Goal: Task Accomplishment & Management: Use online tool/utility

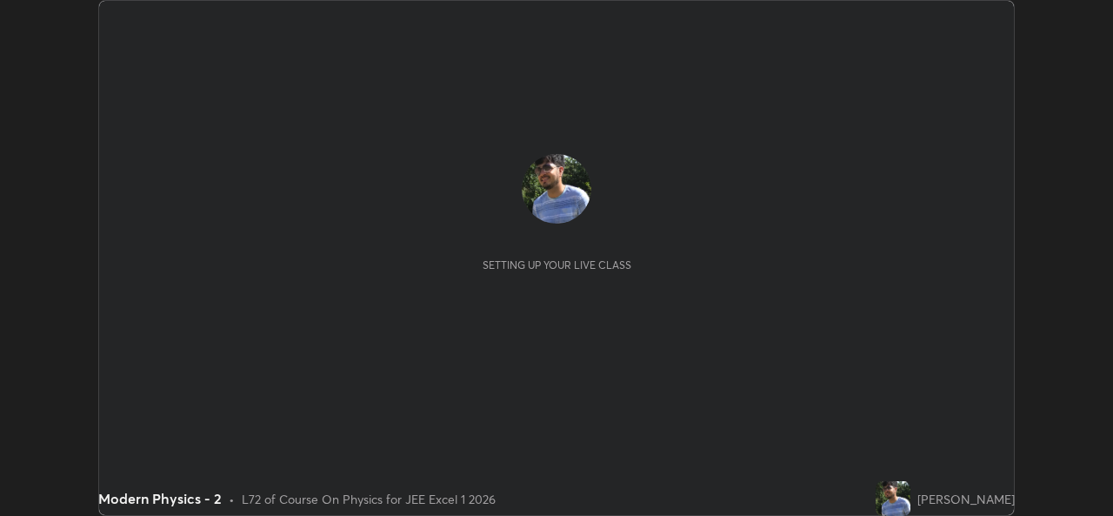
scroll to position [516, 1112]
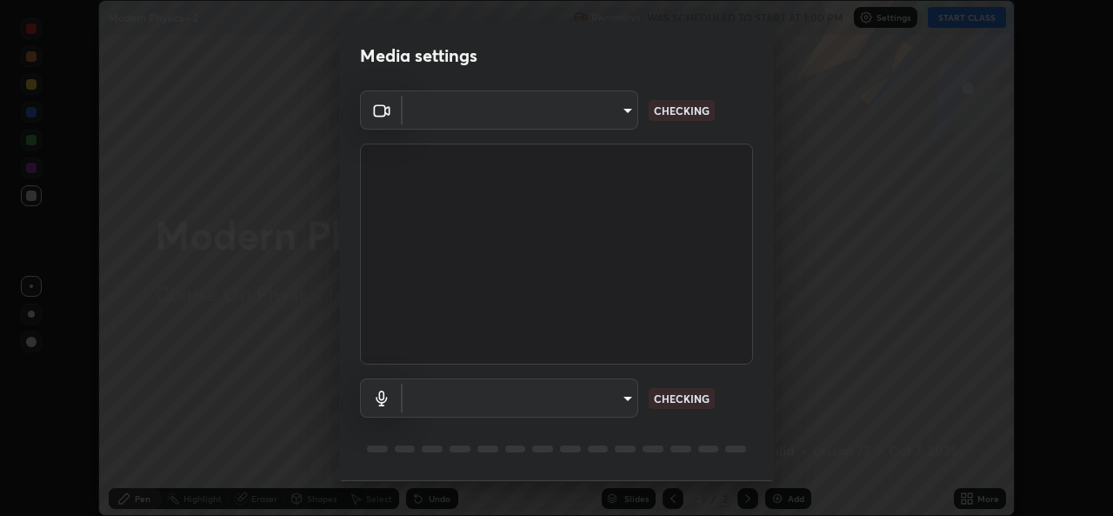
type input "02c526a7d083af2ea0f9b848da83c41b37d7728a07c2247aa6837277cf3aa32d"
click at [624, 396] on body "Erase all Modern Physics - 2 Recording WAS SCHEDULED TO START AT 1:00 PM Settin…" at bounding box center [556, 258] width 1113 height 516
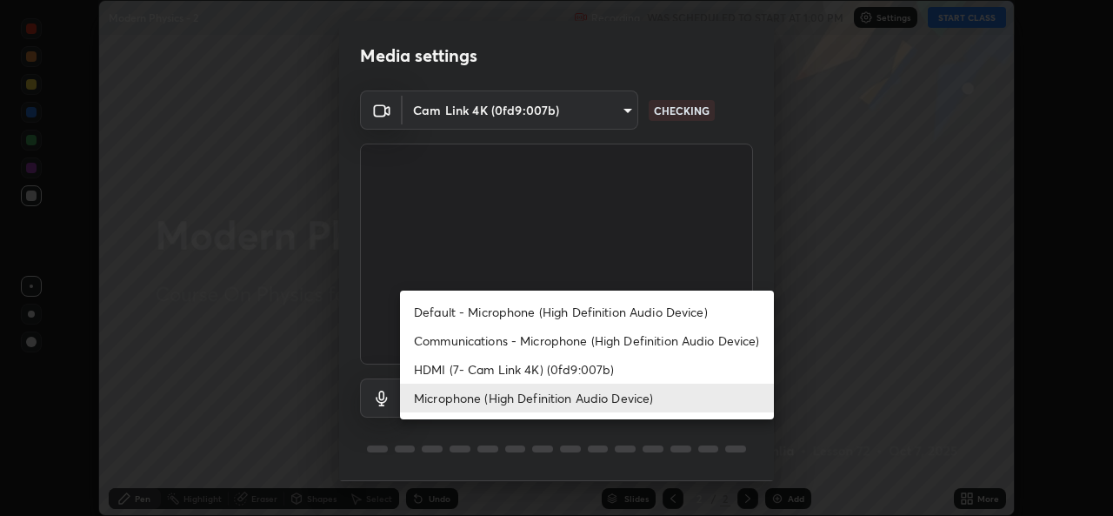
click at [621, 370] on li "HDMI (7- Cam Link 4K) (0fd9:007b)" at bounding box center [587, 369] width 374 height 29
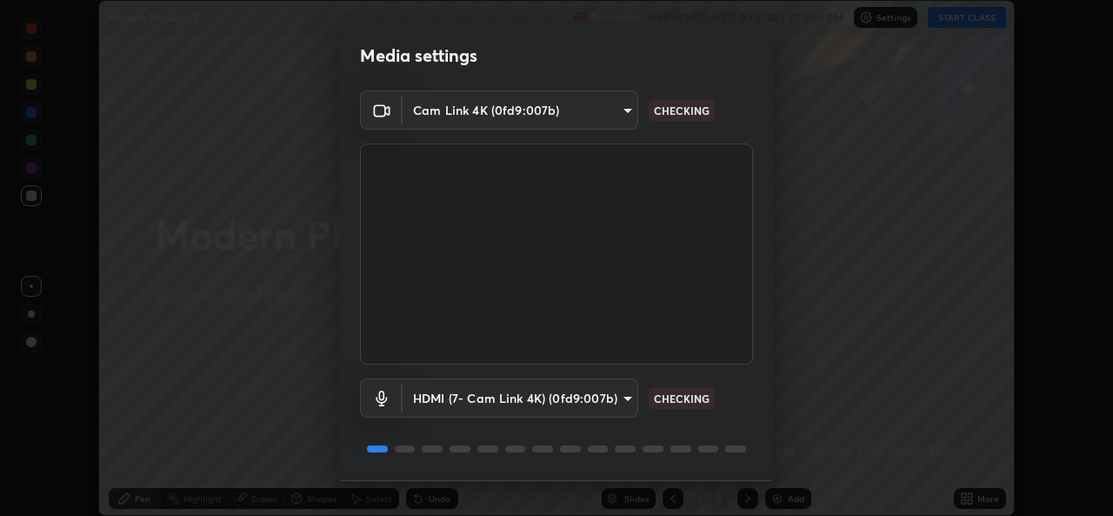
click at [622, 399] on body "Erase all Modern Physics - 2 Recording WAS SCHEDULED TO START AT 1:00 PM Settin…" at bounding box center [556, 258] width 1113 height 516
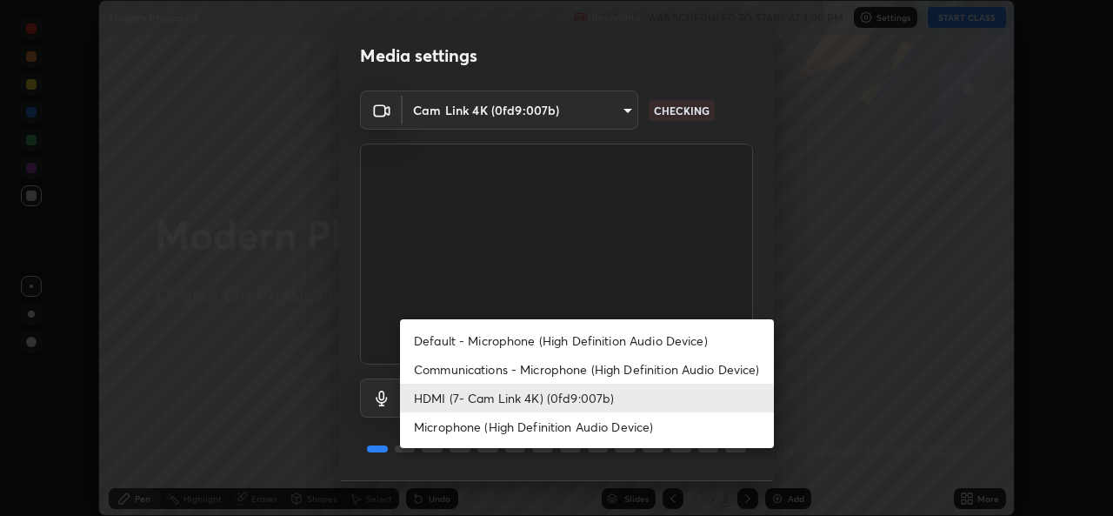
click at [625, 422] on li "Microphone (High Definition Audio Device)" at bounding box center [587, 426] width 374 height 29
type input "1f9b2b7b856d792cc5f4e166810154640c8dc3d584de9c331c588b9cd70d1665"
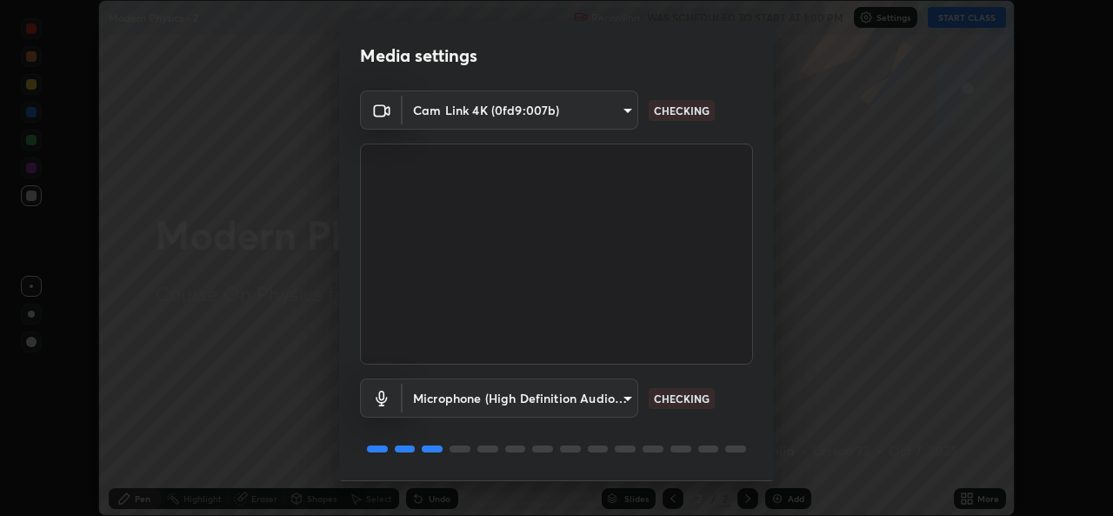
scroll to position [55, 0]
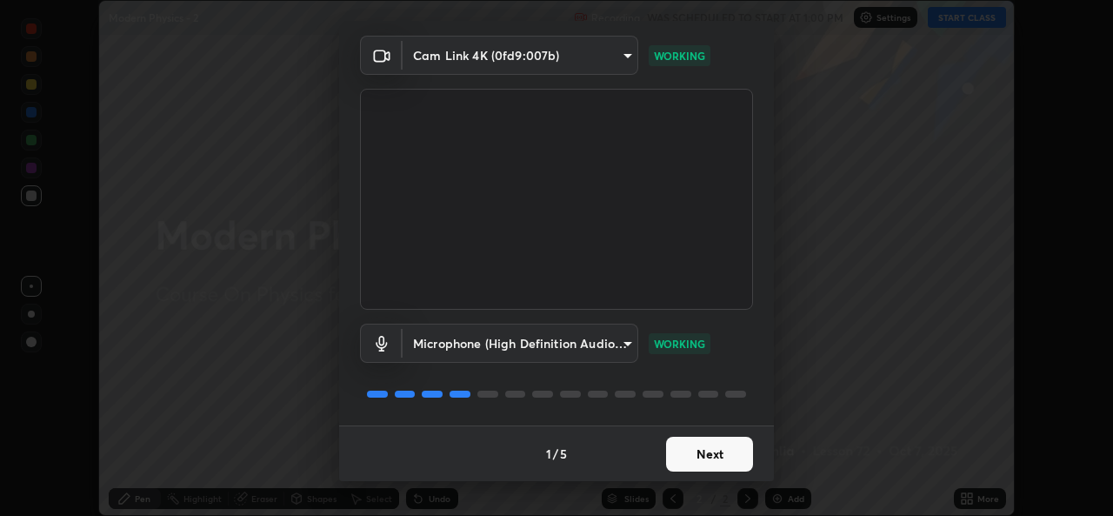
click at [709, 463] on button "Next" at bounding box center [709, 454] width 87 height 35
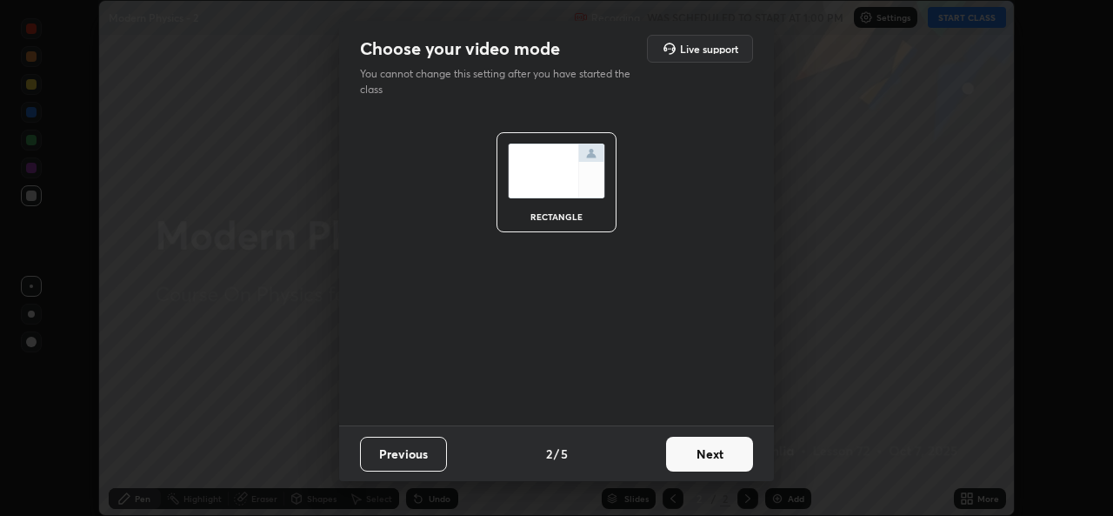
scroll to position [0, 0]
click at [711, 462] on button "Next" at bounding box center [709, 454] width 87 height 35
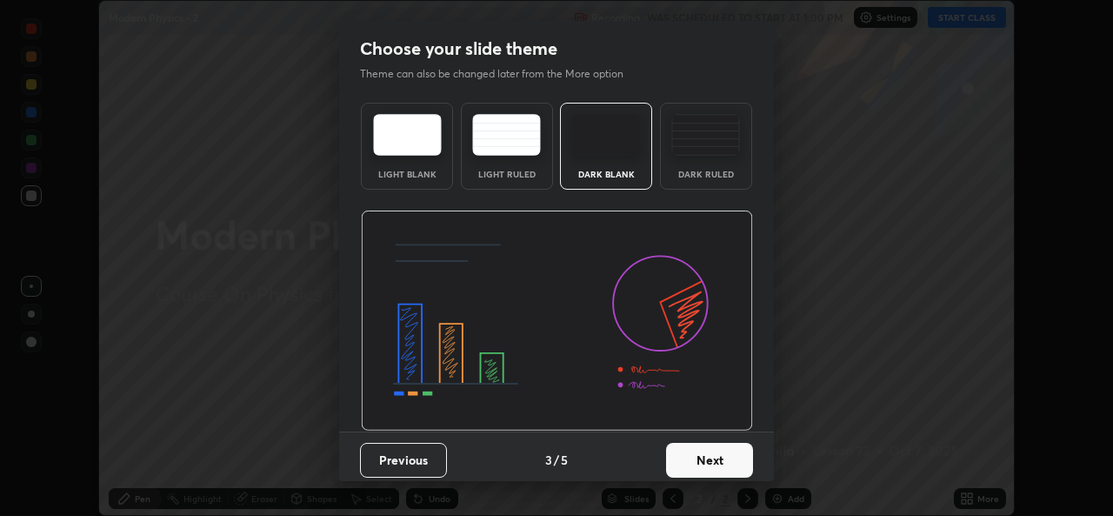
click at [712, 457] on button "Next" at bounding box center [709, 460] width 87 height 35
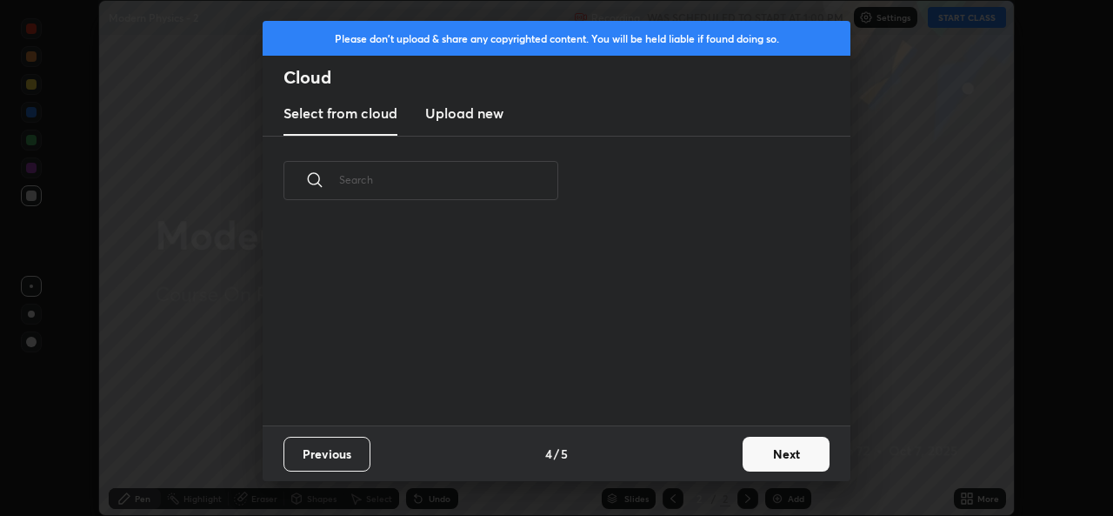
scroll to position [200, 558]
click at [759, 457] on button "Next" at bounding box center [786, 454] width 87 height 35
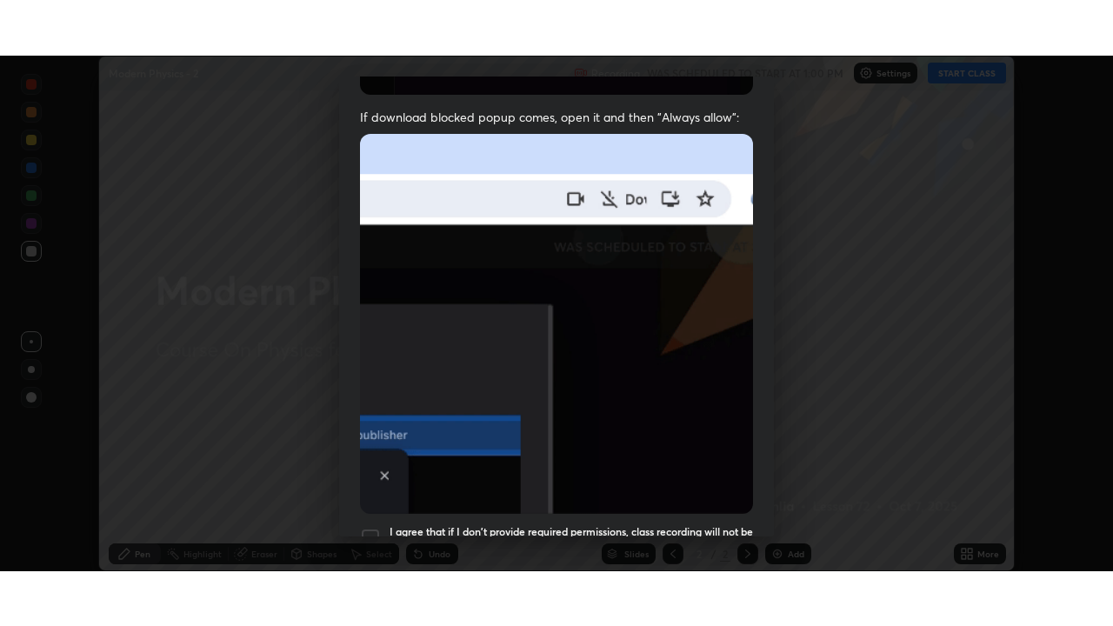
scroll to position [410, 0]
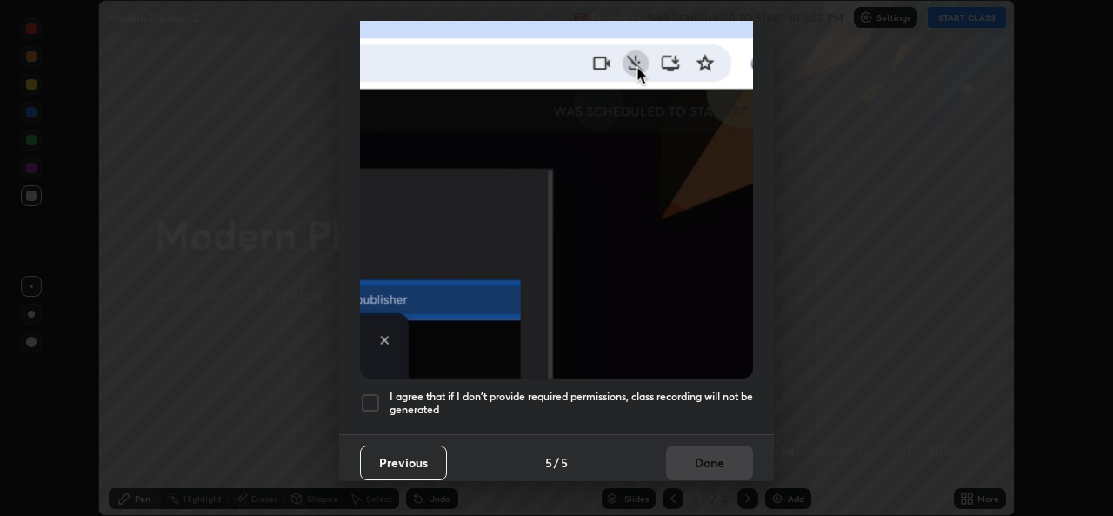
click at [371, 395] on div at bounding box center [370, 402] width 21 height 21
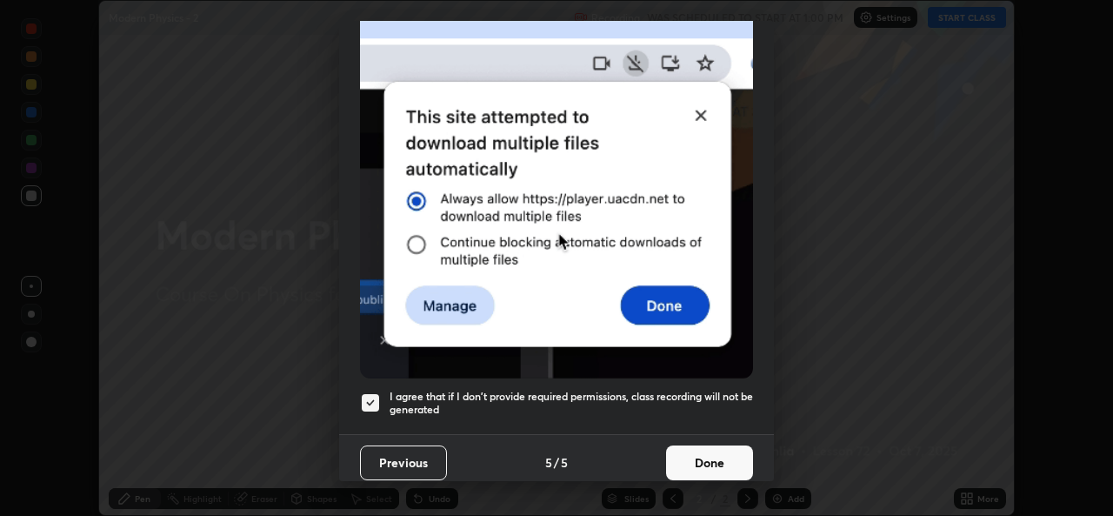
click at [701, 463] on button "Done" at bounding box center [709, 462] width 87 height 35
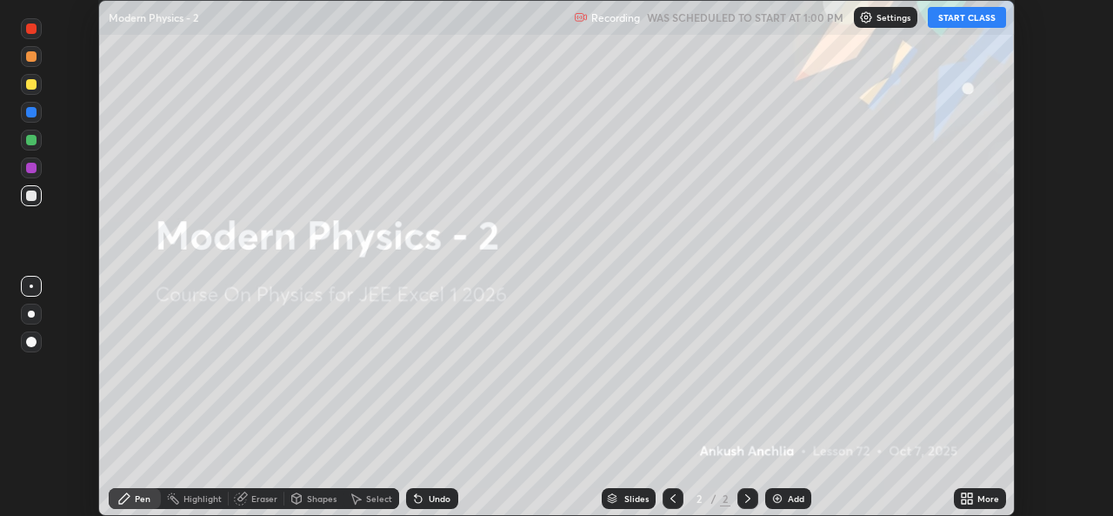
click at [971, 18] on button "START CLASS" at bounding box center [967, 17] width 78 height 21
click at [990, 497] on div "More" at bounding box center [988, 498] width 22 height 9
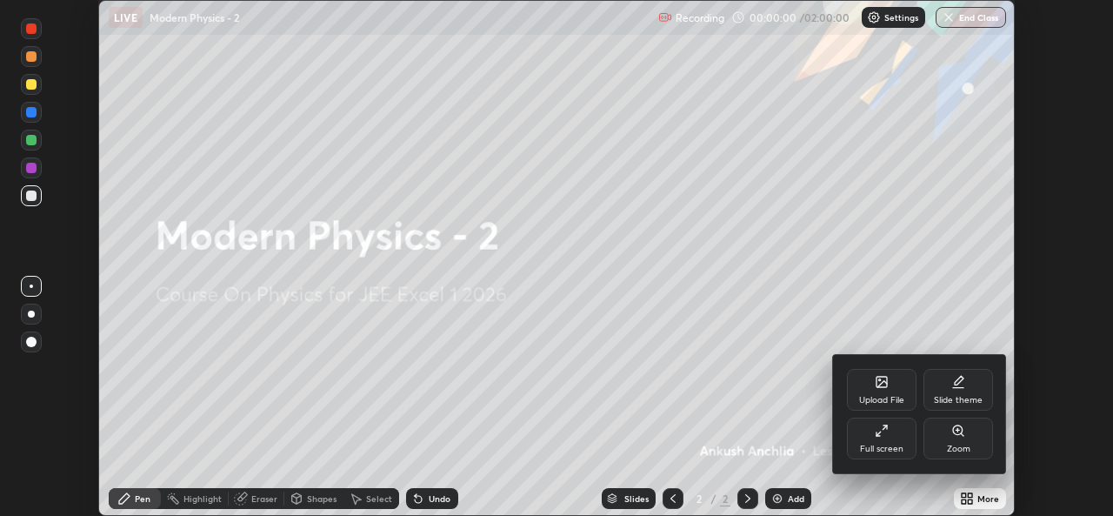
click at [881, 437] on div "Full screen" at bounding box center [882, 438] width 70 height 42
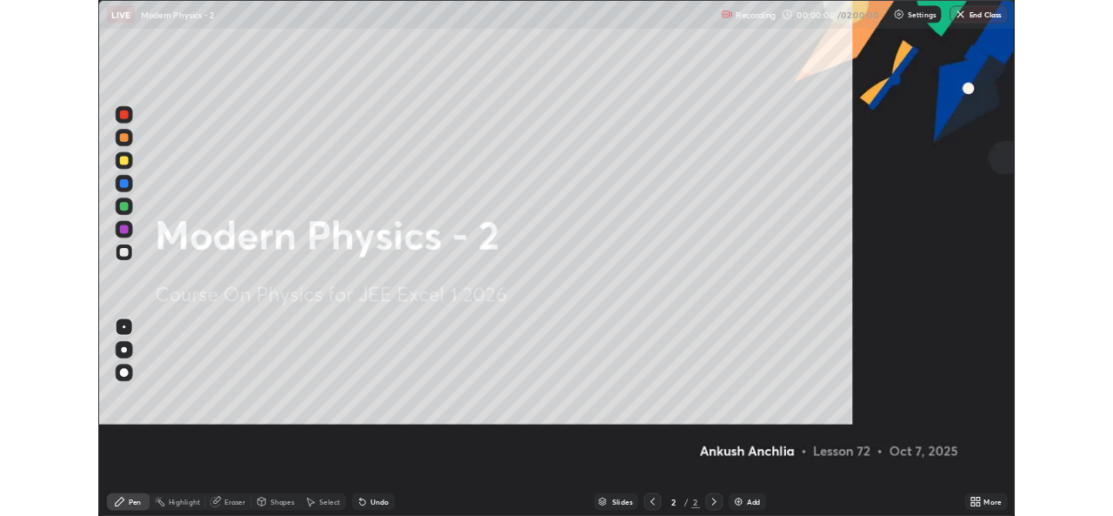
scroll to position [626, 1113]
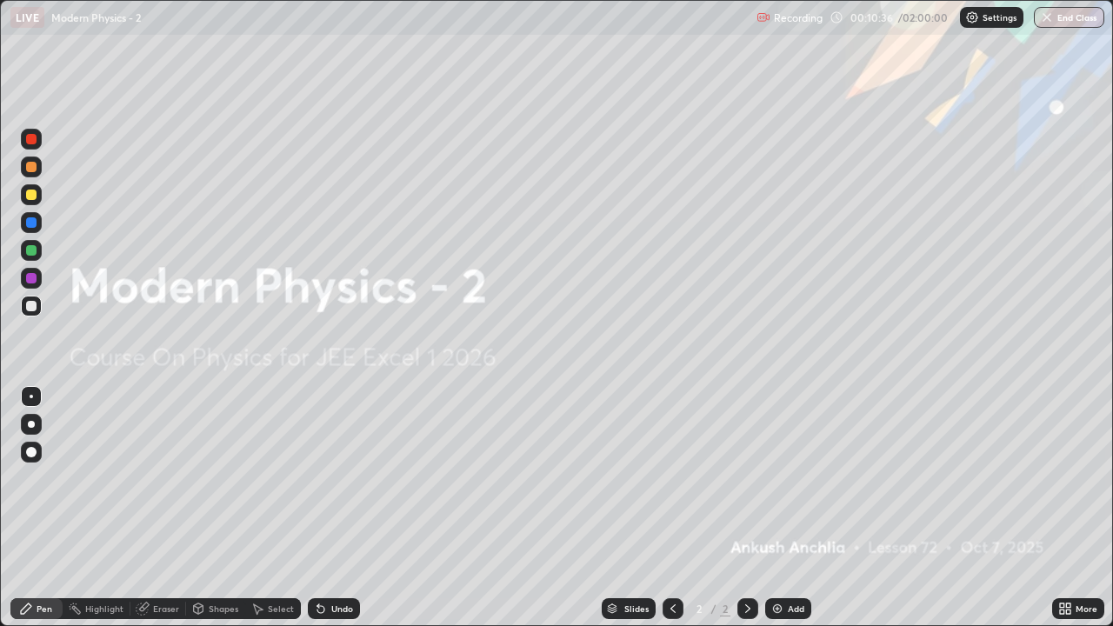
click at [777, 515] on img at bounding box center [777, 609] width 14 height 14
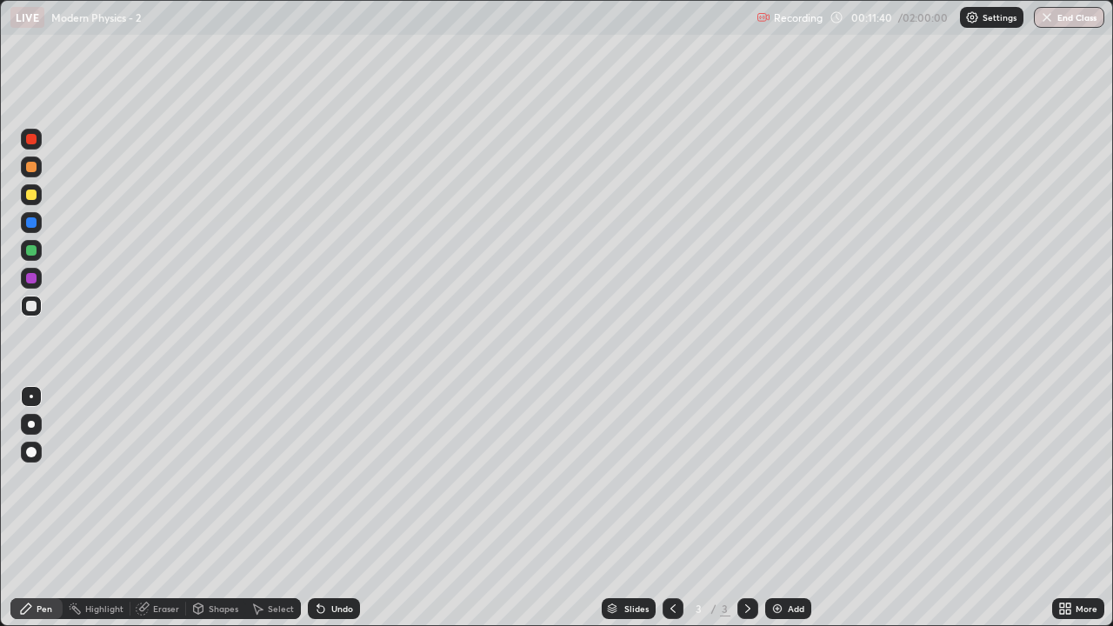
click at [162, 515] on div "Eraser" at bounding box center [166, 608] width 26 height 9
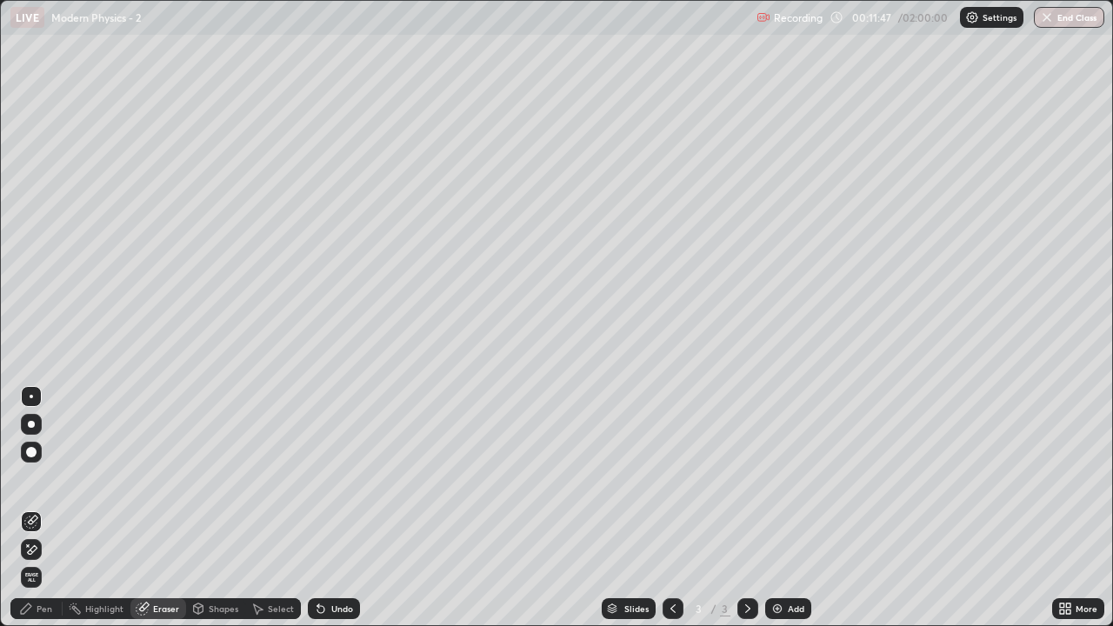
click at [51, 515] on div "Pen" at bounding box center [45, 608] width 16 height 9
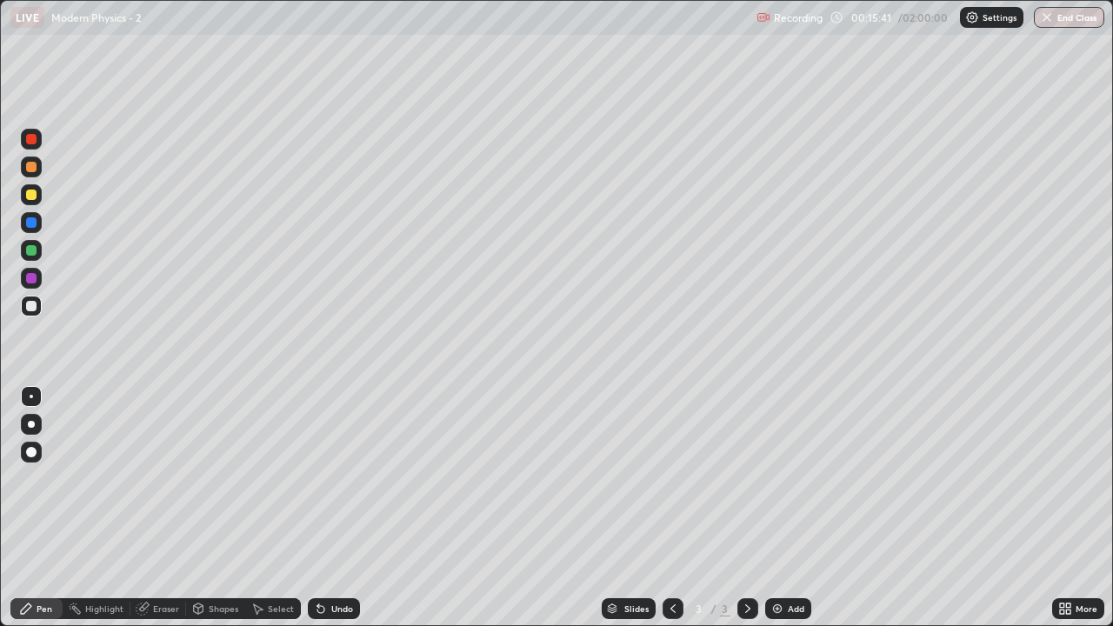
click at [160, 515] on div "Eraser" at bounding box center [166, 608] width 26 height 9
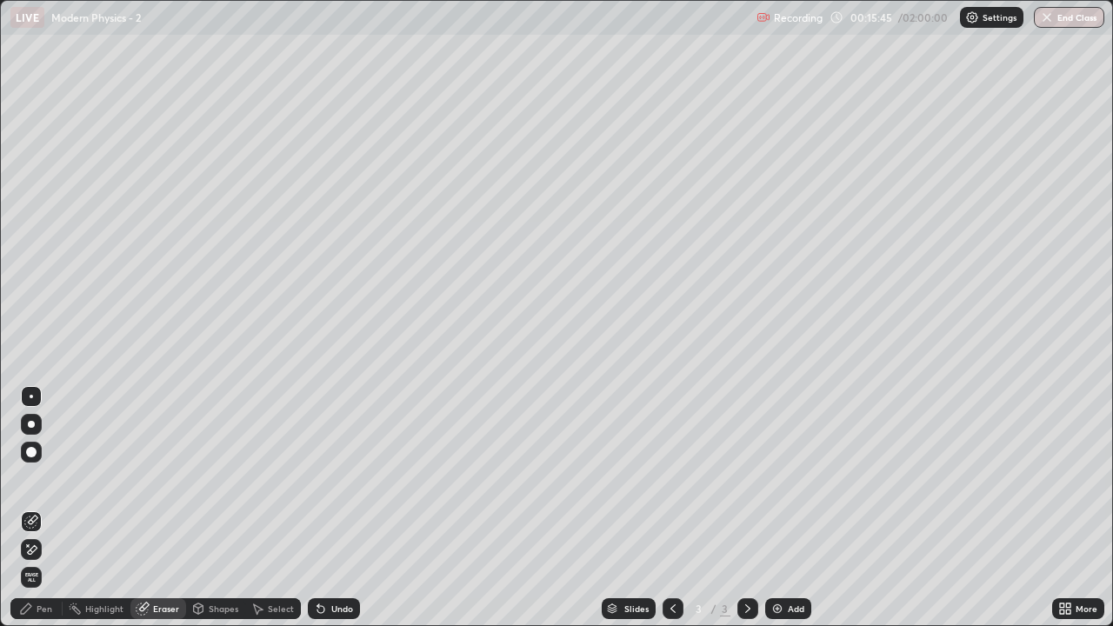
click at [48, 515] on div "Pen" at bounding box center [45, 608] width 16 height 9
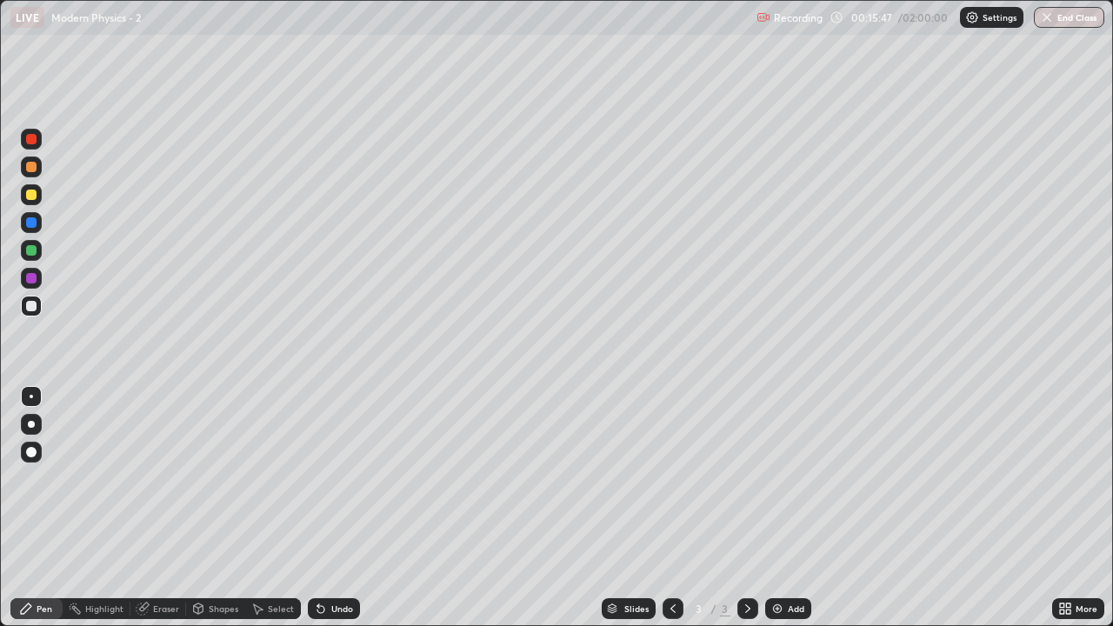
click at [163, 515] on div "Eraser" at bounding box center [166, 608] width 26 height 9
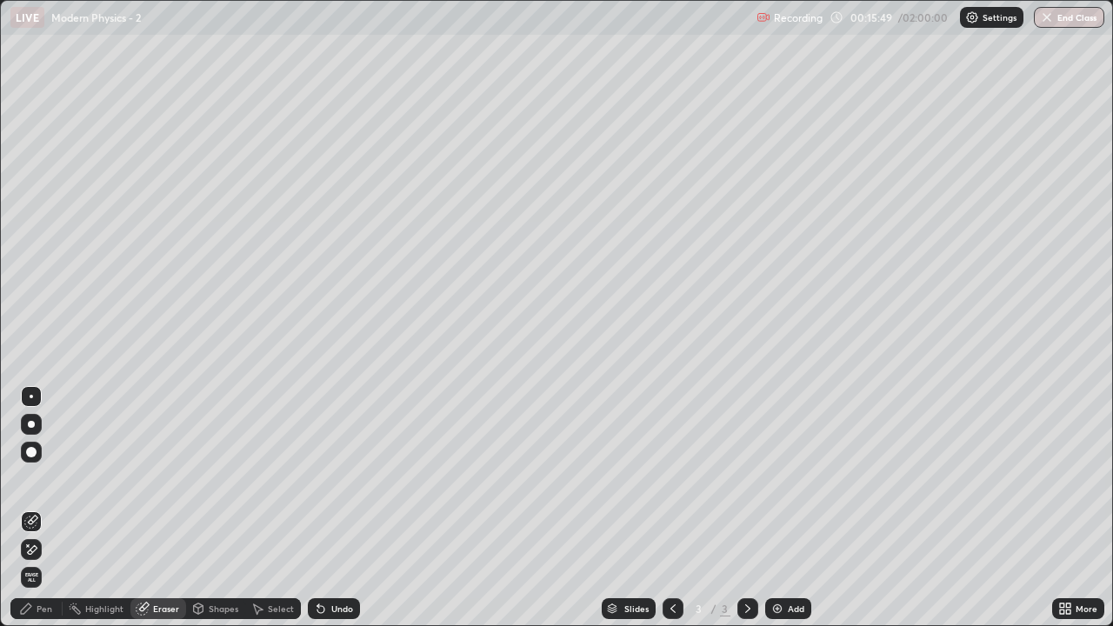
click at [47, 515] on div "Pen" at bounding box center [45, 608] width 16 height 9
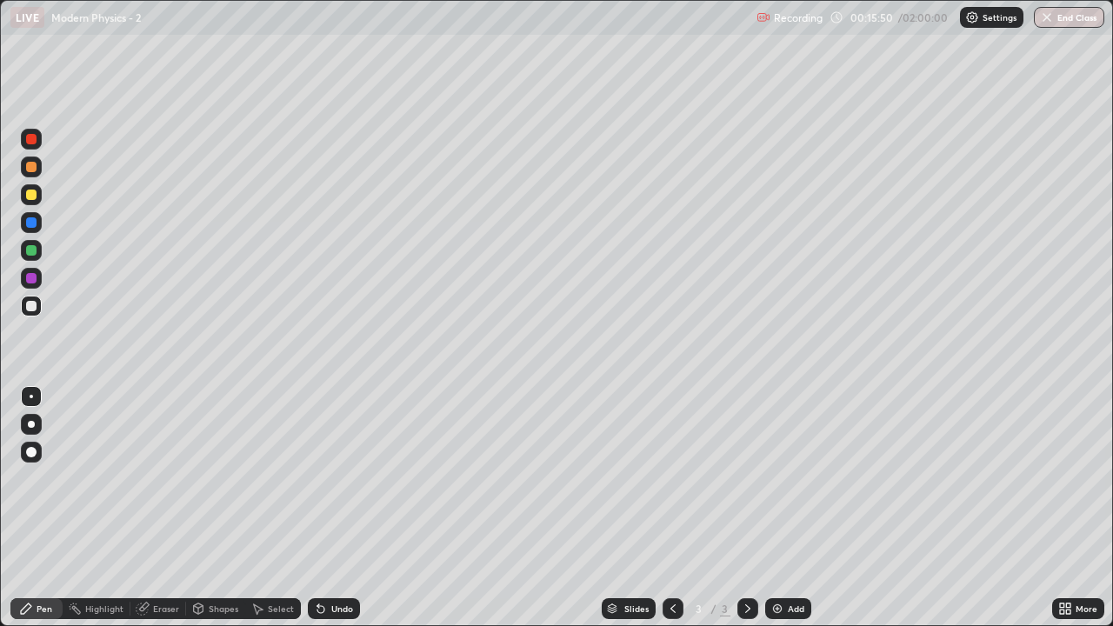
click at [46, 515] on div "Pen" at bounding box center [45, 608] width 16 height 9
click at [163, 515] on div "Eraser" at bounding box center [166, 608] width 26 height 9
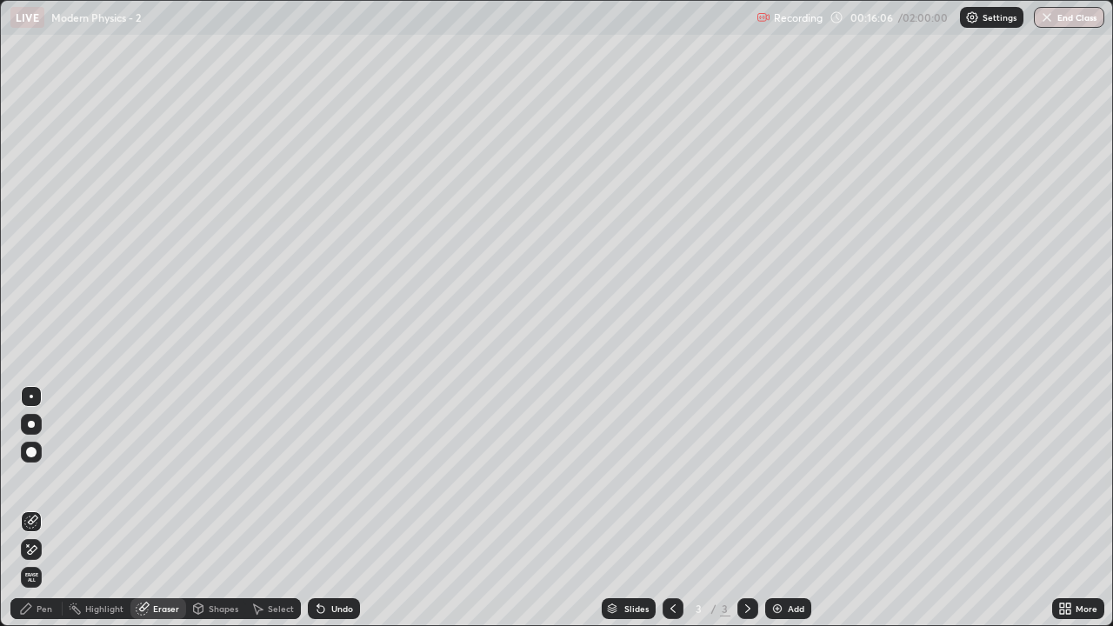
click at [35, 515] on div "Pen" at bounding box center [36, 608] width 52 height 21
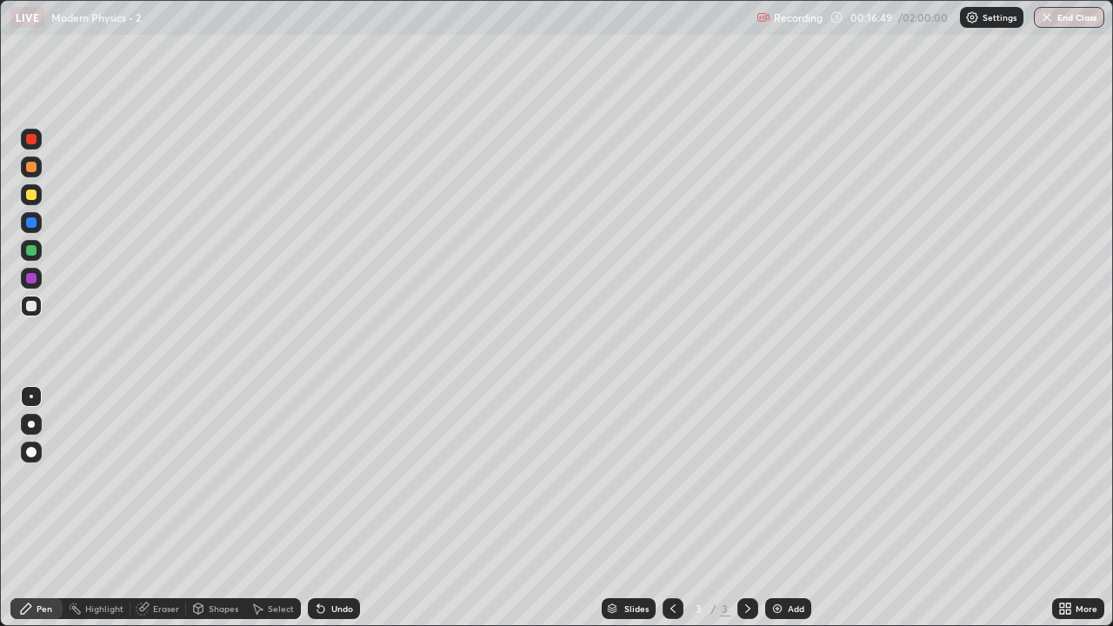
click at [33, 148] on div at bounding box center [31, 139] width 21 height 21
click at [28, 308] on div at bounding box center [31, 306] width 10 height 10
click at [156, 515] on div "Eraser" at bounding box center [166, 608] width 26 height 9
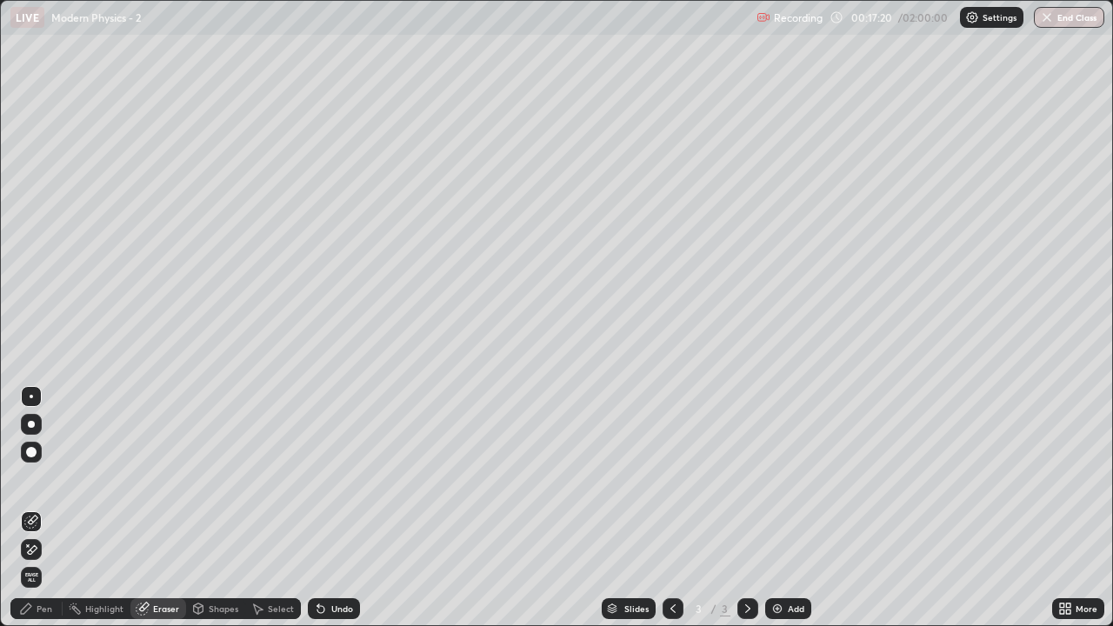
click at [29, 515] on icon at bounding box center [31, 550] width 14 height 15
click at [43, 515] on div "Pen" at bounding box center [45, 608] width 16 height 9
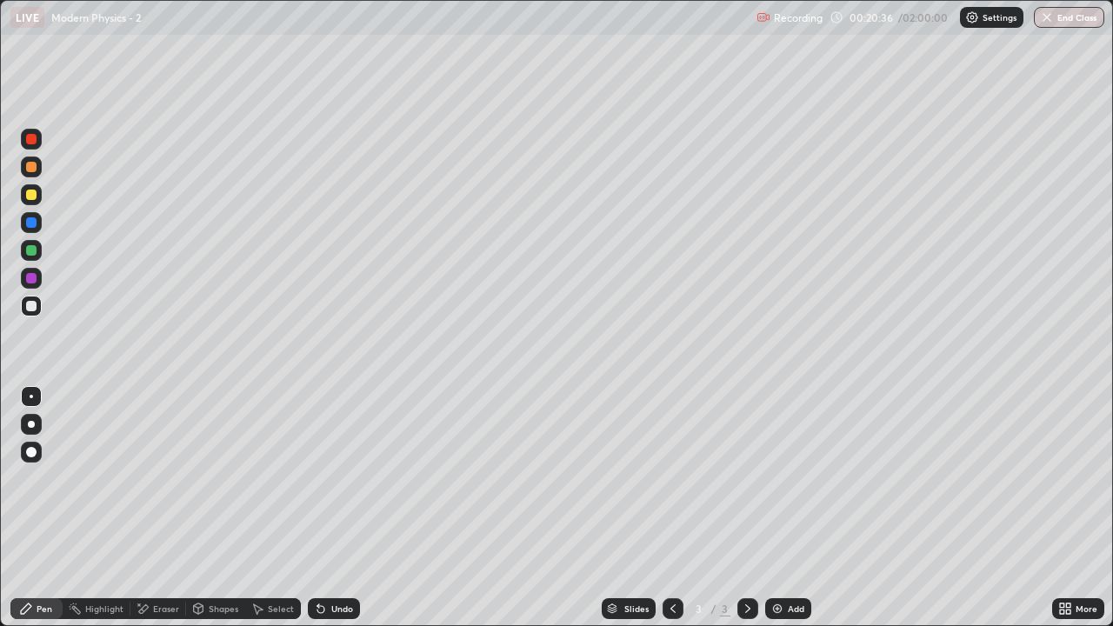
click at [775, 515] on img at bounding box center [777, 609] width 14 height 14
click at [776, 515] on img at bounding box center [777, 609] width 14 height 14
click at [167, 515] on div "Eraser" at bounding box center [166, 608] width 26 height 9
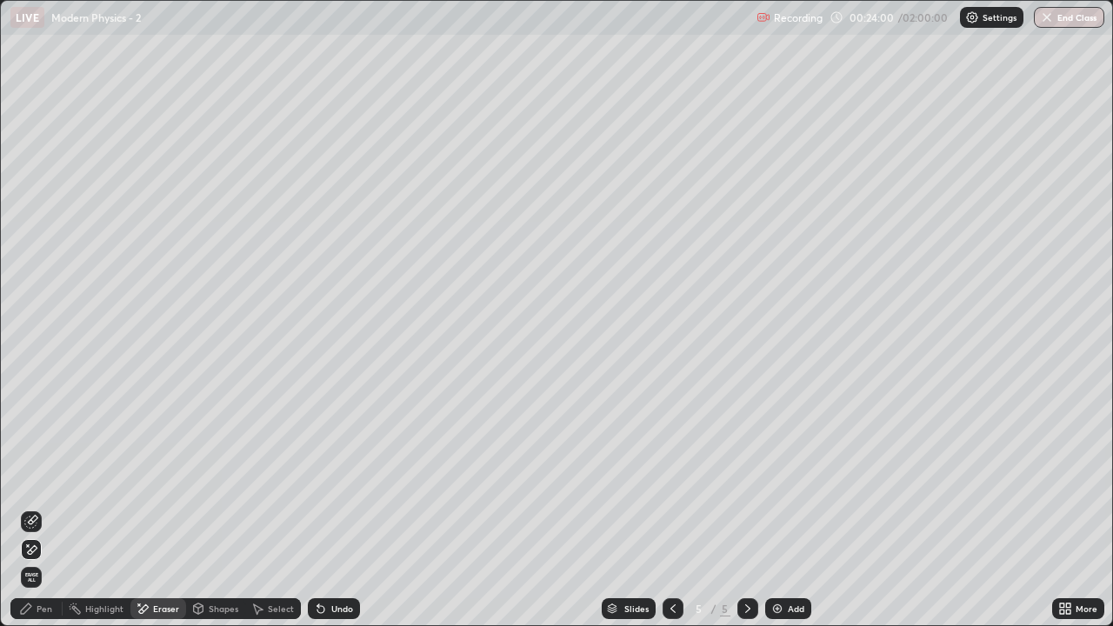
click at [41, 513] on div at bounding box center [31, 522] width 21 height 28
click at [54, 515] on div "Pen" at bounding box center [36, 608] width 52 height 21
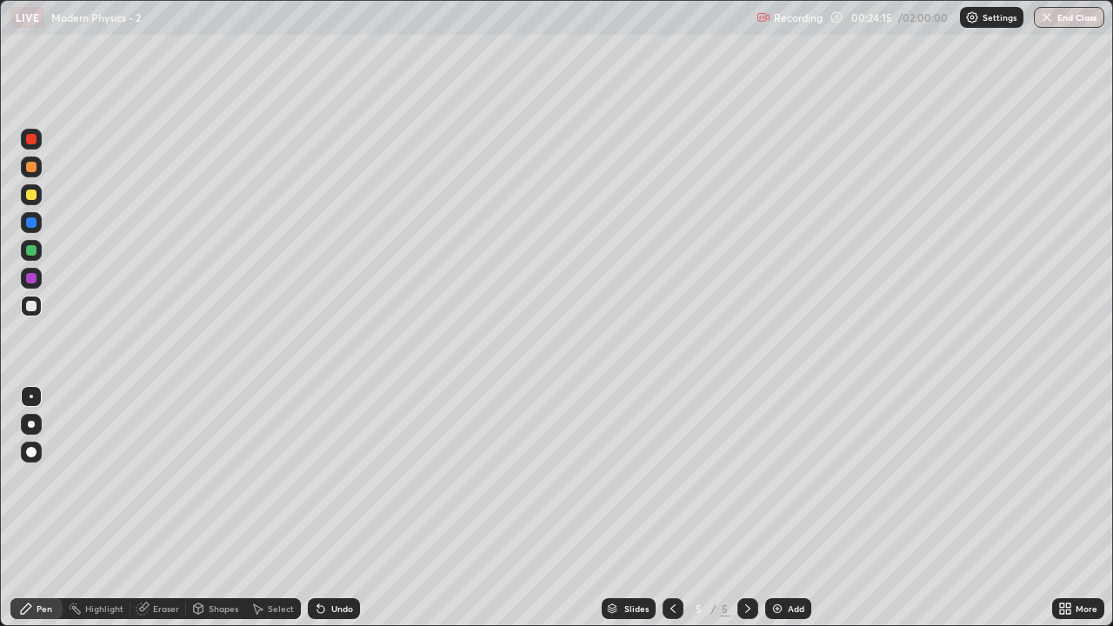
click at [154, 515] on div "Eraser" at bounding box center [166, 608] width 26 height 9
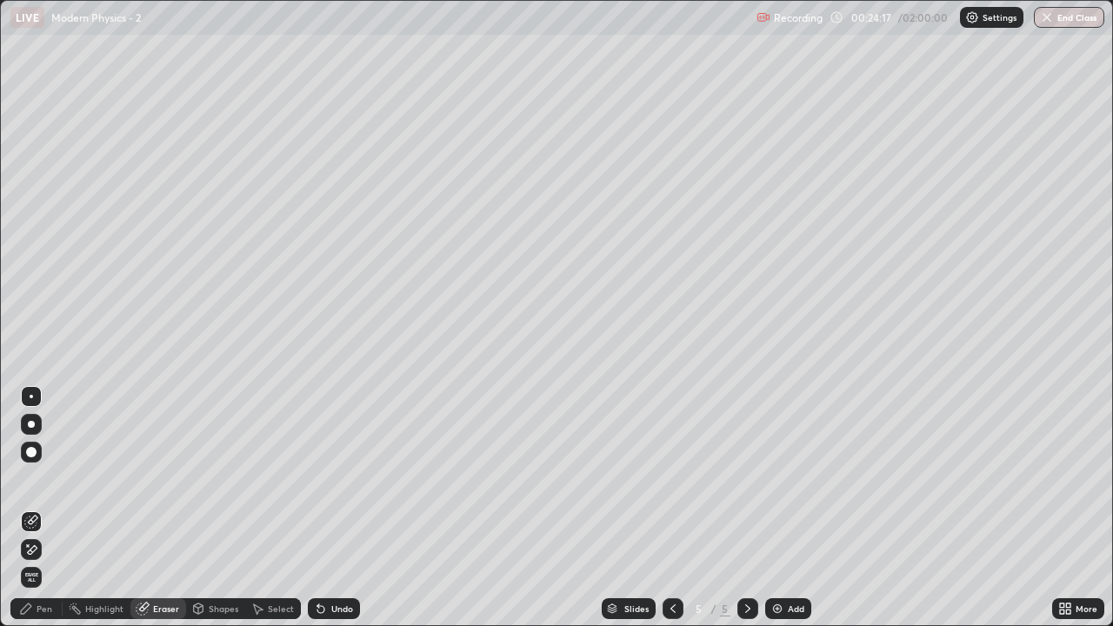
click at [49, 515] on div "Pen" at bounding box center [45, 608] width 16 height 9
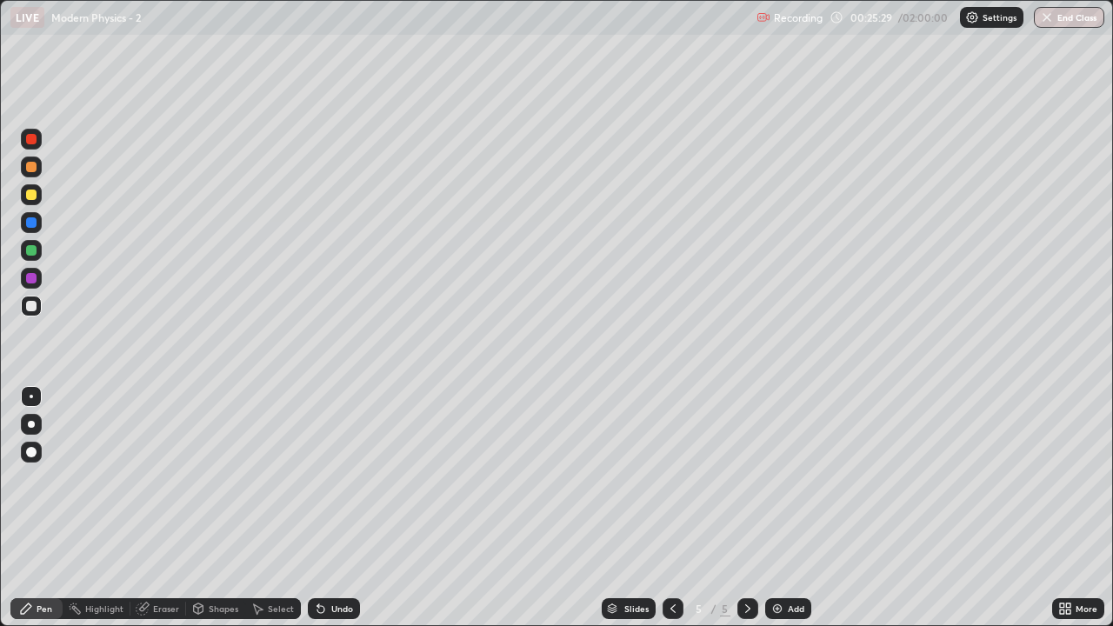
click at [160, 515] on div "Eraser" at bounding box center [166, 608] width 26 height 9
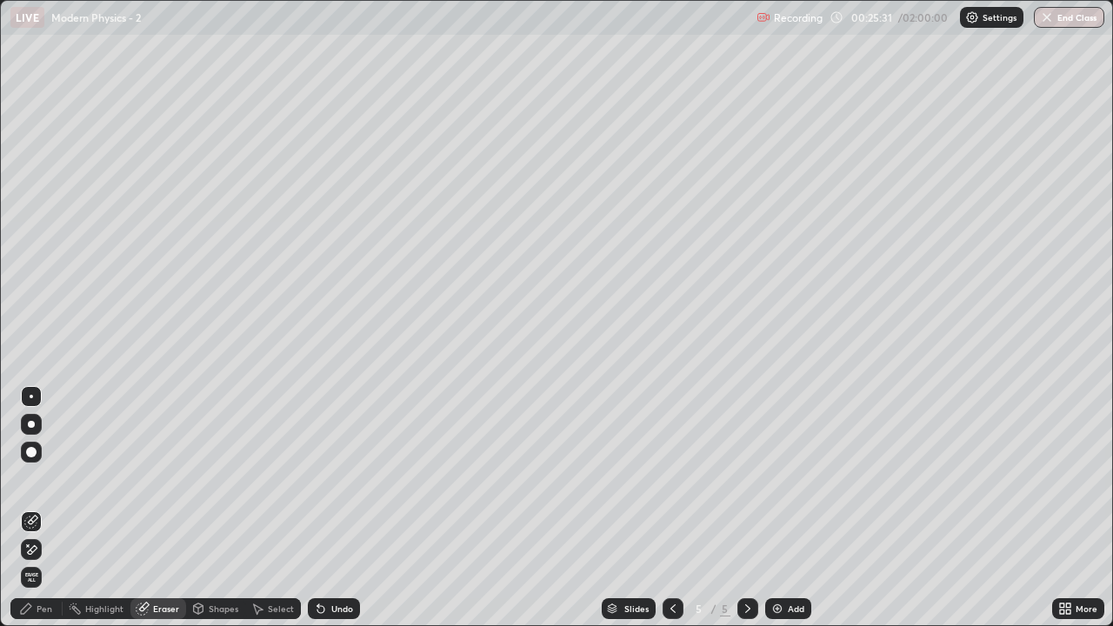
click at [44, 515] on div "Pen" at bounding box center [45, 608] width 16 height 9
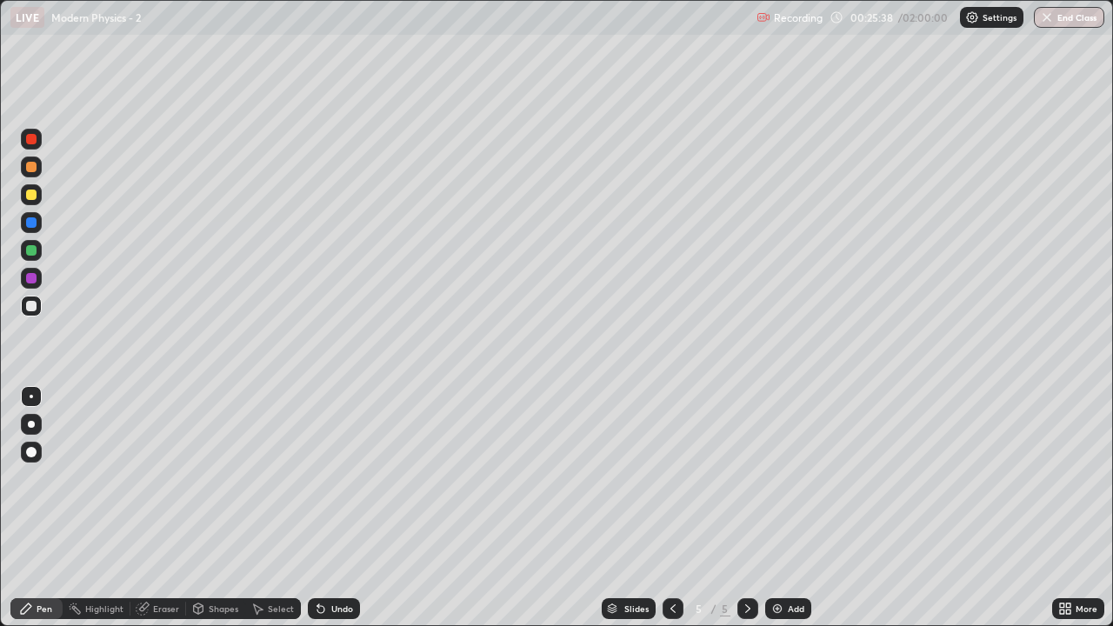
click at [168, 515] on div "Eraser" at bounding box center [158, 608] width 56 height 21
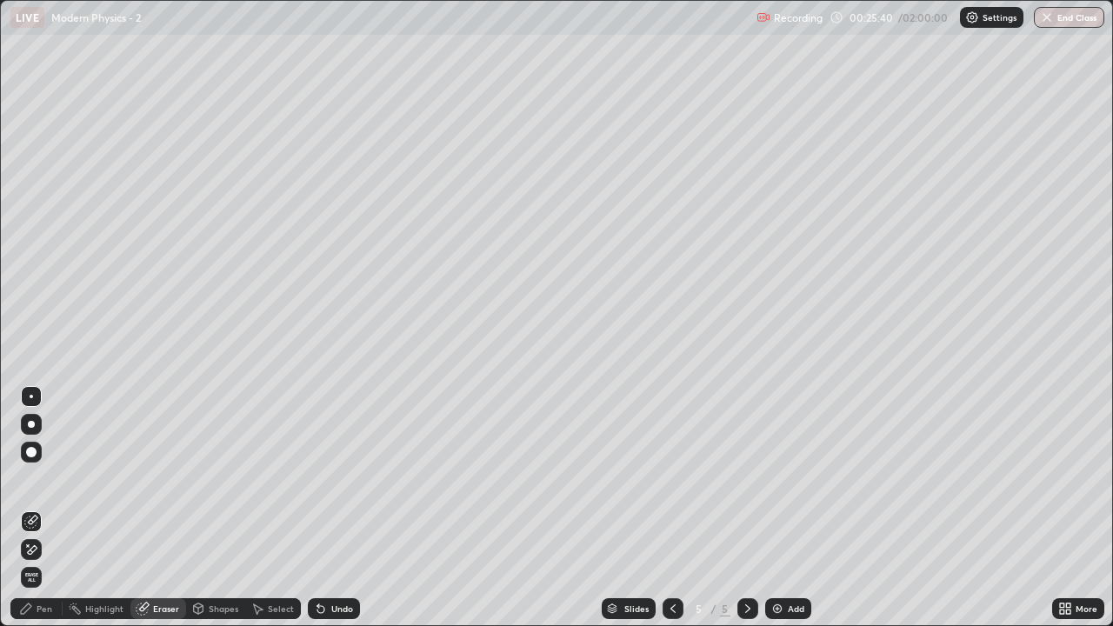
click at [44, 515] on div "Pen" at bounding box center [45, 608] width 16 height 9
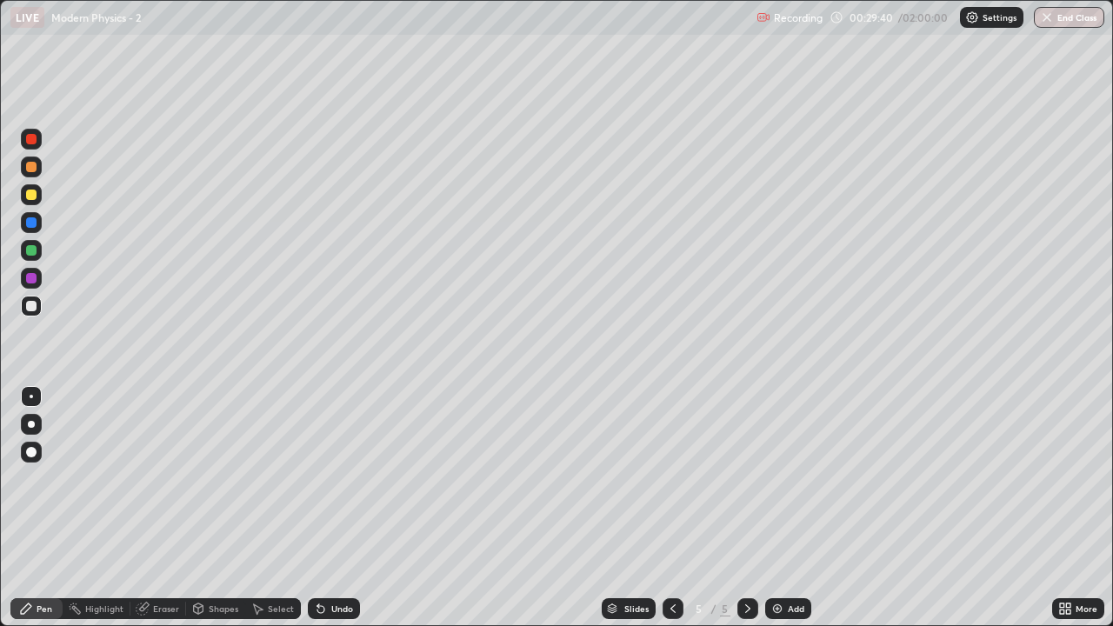
click at [155, 515] on div "Eraser" at bounding box center [158, 608] width 56 height 21
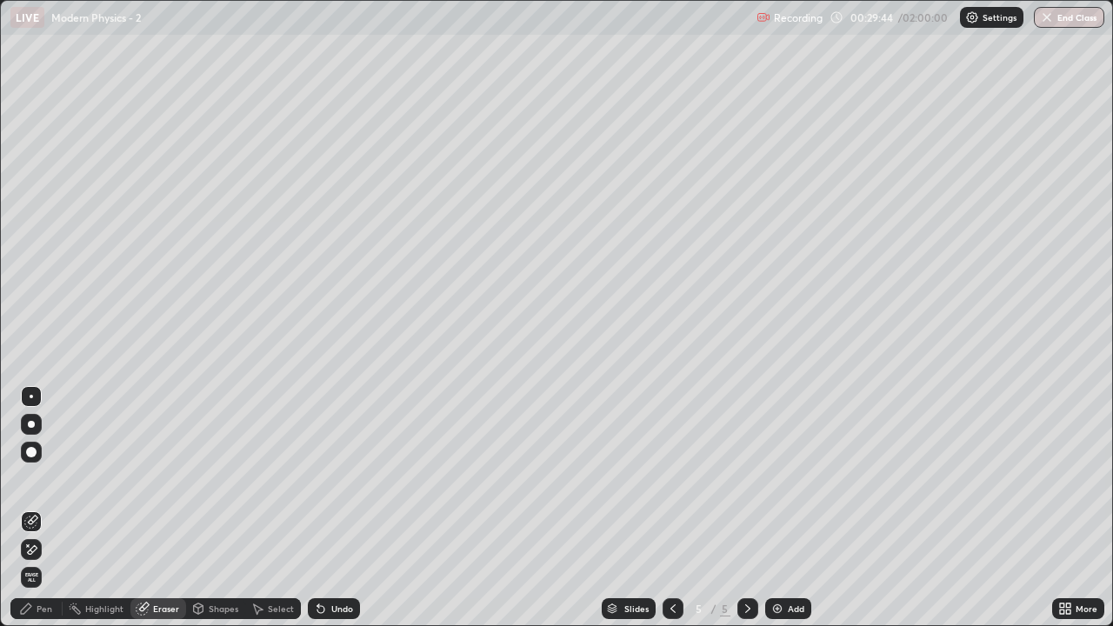
click at [49, 515] on div "Pen" at bounding box center [45, 608] width 16 height 9
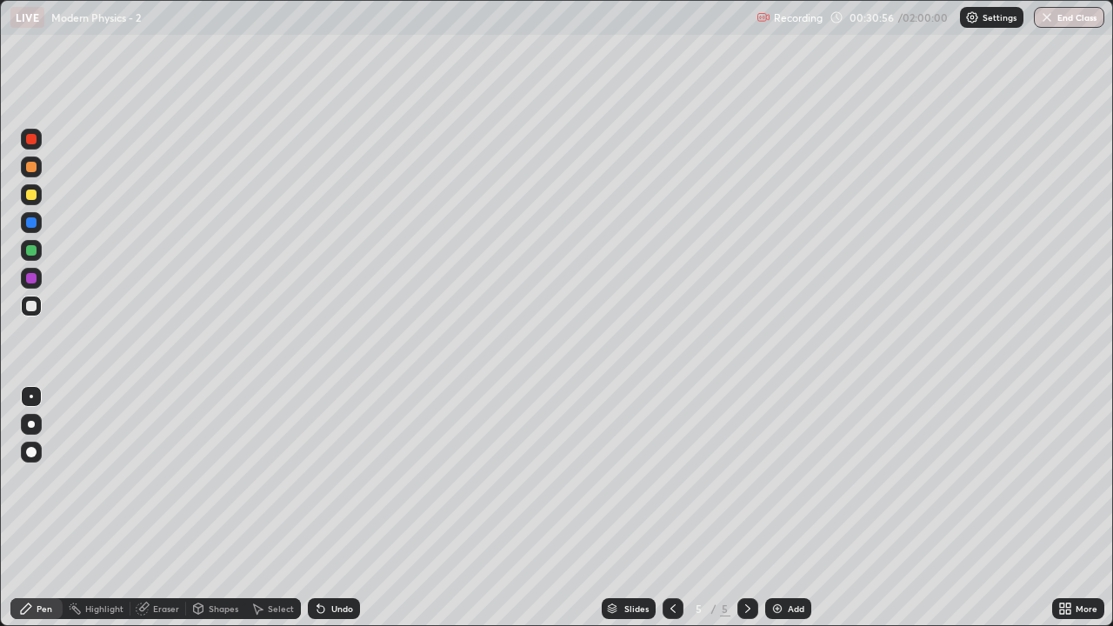
click at [784, 515] on div "Add" at bounding box center [788, 608] width 46 height 21
click at [666, 515] on icon at bounding box center [673, 609] width 14 height 14
click at [745, 515] on icon at bounding box center [748, 609] width 14 height 14
click at [150, 515] on div "Eraser" at bounding box center [158, 608] width 56 height 21
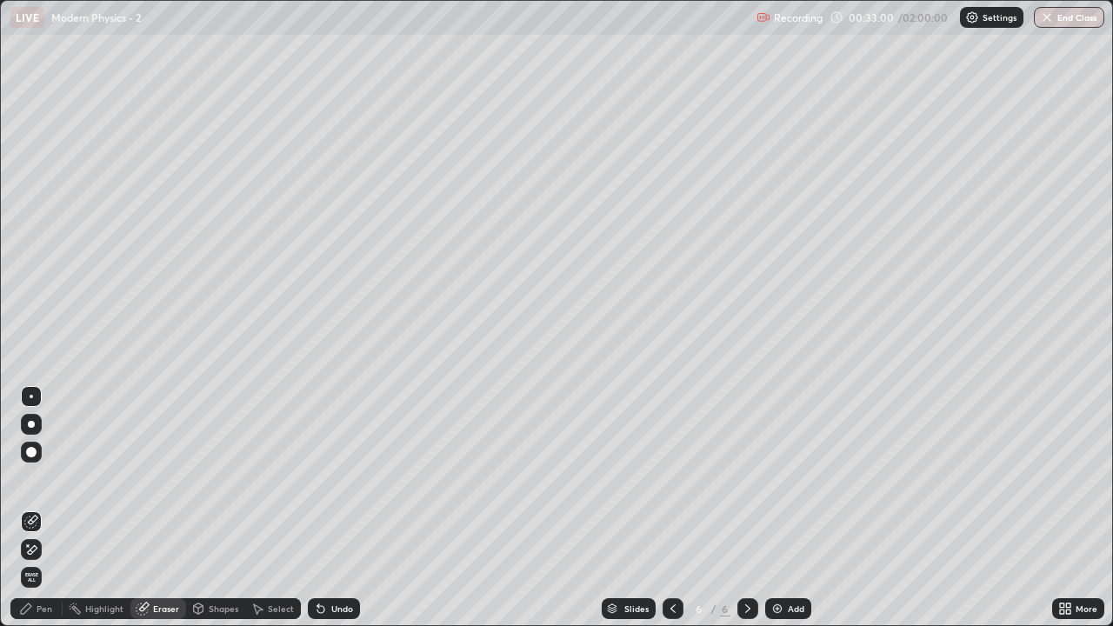
click at [50, 515] on div "Pen" at bounding box center [45, 608] width 16 height 9
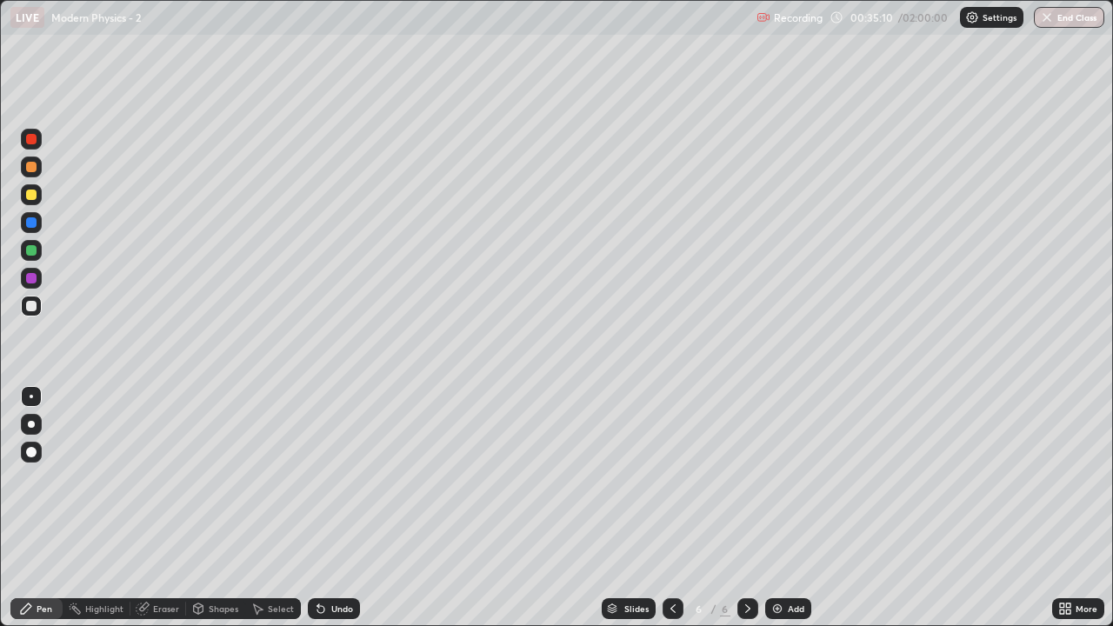
click at [785, 515] on div "Add" at bounding box center [788, 608] width 46 height 21
click at [331, 515] on div "Undo" at bounding box center [342, 608] width 22 height 9
click at [327, 515] on div "Undo" at bounding box center [334, 608] width 52 height 21
click at [328, 515] on div "Undo" at bounding box center [334, 608] width 52 height 21
click at [329, 515] on div "Undo" at bounding box center [334, 608] width 52 height 21
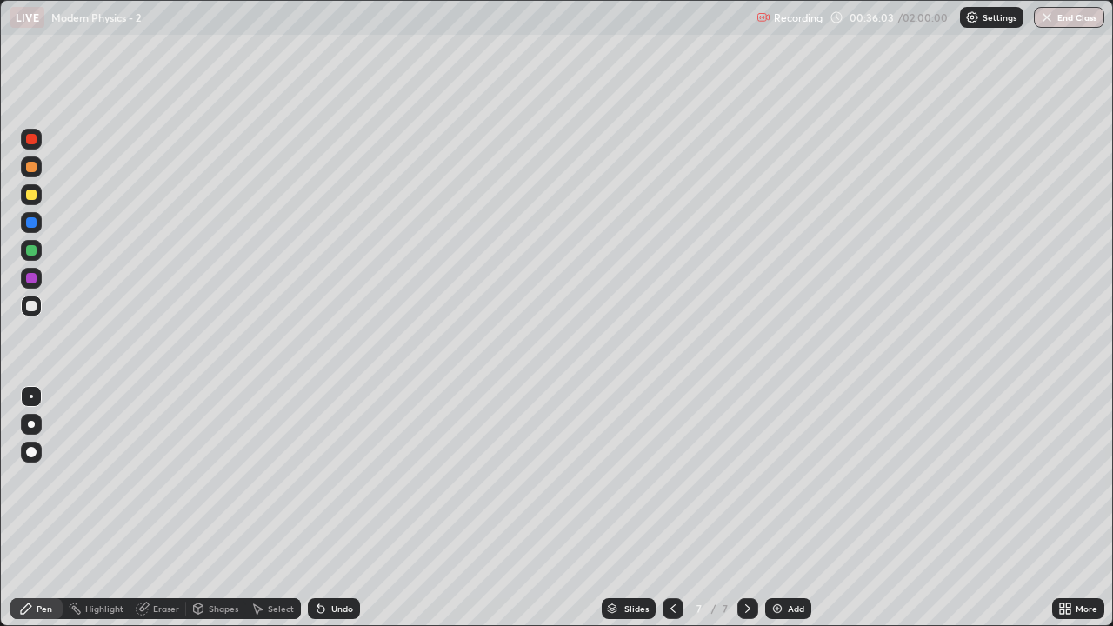
click at [324, 515] on icon at bounding box center [321, 609] width 14 height 14
click at [328, 515] on div "Undo" at bounding box center [334, 608] width 52 height 21
click at [330, 515] on div "Undo" at bounding box center [334, 608] width 52 height 21
click at [320, 515] on icon at bounding box center [321, 609] width 14 height 14
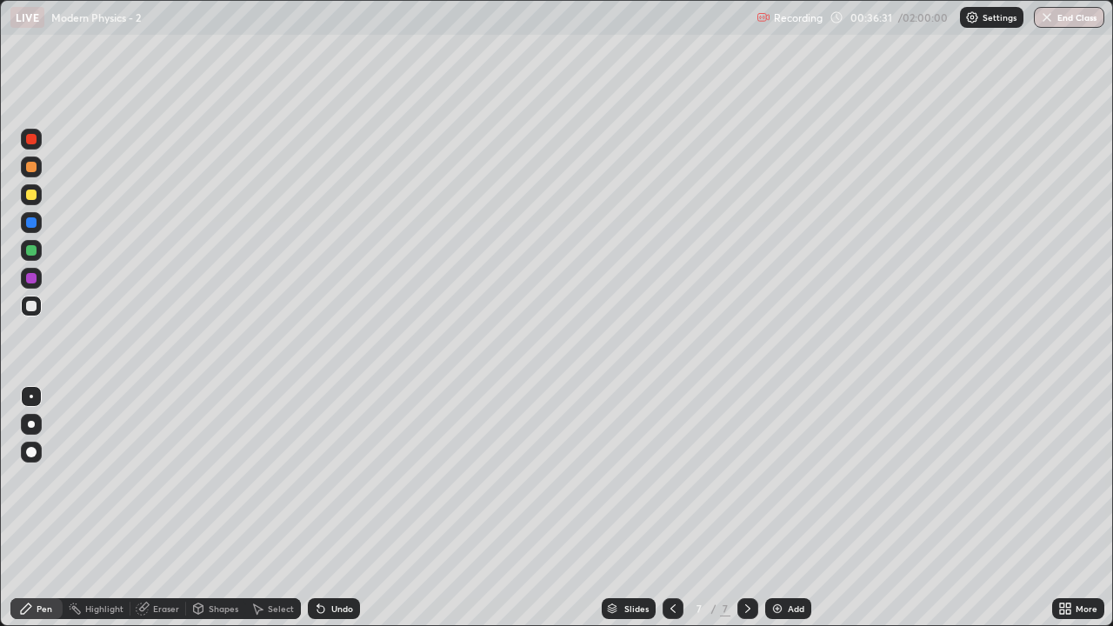
click at [328, 515] on div "Undo" at bounding box center [334, 608] width 52 height 21
click at [334, 515] on div "Undo" at bounding box center [342, 608] width 22 height 9
click at [336, 515] on div "Undo" at bounding box center [342, 608] width 22 height 9
click at [162, 515] on div "Eraser" at bounding box center [166, 608] width 26 height 9
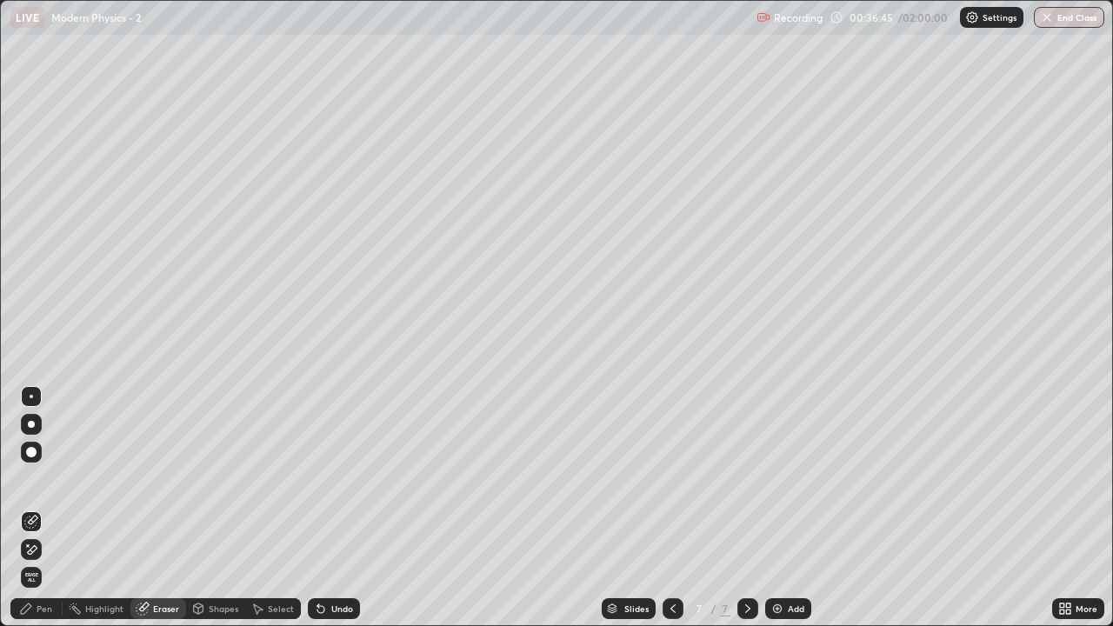
click at [52, 515] on div "Pen" at bounding box center [36, 608] width 52 height 21
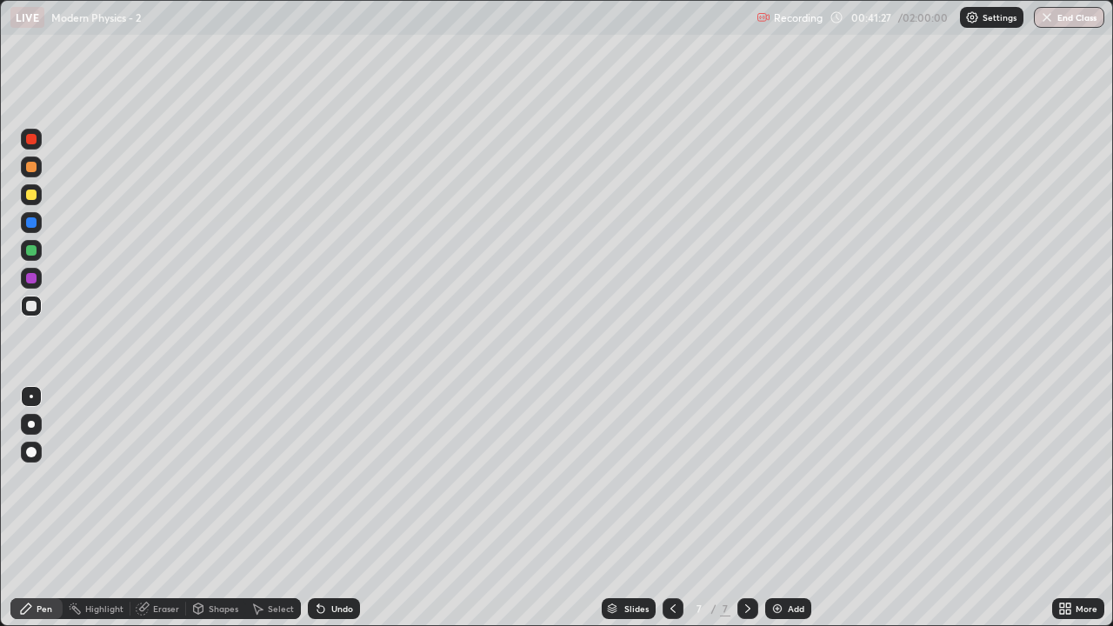
click at [778, 515] on img at bounding box center [777, 609] width 14 height 14
click at [148, 515] on icon at bounding box center [143, 609] width 14 height 14
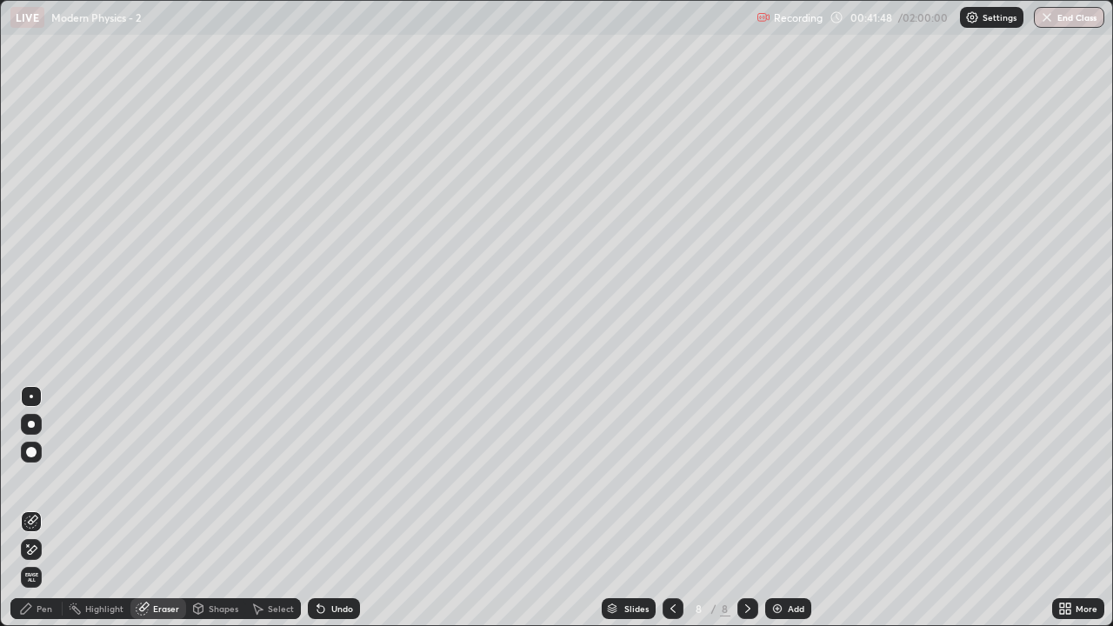
click at [45, 515] on div "Pen" at bounding box center [36, 608] width 52 height 21
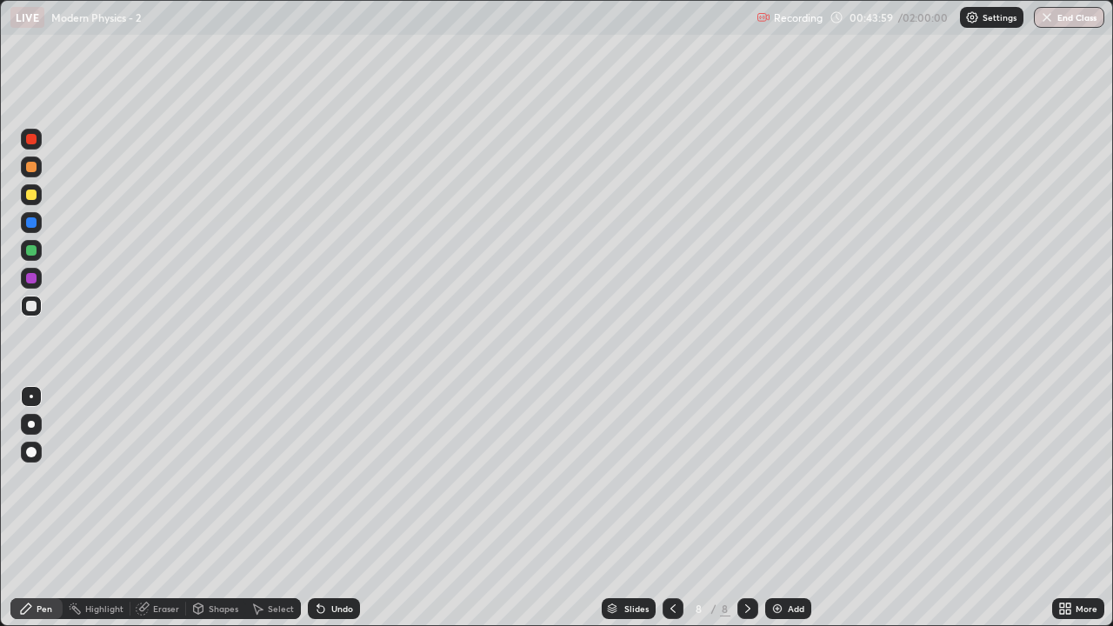
click at [671, 515] on icon at bounding box center [673, 609] width 14 height 14
click at [746, 515] on icon at bounding box center [748, 609] width 14 height 14
click at [152, 515] on div "Eraser" at bounding box center [158, 608] width 56 height 21
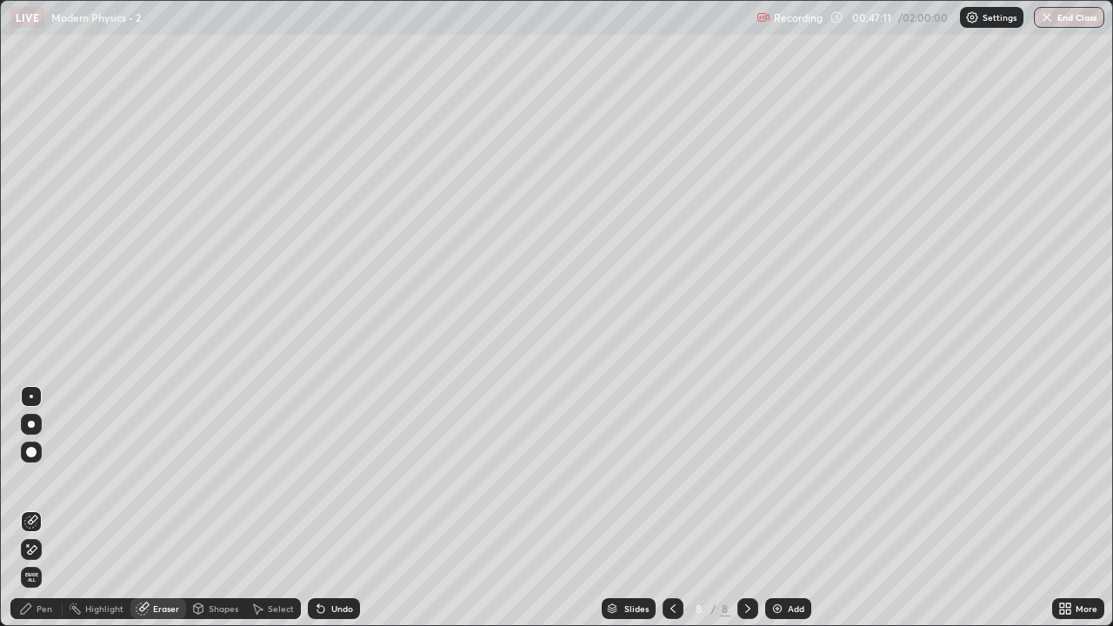
click at [37, 515] on div "Pen" at bounding box center [45, 608] width 16 height 9
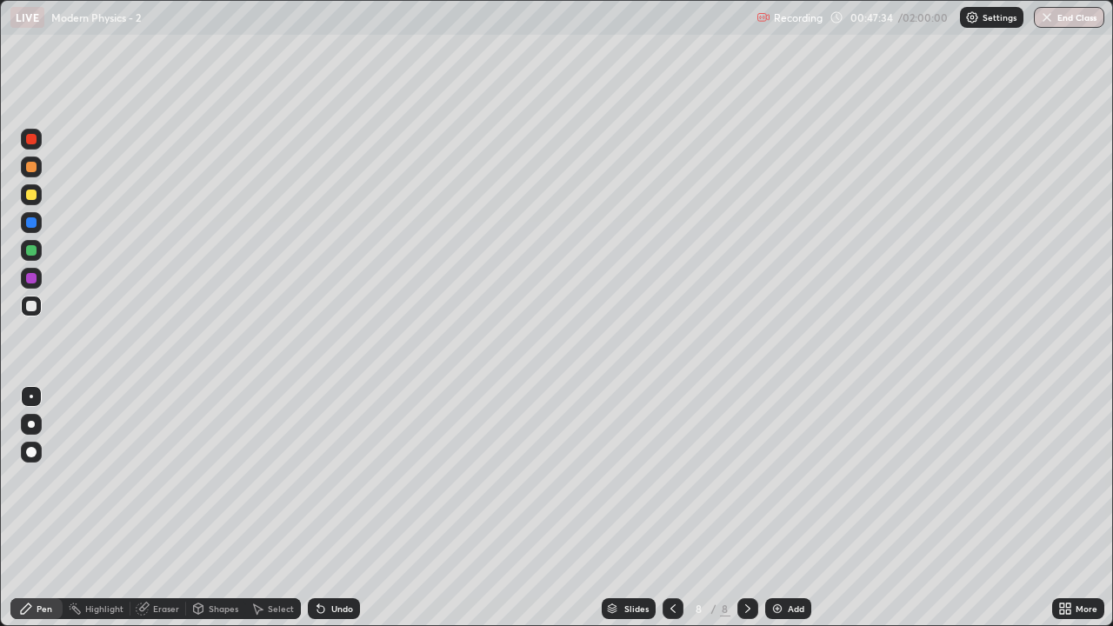
click at [177, 515] on div "Eraser" at bounding box center [158, 608] width 56 height 21
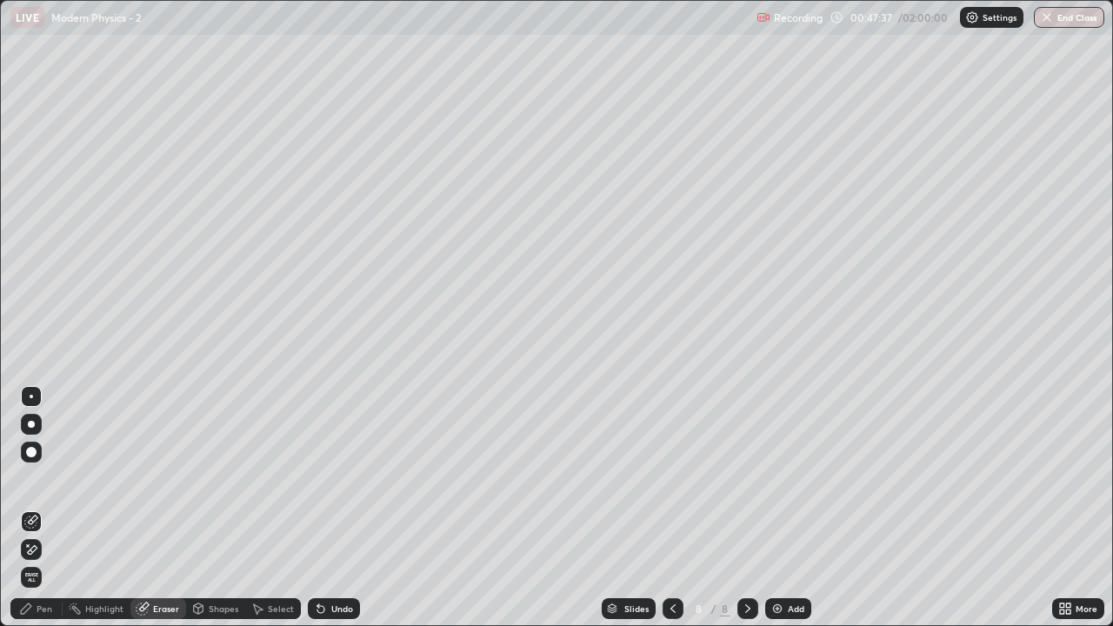
click at [43, 515] on div "Pen" at bounding box center [36, 608] width 52 height 21
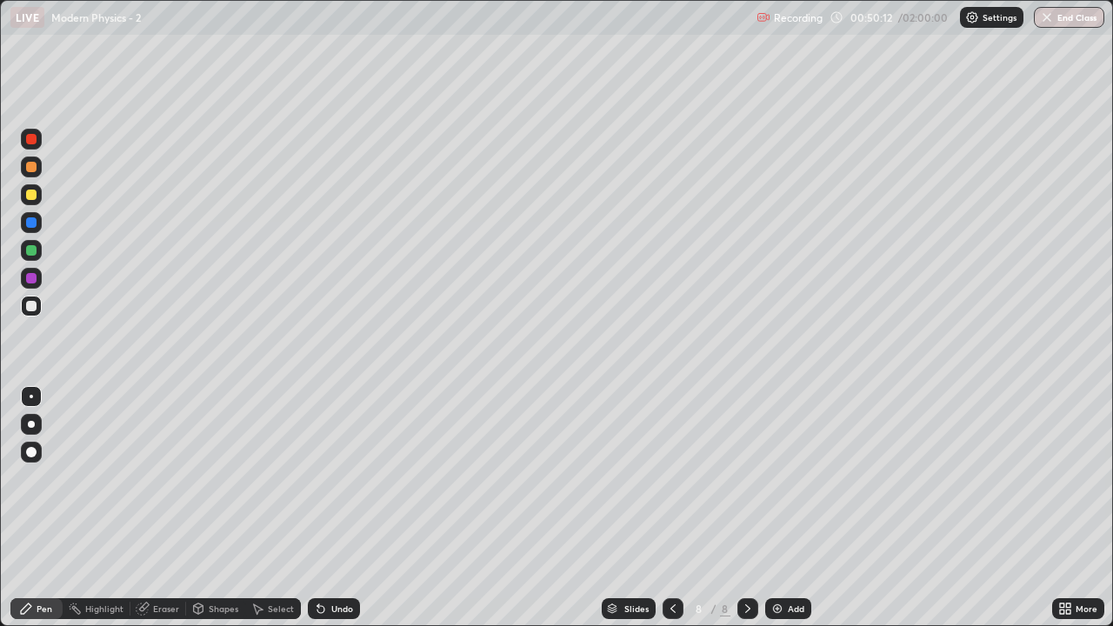
click at [671, 515] on icon at bounding box center [673, 609] width 14 height 14
click at [670, 515] on icon at bounding box center [673, 609] width 14 height 14
click at [746, 515] on icon at bounding box center [748, 609] width 14 height 14
click at [737, 515] on div at bounding box center [747, 608] width 21 height 21
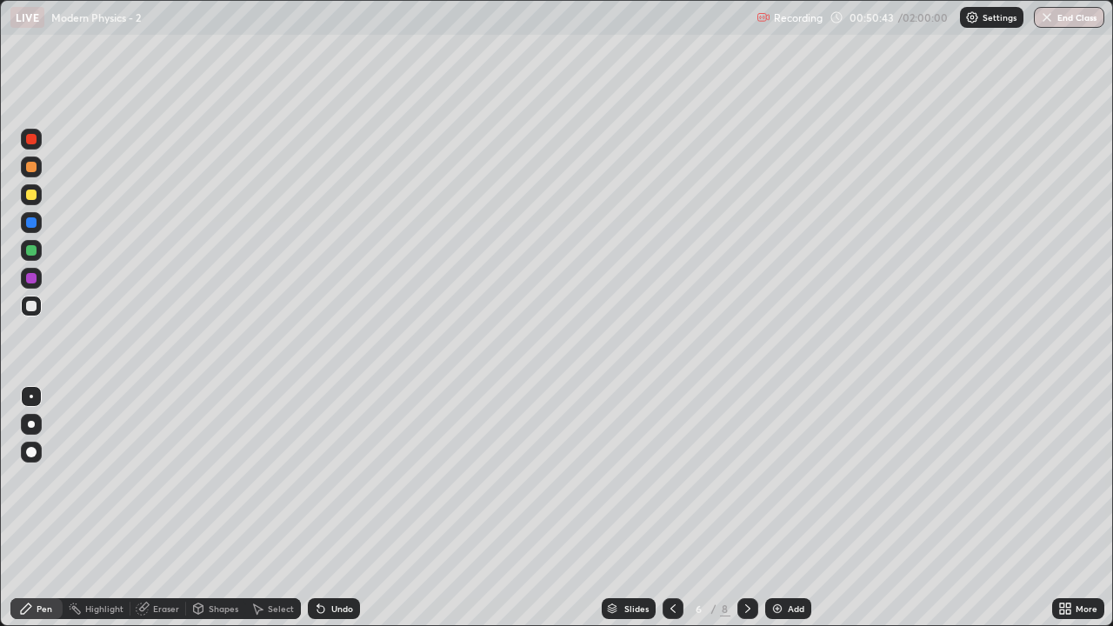
click at [737, 515] on div at bounding box center [747, 608] width 21 height 21
click at [741, 515] on div at bounding box center [747, 608] width 21 height 21
click at [747, 515] on icon at bounding box center [748, 609] width 14 height 14
click at [671, 515] on icon at bounding box center [673, 609] width 14 height 14
click at [663, 515] on div at bounding box center [673, 608] width 21 height 35
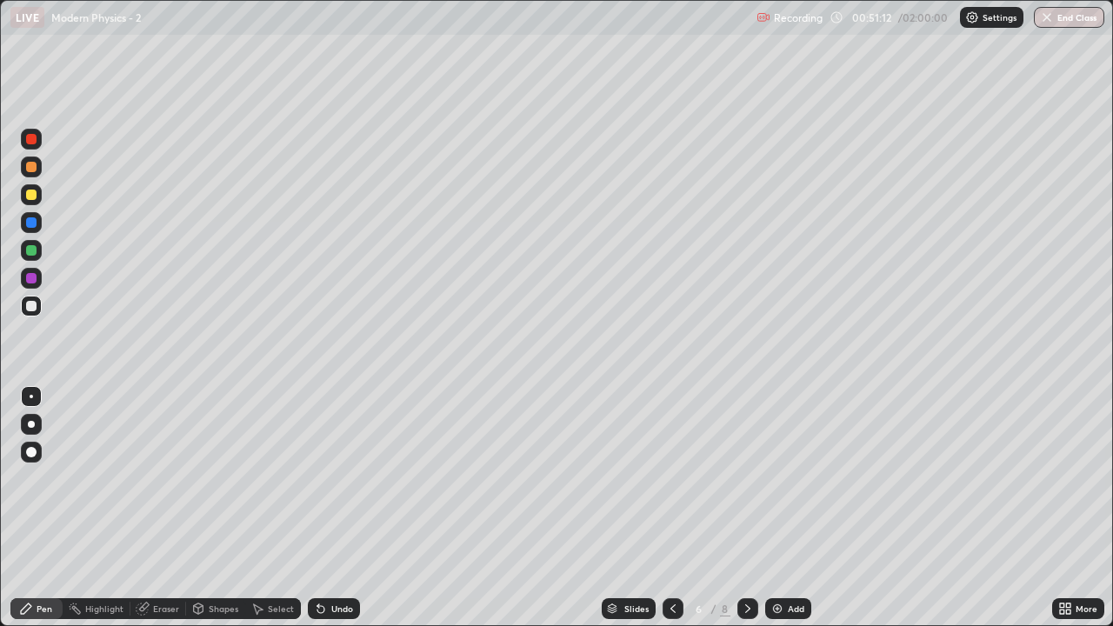
click at [668, 515] on icon at bounding box center [673, 609] width 14 height 14
click at [746, 515] on icon at bounding box center [747, 608] width 5 height 9
click at [745, 515] on icon at bounding box center [748, 609] width 14 height 14
click at [744, 515] on icon at bounding box center [748, 609] width 14 height 14
click at [747, 515] on icon at bounding box center [747, 608] width 5 height 9
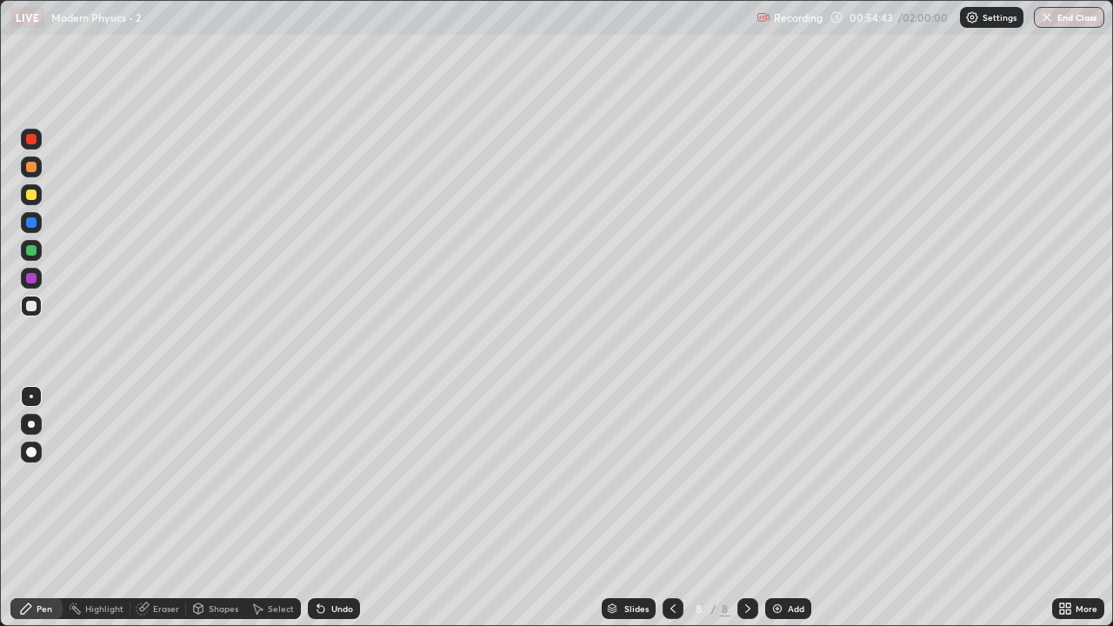
click at [781, 515] on img at bounding box center [777, 609] width 14 height 14
click at [163, 515] on div "Eraser" at bounding box center [166, 608] width 26 height 9
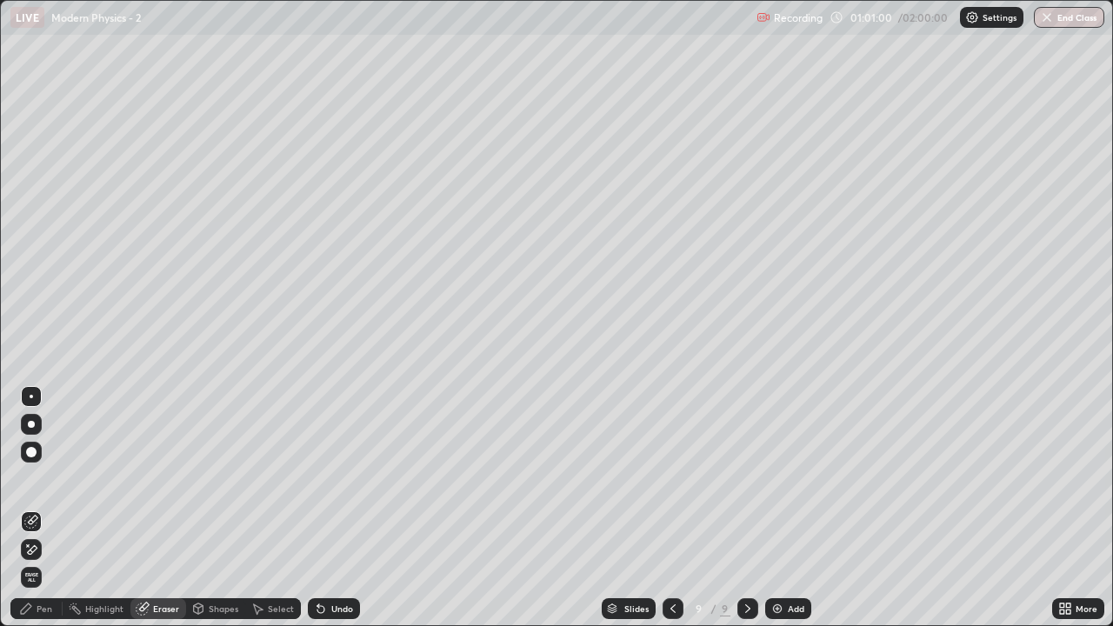
click at [57, 515] on div "Pen" at bounding box center [36, 608] width 52 height 21
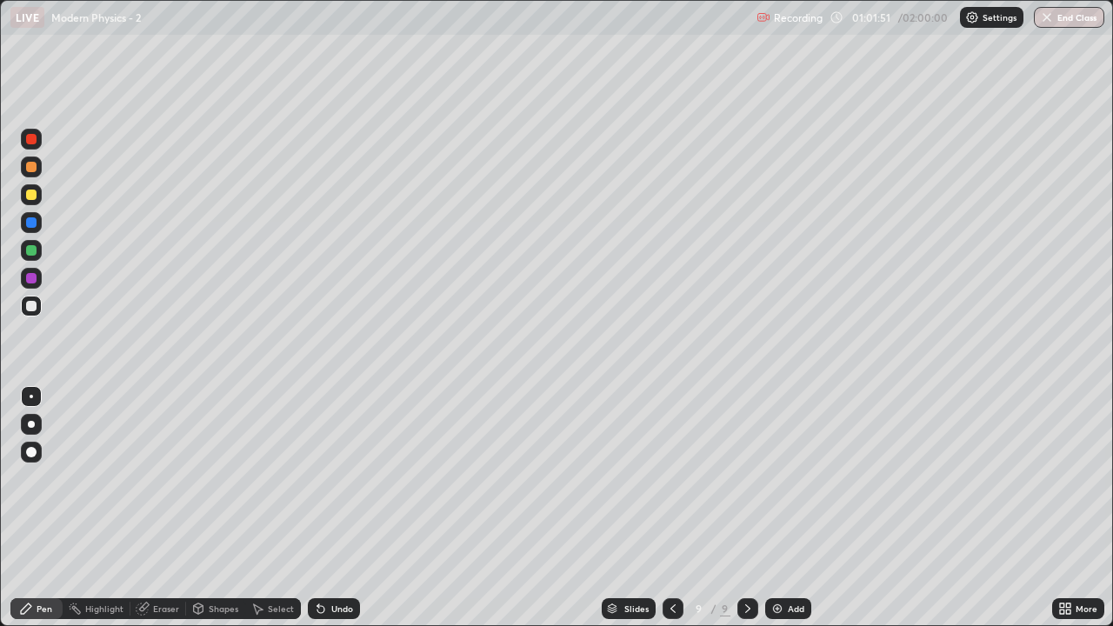
click at [41, 145] on div at bounding box center [31, 139] width 21 height 28
click at [32, 306] on div at bounding box center [31, 306] width 10 height 10
click at [170, 515] on div "Eraser" at bounding box center [158, 608] width 56 height 21
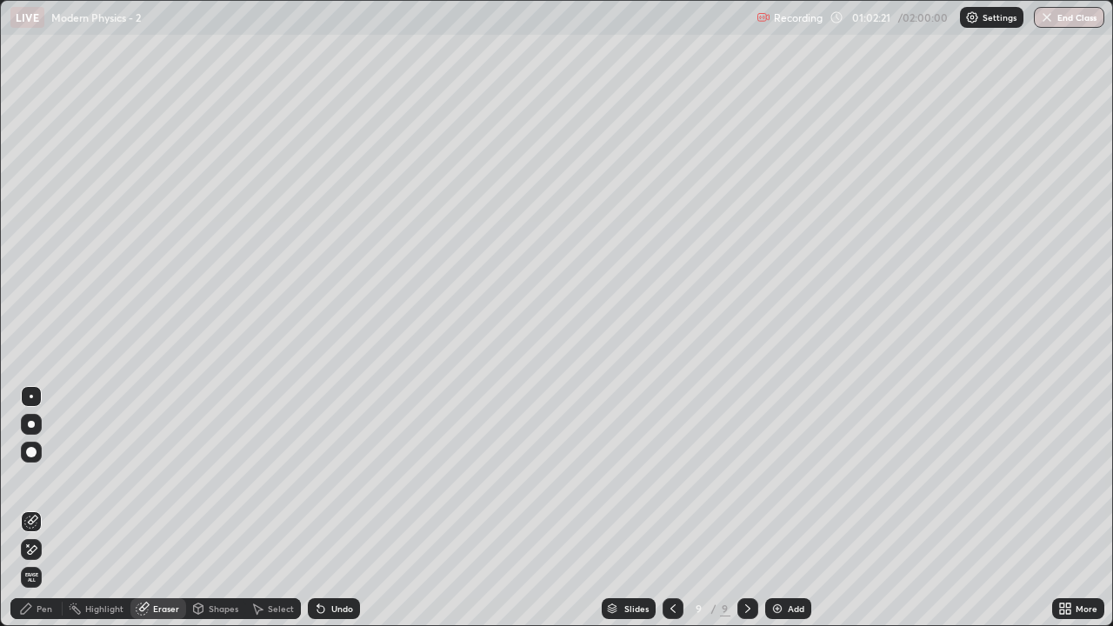
click at [57, 515] on div "Pen" at bounding box center [36, 608] width 52 height 21
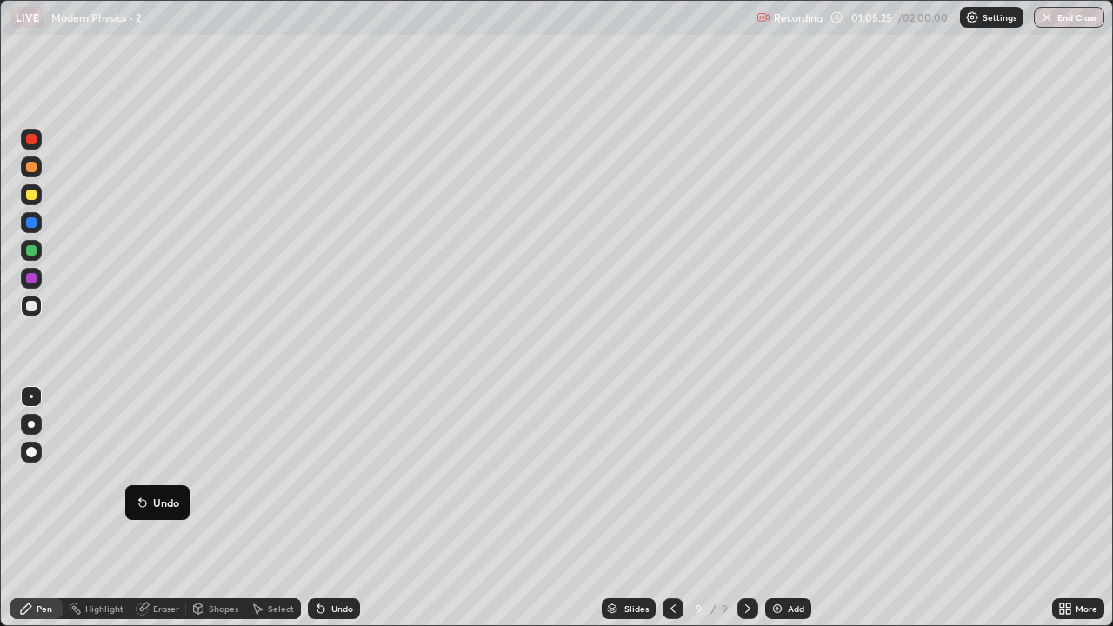
click at [788, 515] on div "Add" at bounding box center [796, 608] width 17 height 9
click at [37, 143] on div at bounding box center [31, 139] width 21 height 21
click at [670, 515] on icon at bounding box center [672, 609] width 14 height 14
click at [746, 515] on icon at bounding box center [748, 609] width 14 height 14
click at [669, 515] on icon at bounding box center [672, 609] width 14 height 14
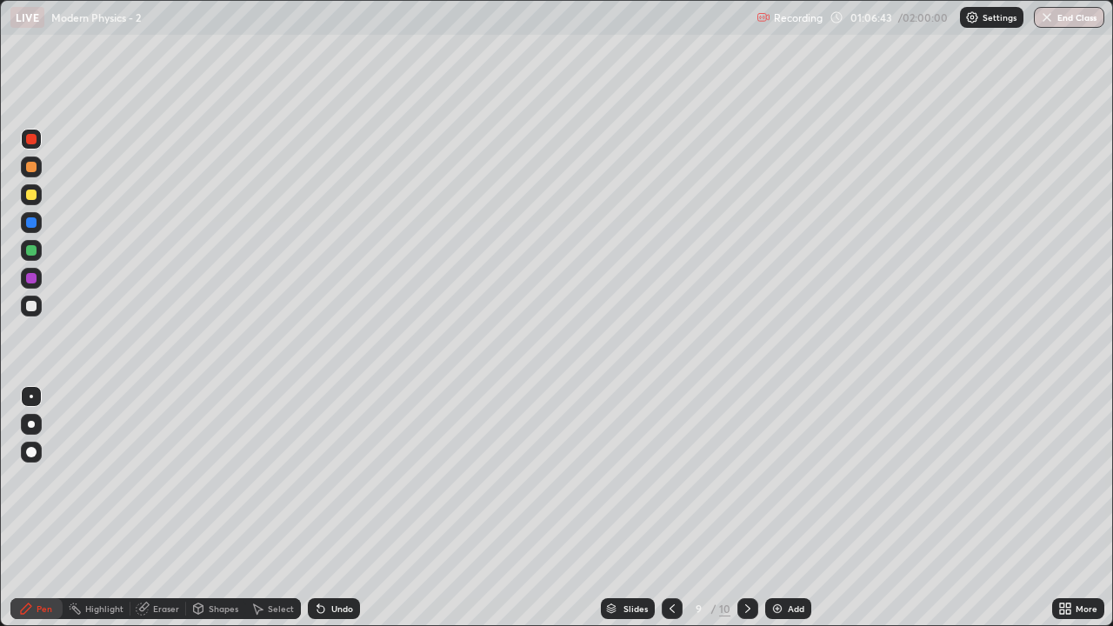
click at [745, 515] on icon at bounding box center [748, 609] width 14 height 14
click at [670, 515] on icon at bounding box center [672, 609] width 14 height 14
click at [668, 515] on icon at bounding box center [672, 609] width 14 height 14
click at [669, 515] on icon at bounding box center [672, 609] width 14 height 14
click at [670, 515] on icon at bounding box center [672, 609] width 14 height 14
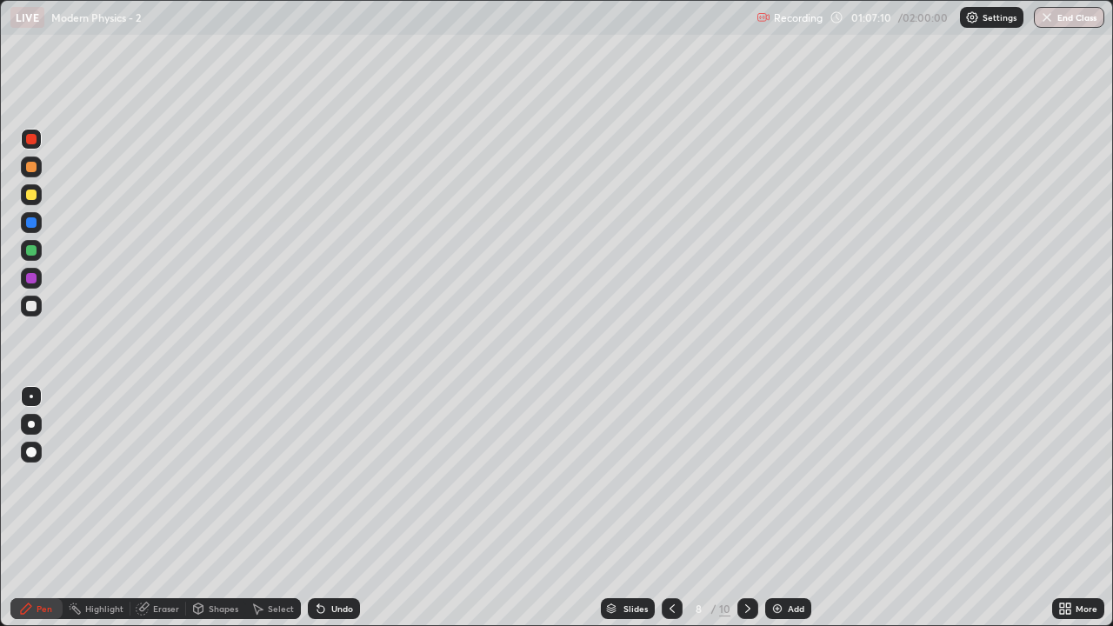
click at [671, 515] on icon at bounding box center [672, 609] width 14 height 14
click at [748, 515] on icon at bounding box center [748, 609] width 14 height 14
click at [745, 515] on icon at bounding box center [748, 609] width 14 height 14
click at [747, 515] on icon at bounding box center [748, 609] width 14 height 14
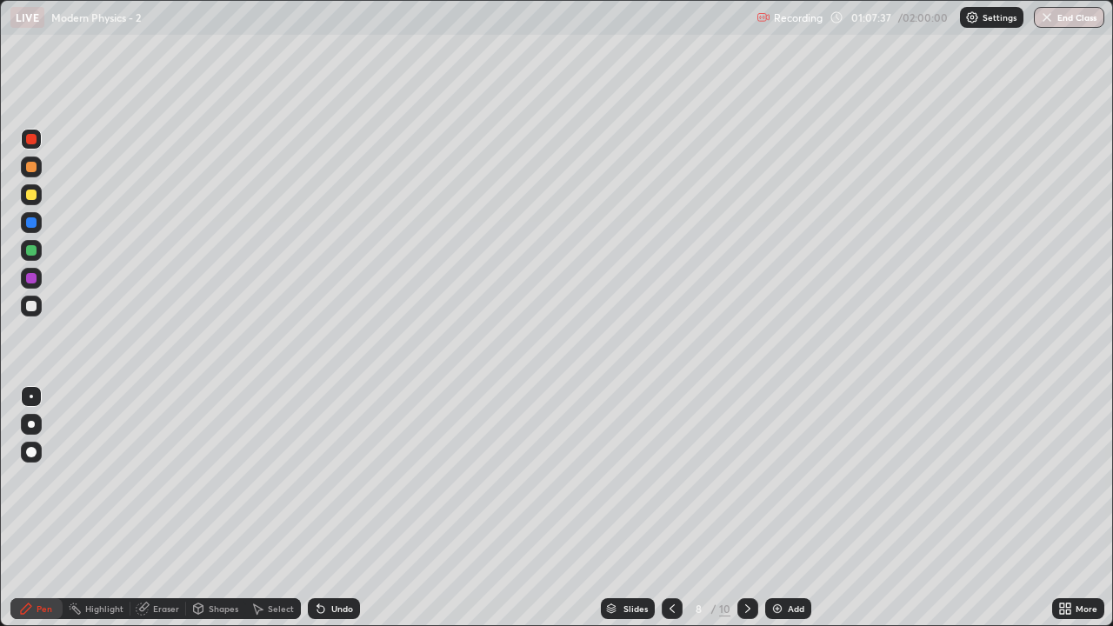
click at [748, 515] on icon at bounding box center [748, 609] width 14 height 14
click at [747, 515] on div at bounding box center [747, 608] width 21 height 21
click at [345, 515] on div "Undo" at bounding box center [342, 608] width 22 height 9
click at [670, 515] on icon at bounding box center [672, 609] width 14 height 14
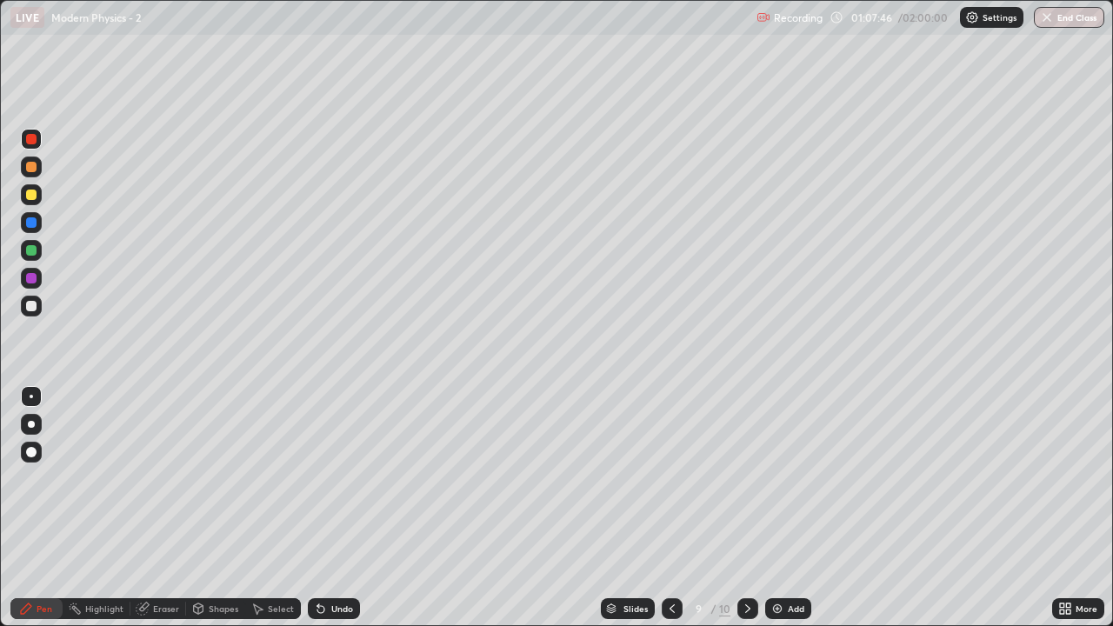
click at [672, 515] on icon at bounding box center [672, 609] width 14 height 14
click at [671, 515] on icon at bounding box center [672, 609] width 14 height 14
click at [670, 515] on icon at bounding box center [672, 609] width 14 height 14
click at [744, 515] on icon at bounding box center [748, 609] width 14 height 14
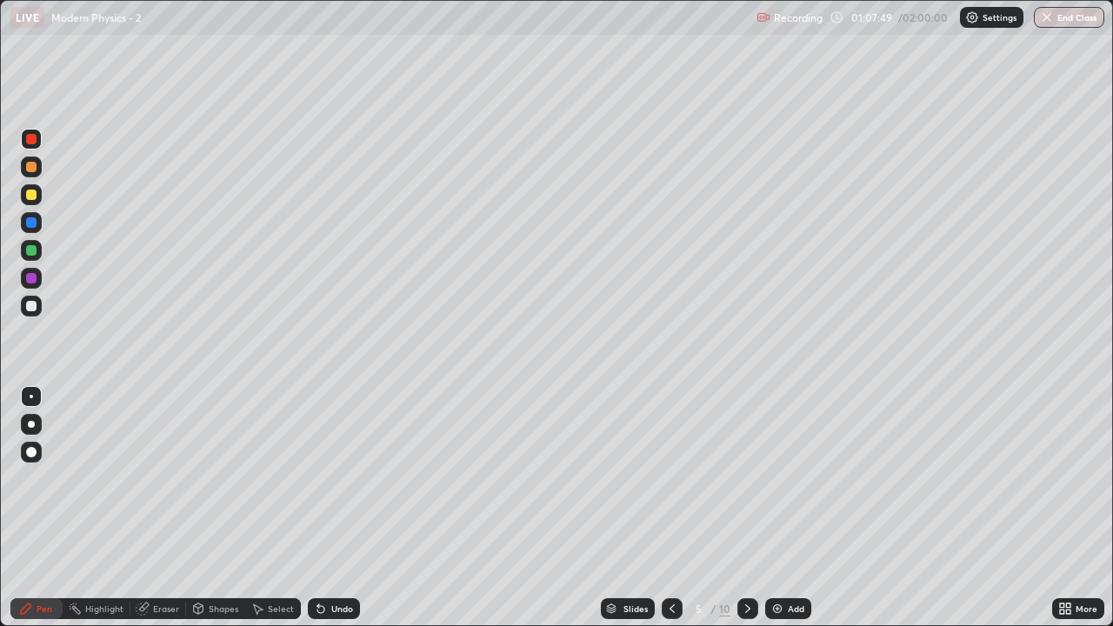
click at [748, 515] on icon at bounding box center [747, 608] width 5 height 9
click at [268, 515] on div "Select" at bounding box center [281, 608] width 26 height 9
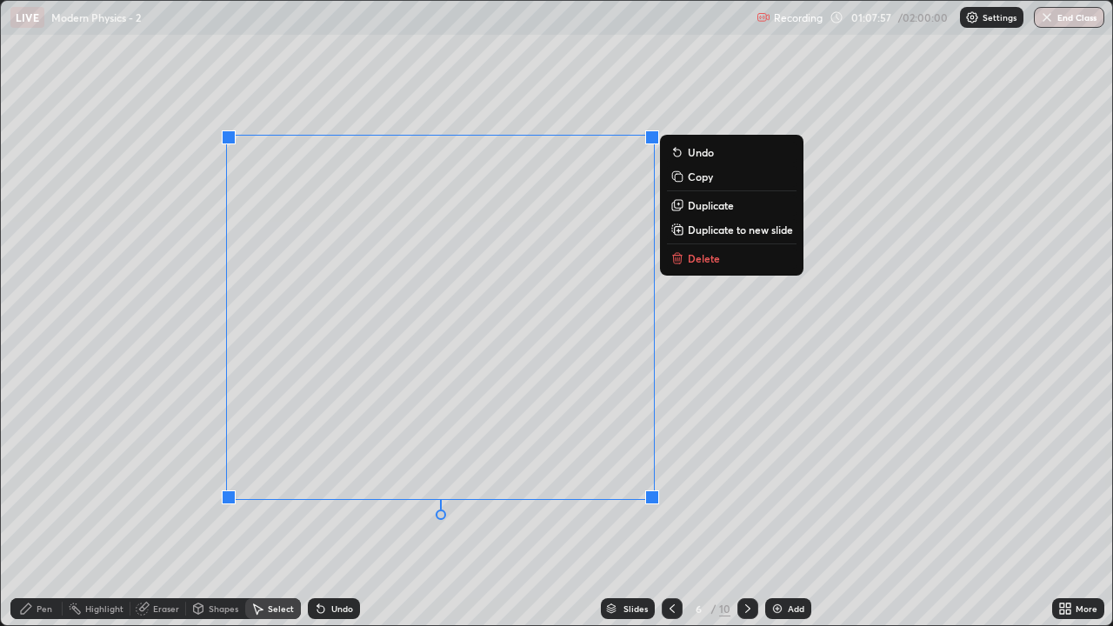
click at [698, 183] on button "Copy" at bounding box center [732, 176] width 130 height 21
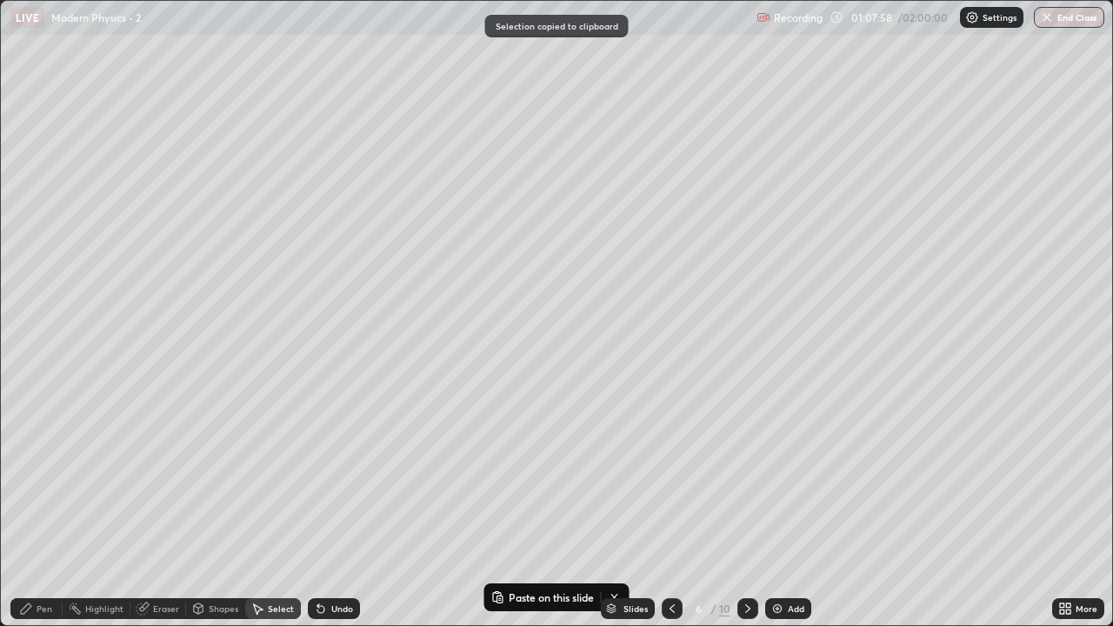
click at [746, 515] on icon at bounding box center [748, 609] width 14 height 14
click at [743, 515] on icon at bounding box center [748, 609] width 14 height 14
click at [746, 515] on icon at bounding box center [748, 609] width 14 height 14
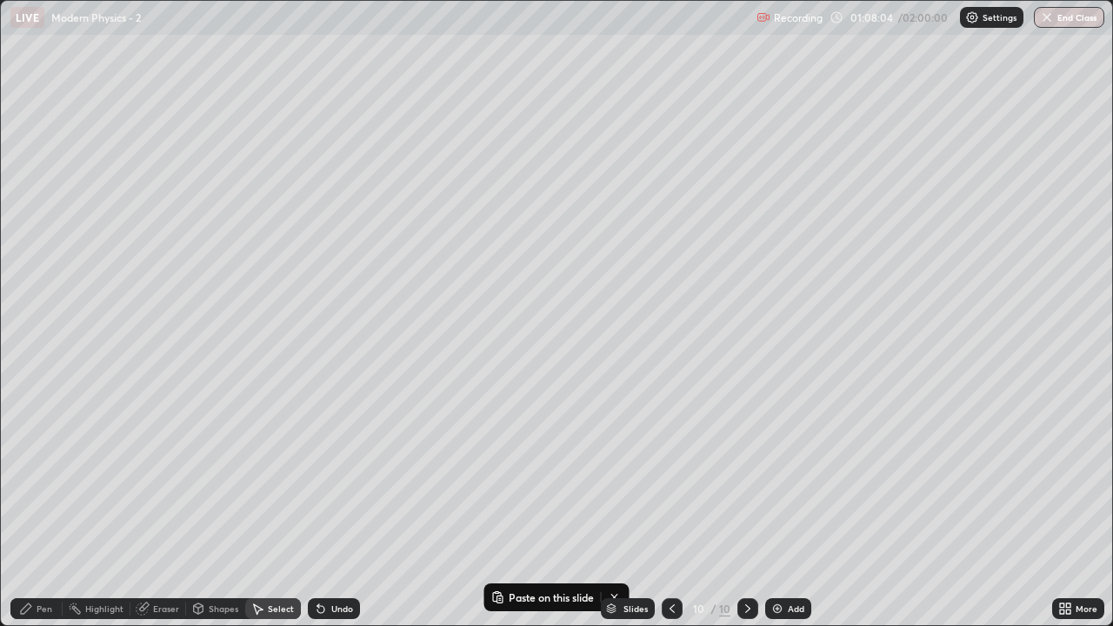
click at [555, 515] on div "Slides 10 / 10 Add" at bounding box center [706, 608] width 692 height 35
click at [518, 515] on button "Paste on this slide" at bounding box center [543, 597] width 110 height 21
click at [516, 515] on div "0 ° Undo Copy Paste here Duplicate Duplicate to new slide Delete" at bounding box center [556, 313] width 1111 height 624
click at [511, 515] on div "Slides 10 / 10 Add" at bounding box center [706, 608] width 692 height 35
click at [283, 515] on div "Select" at bounding box center [281, 608] width 26 height 9
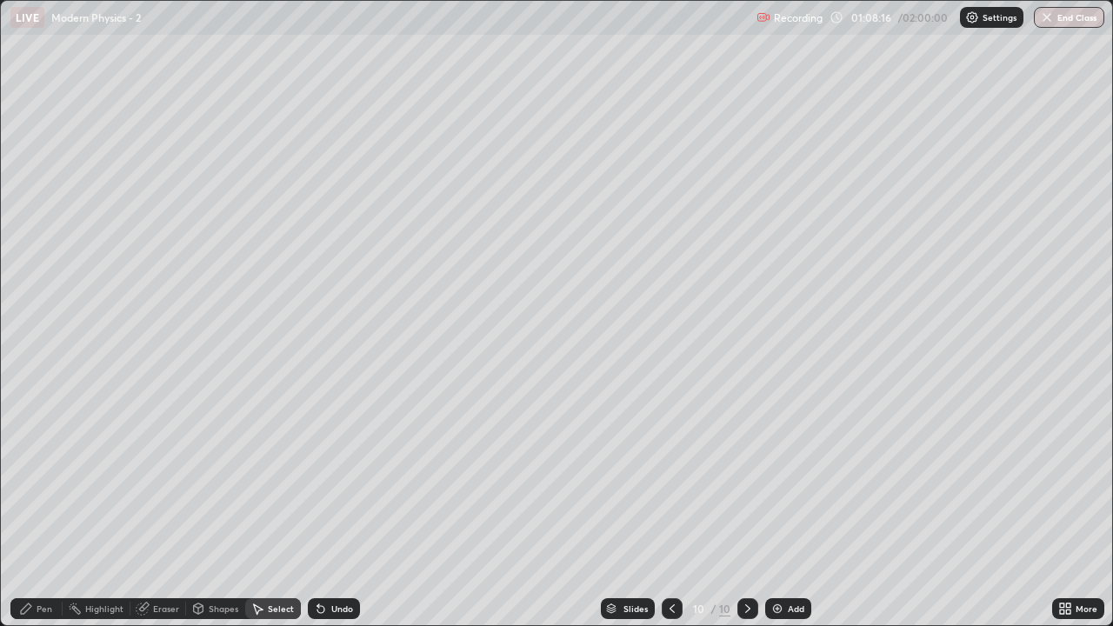
click at [337, 515] on div "Undo" at bounding box center [342, 608] width 22 height 9
click at [577, 515] on button "Paste here" at bounding box center [595, 534] width 76 height 21
click at [354, 490] on div "0 ° Undo Copy Paste here Duplicate Duplicate to new slide Delete" at bounding box center [556, 313] width 1111 height 624
click at [42, 515] on div "Pen" at bounding box center [45, 608] width 16 height 9
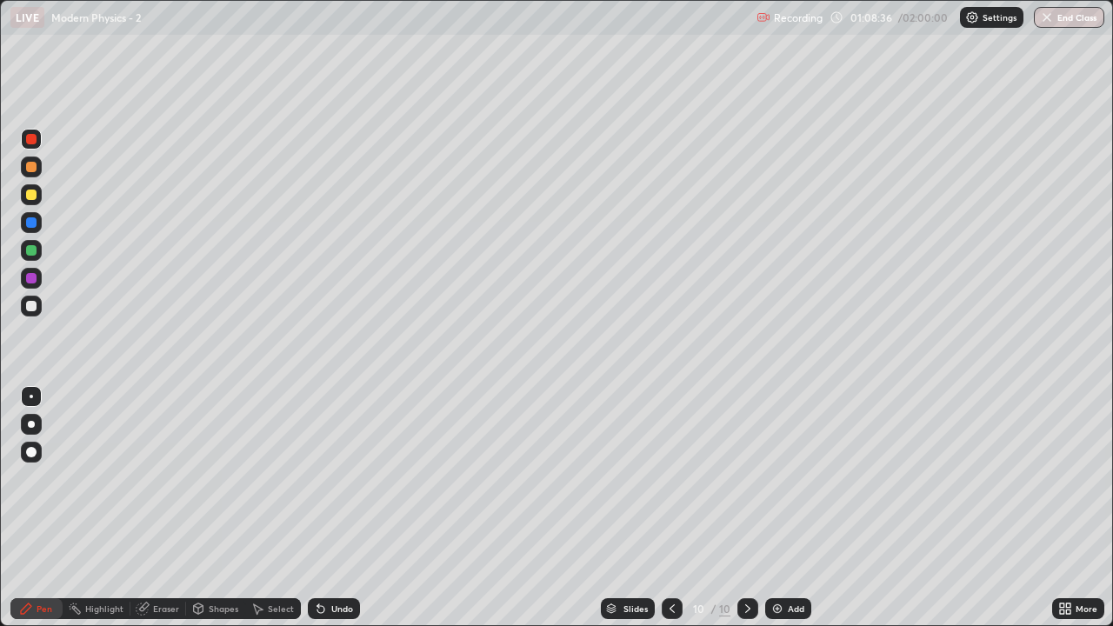
click at [331, 515] on div "Undo" at bounding box center [342, 608] width 22 height 9
click at [32, 306] on div at bounding box center [31, 306] width 10 height 10
click at [670, 515] on icon at bounding box center [672, 609] width 14 height 14
click at [746, 515] on icon at bounding box center [748, 609] width 14 height 14
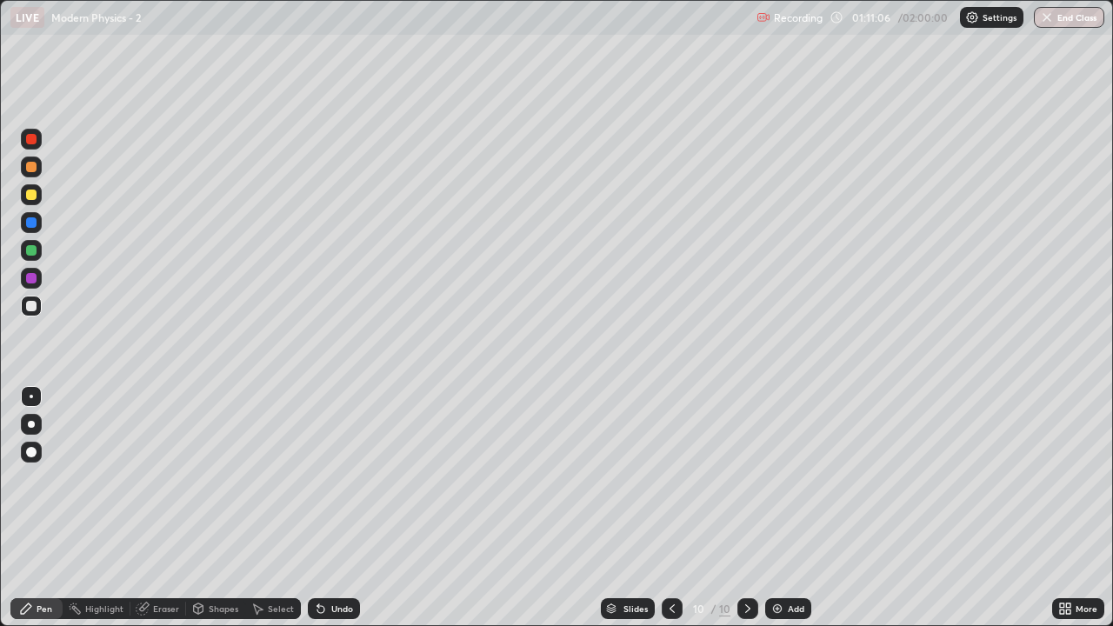
click at [784, 515] on div "Add" at bounding box center [788, 608] width 46 height 21
click at [165, 515] on div "Eraser" at bounding box center [166, 608] width 26 height 9
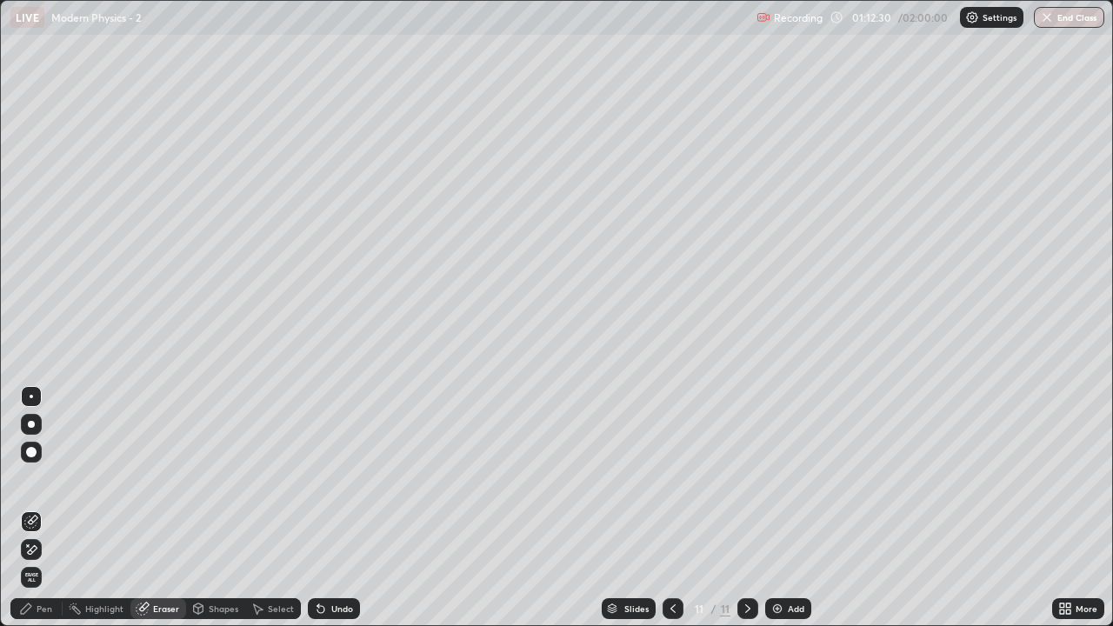
click at [52, 515] on div "Pen" at bounding box center [36, 608] width 52 height 21
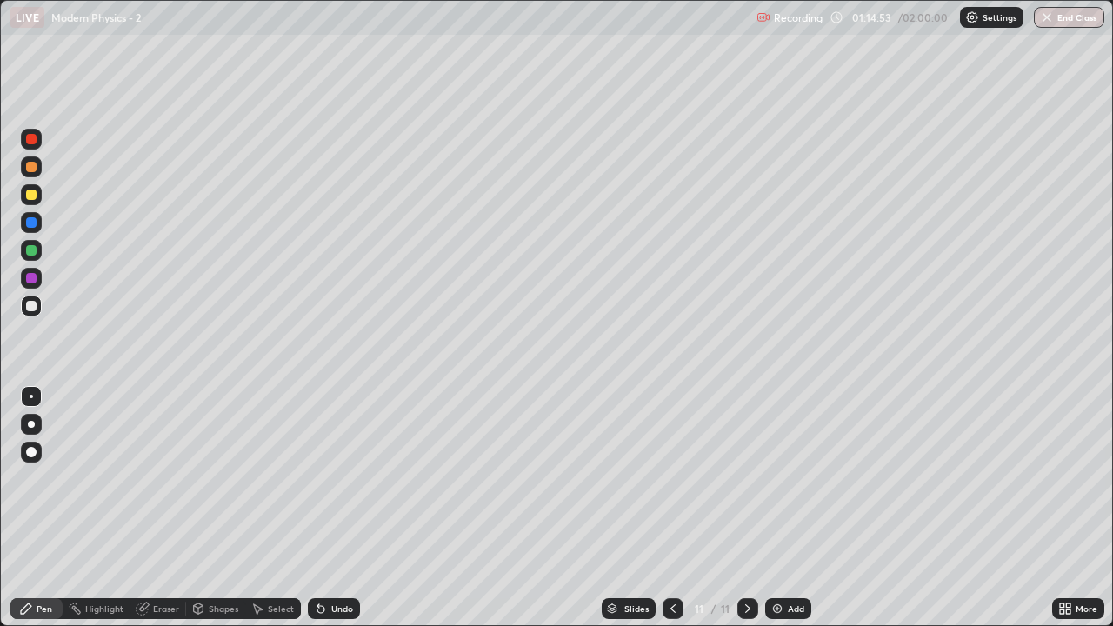
click at [159, 515] on div "Eraser" at bounding box center [166, 608] width 26 height 9
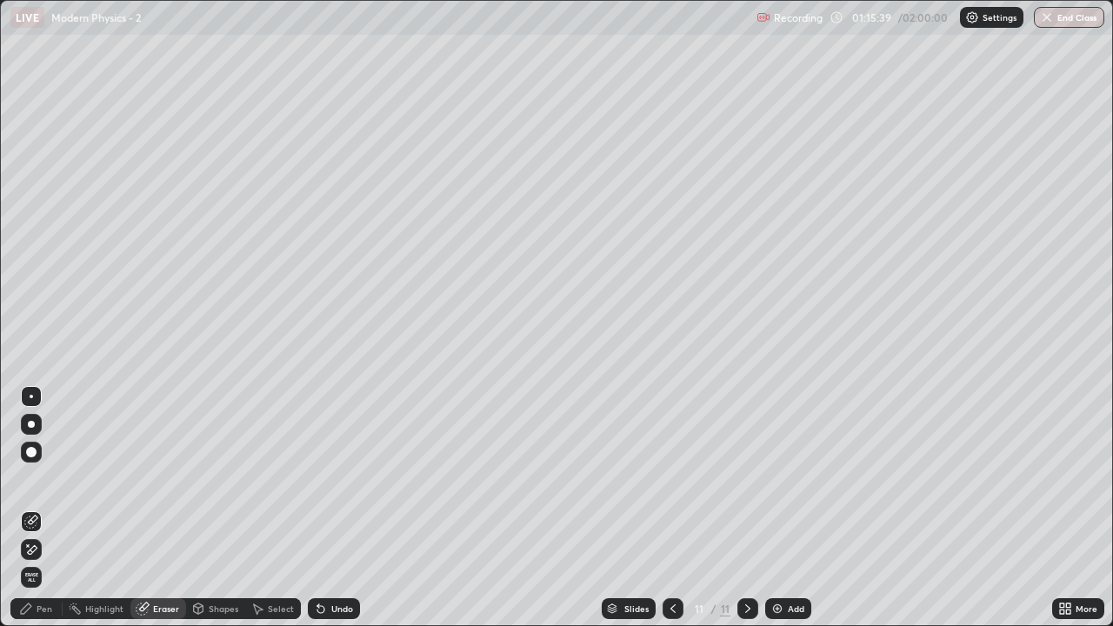
click at [43, 515] on div "Pen" at bounding box center [45, 608] width 16 height 9
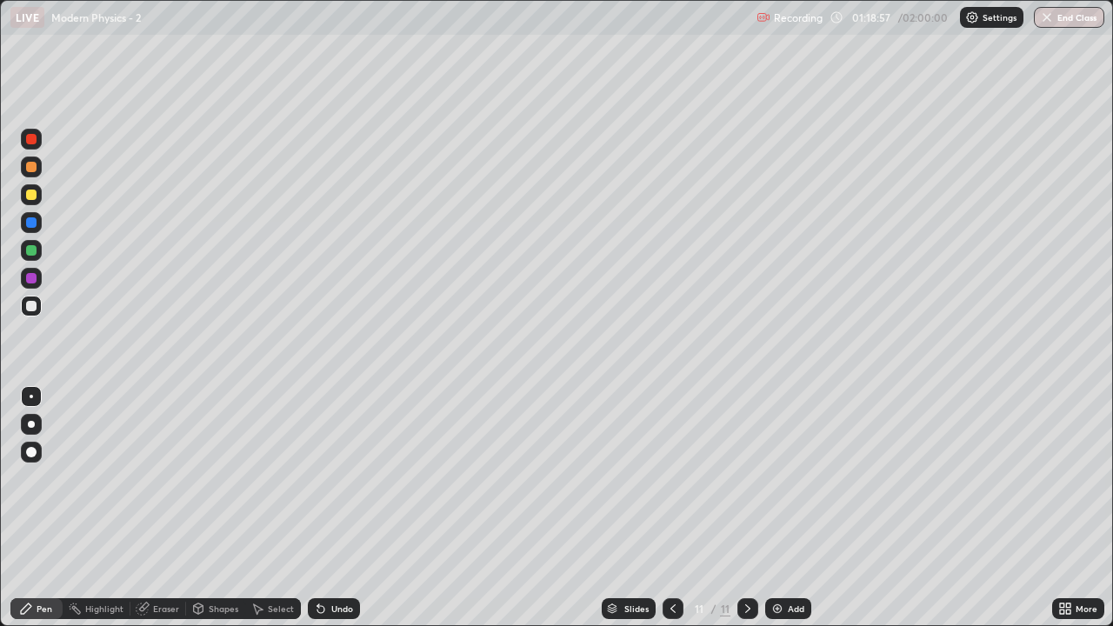
click at [1077, 515] on div "More" at bounding box center [1087, 608] width 22 height 9
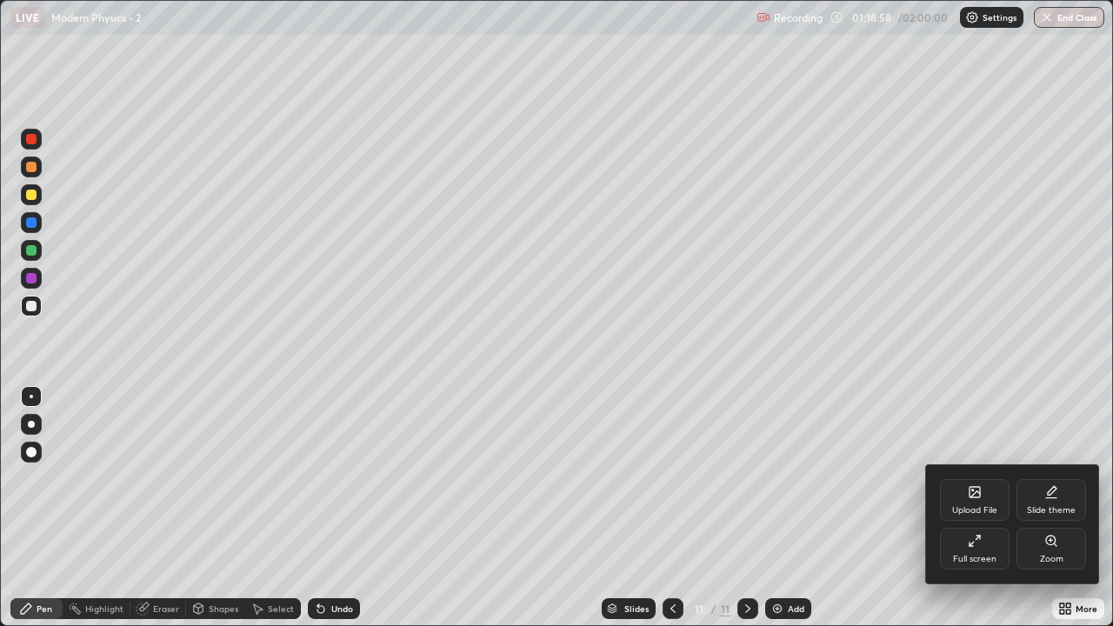
click at [977, 515] on div "Full screen" at bounding box center [975, 549] width 70 height 42
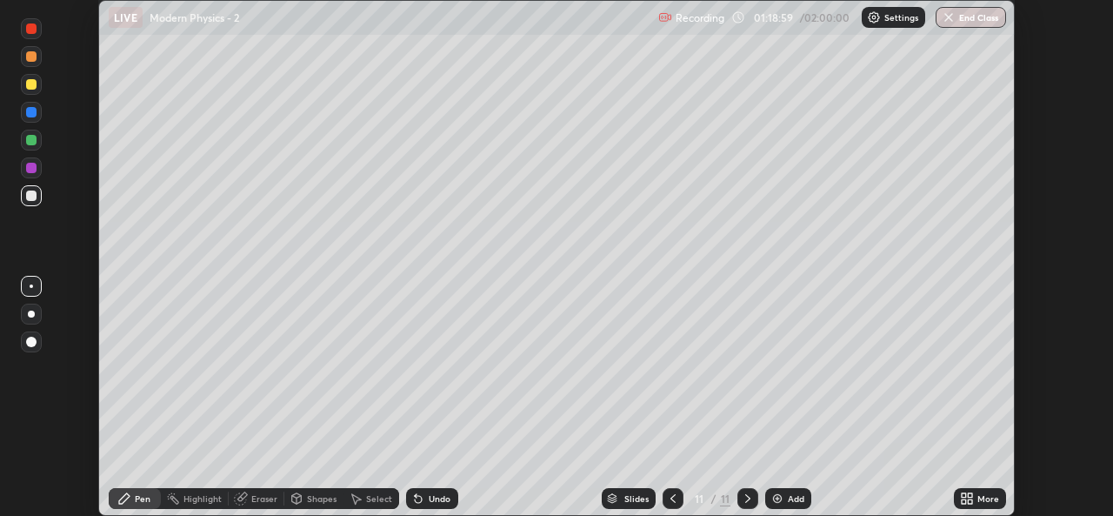
scroll to position [86441, 85844]
click at [978, 503] on div "More" at bounding box center [988, 498] width 22 height 9
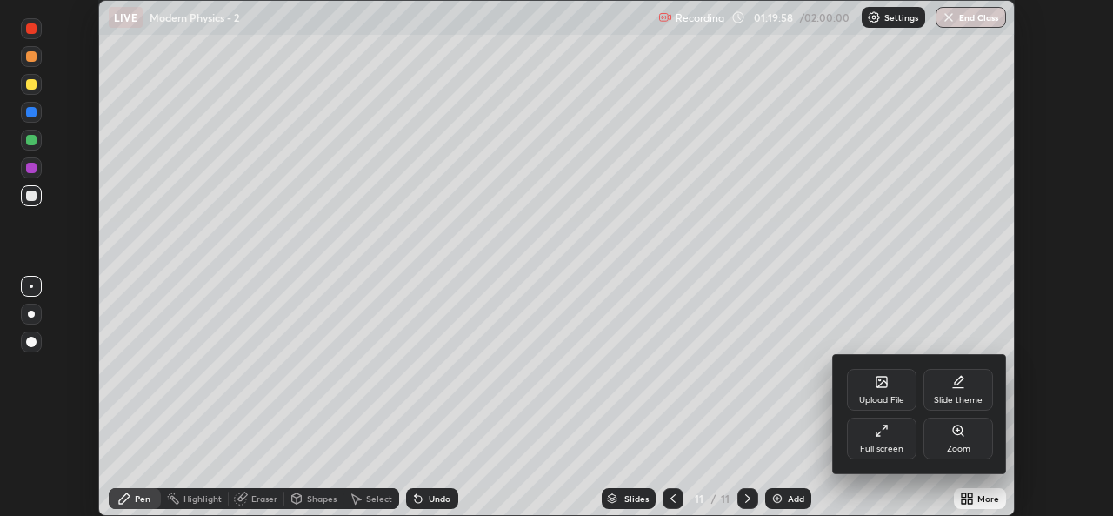
click at [885, 388] on icon at bounding box center [882, 382] width 14 height 14
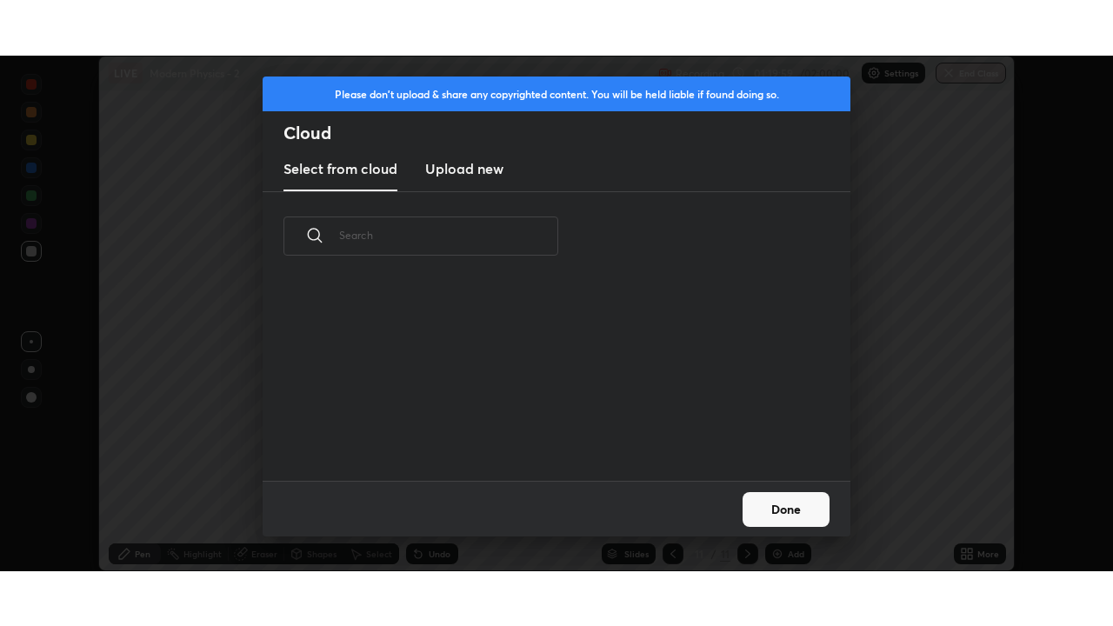
scroll to position [200, 558]
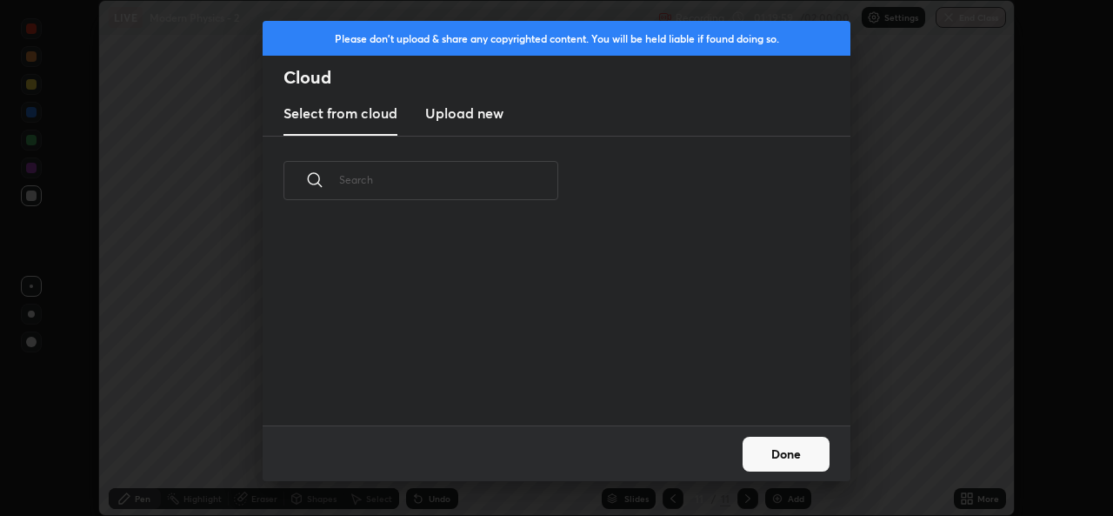
click at [472, 124] on new "Upload new" at bounding box center [464, 113] width 78 height 43
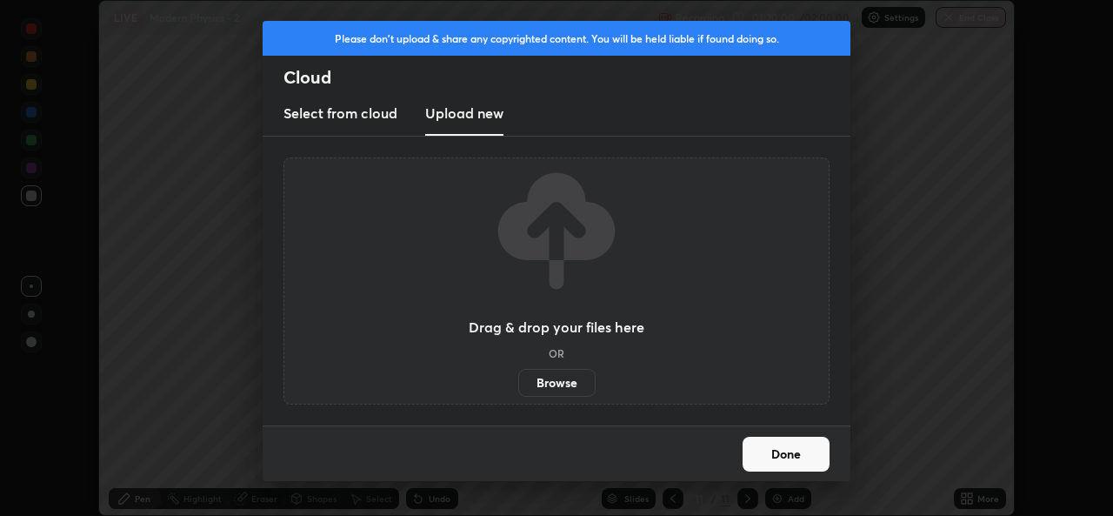
click at [559, 387] on label "Browse" at bounding box center [556, 383] width 77 height 28
click at [518, 387] on input "Browse" at bounding box center [518, 383] width 0 height 28
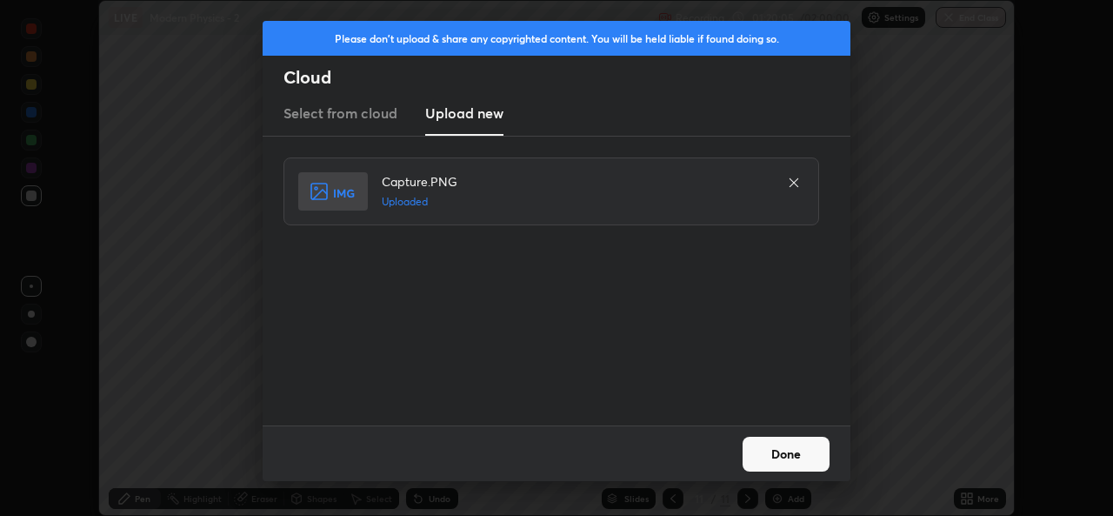
click at [790, 455] on button "Done" at bounding box center [786, 454] width 87 height 35
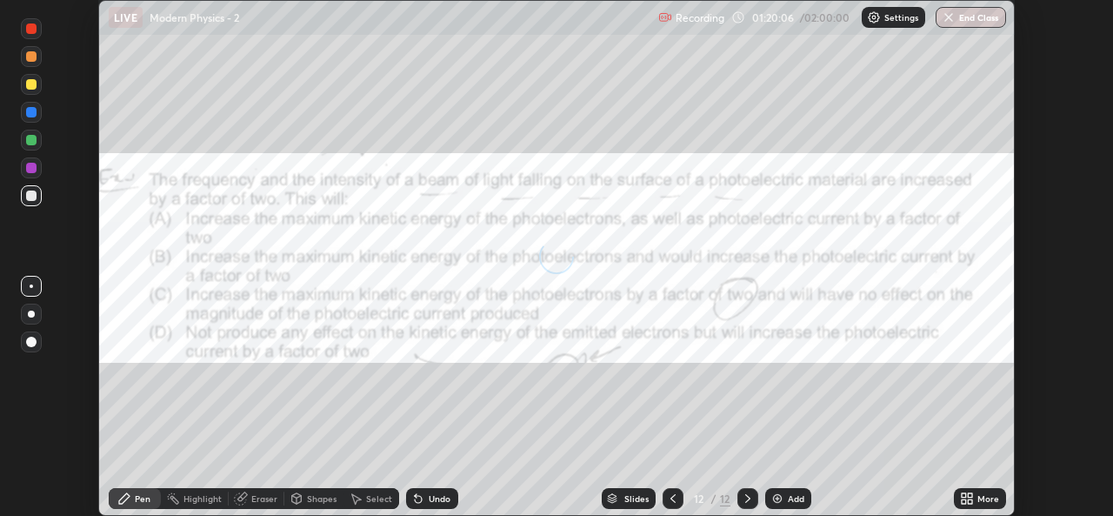
click at [976, 499] on div "More" at bounding box center [980, 498] width 52 height 21
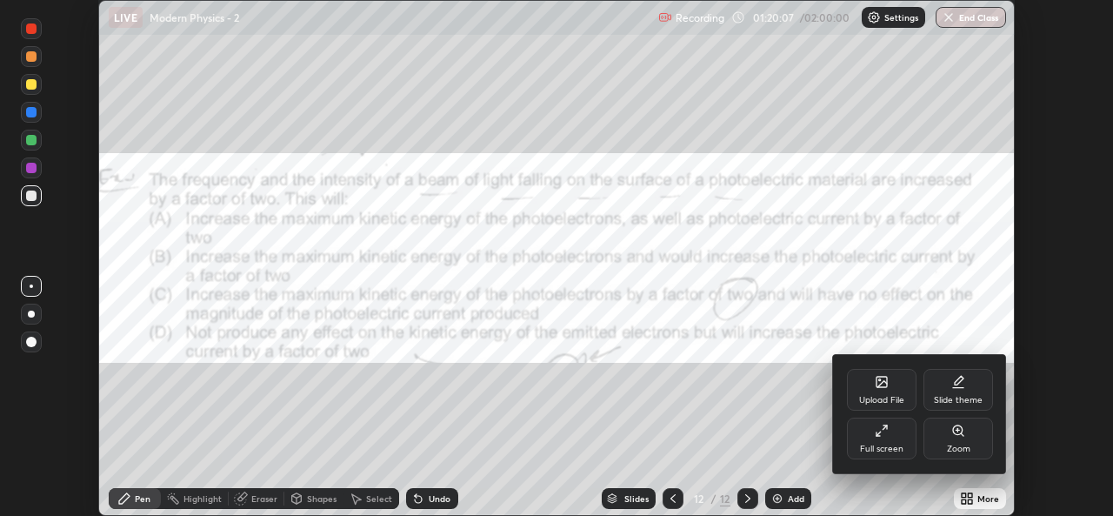
click at [897, 448] on div "Full screen" at bounding box center [881, 448] width 43 height 9
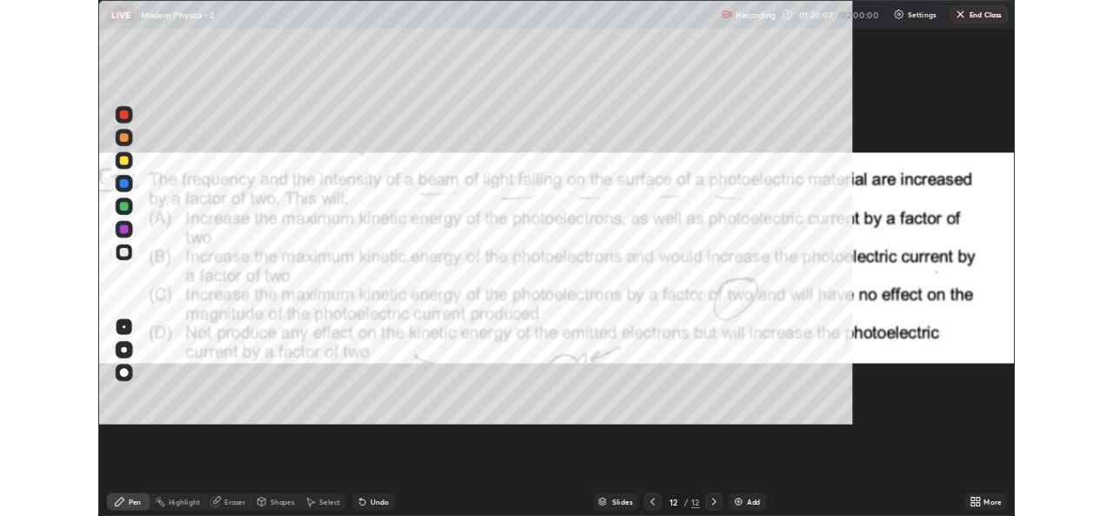
scroll to position [626, 1113]
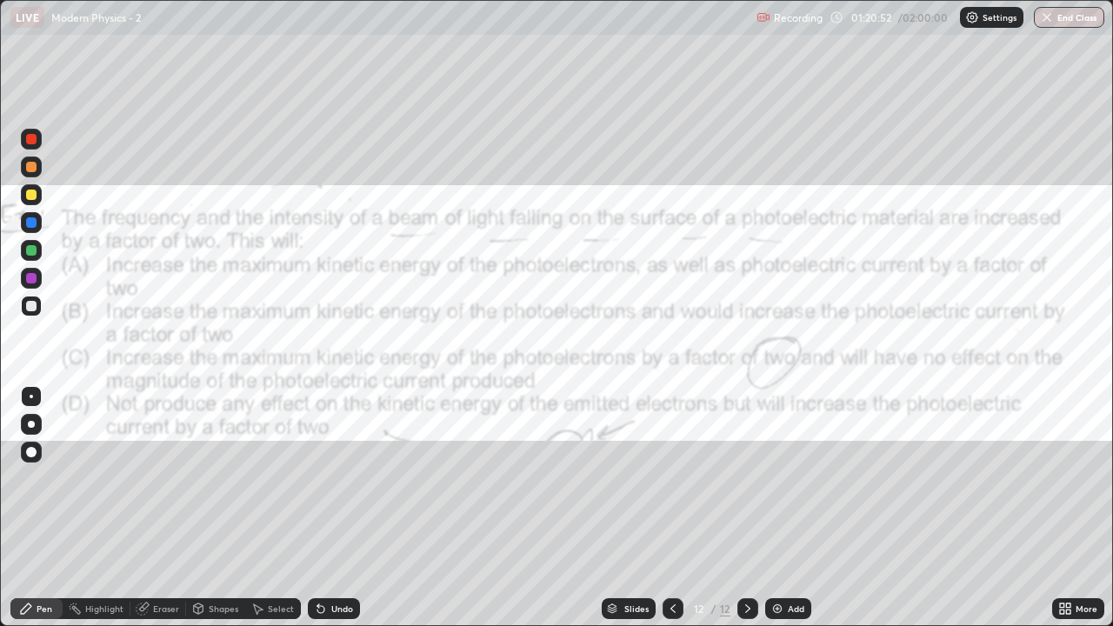
click at [272, 515] on div "Select" at bounding box center [281, 608] width 26 height 9
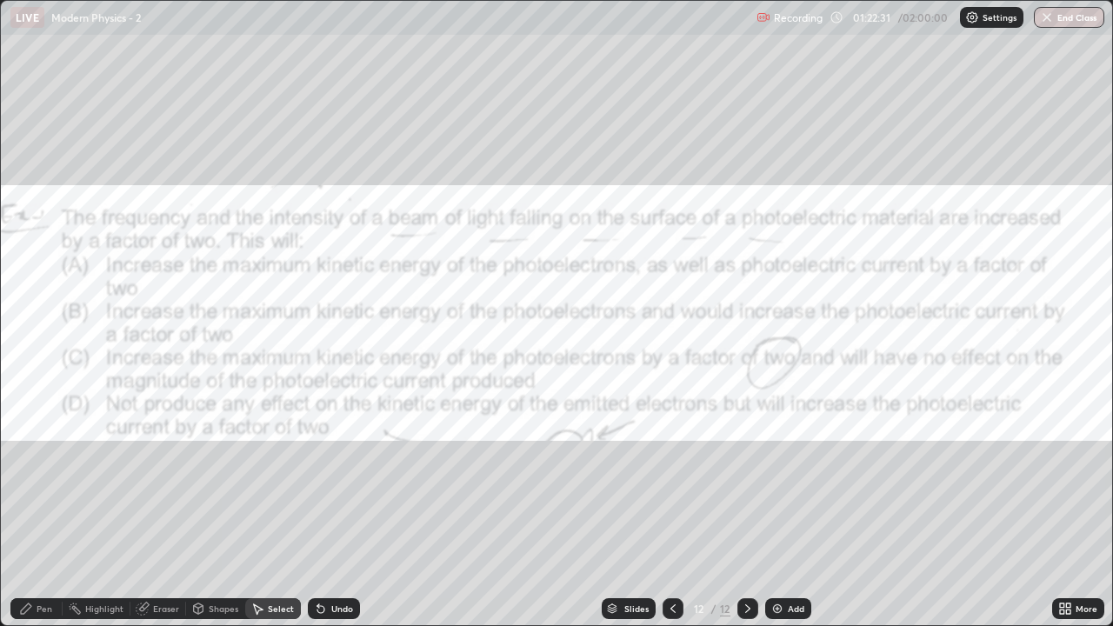
click at [43, 515] on div "Pen" at bounding box center [45, 608] width 16 height 9
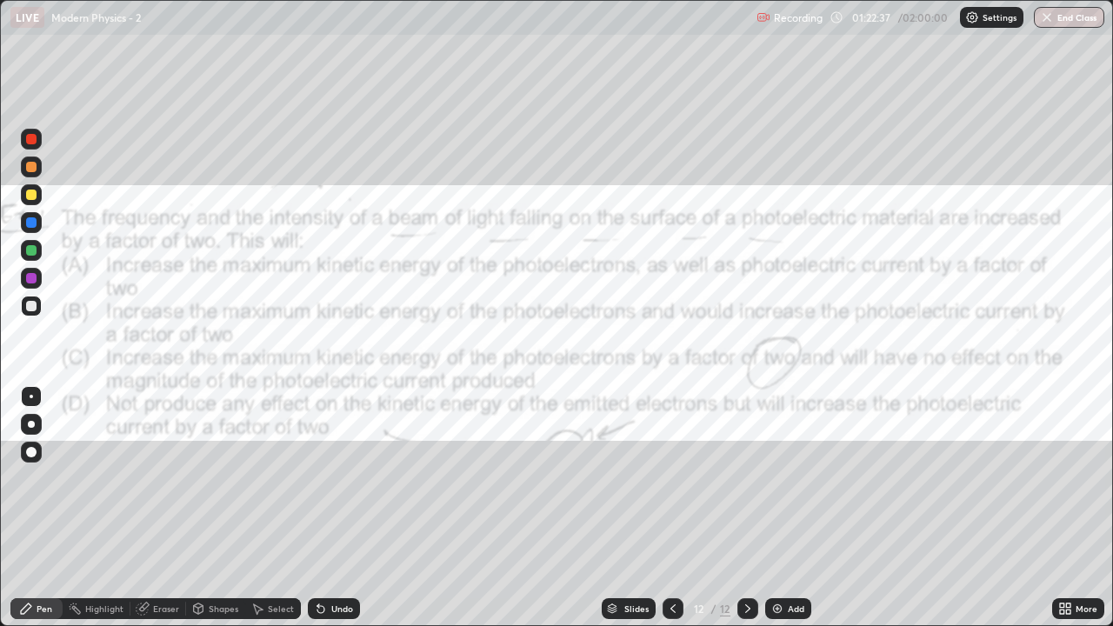
click at [156, 515] on div "Eraser" at bounding box center [166, 608] width 26 height 9
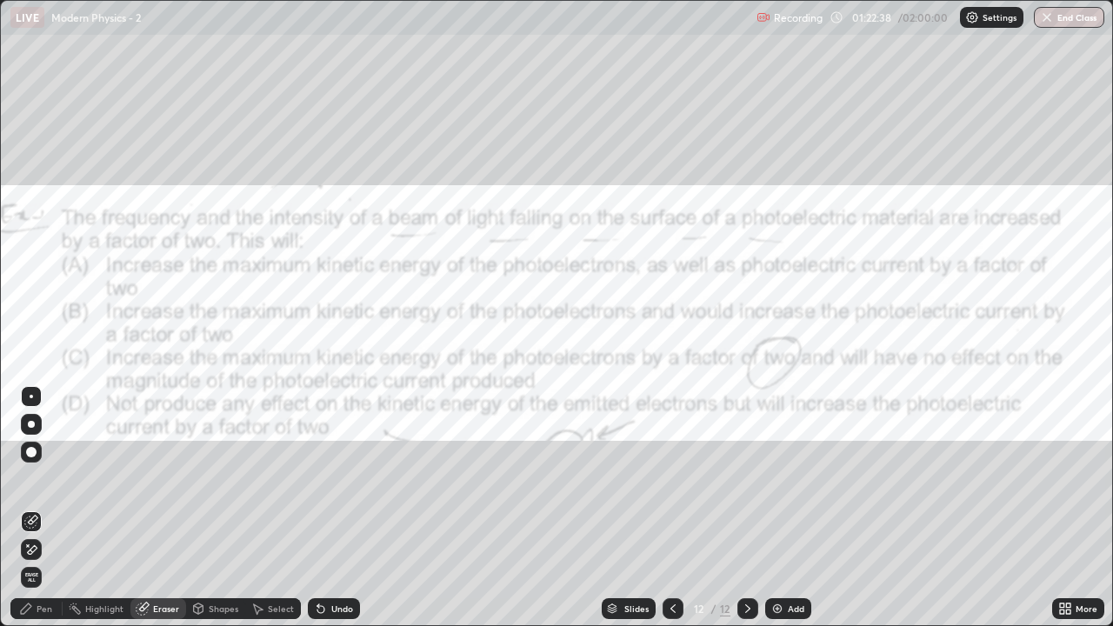
click at [43, 515] on div "Pen" at bounding box center [45, 608] width 16 height 9
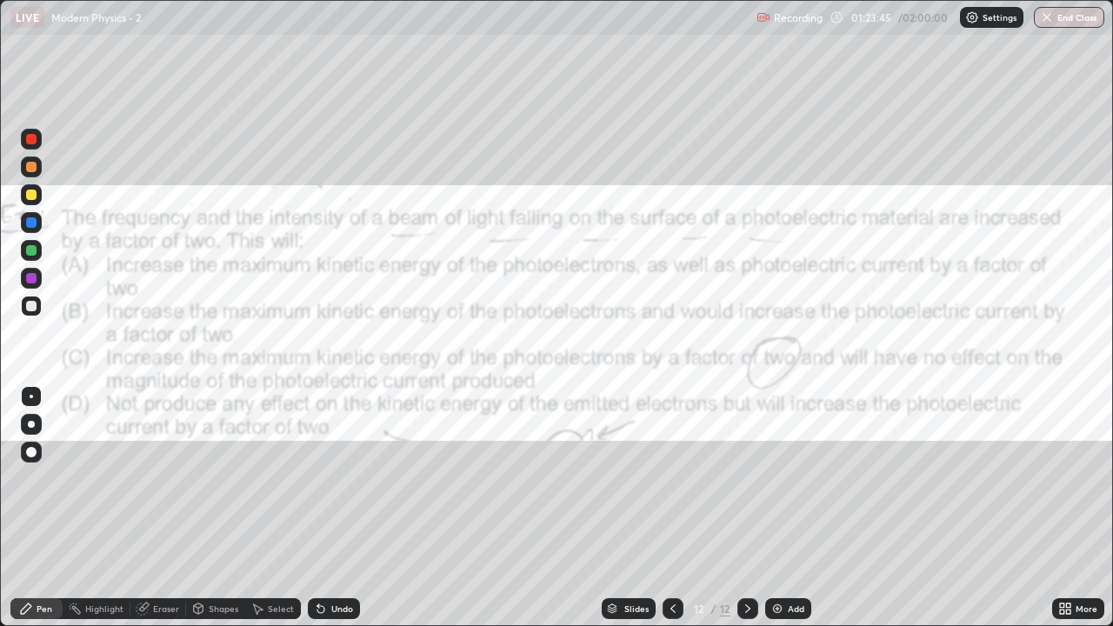
click at [28, 143] on div at bounding box center [31, 139] width 10 height 10
click at [1063, 515] on icon at bounding box center [1062, 612] width 4 height 4
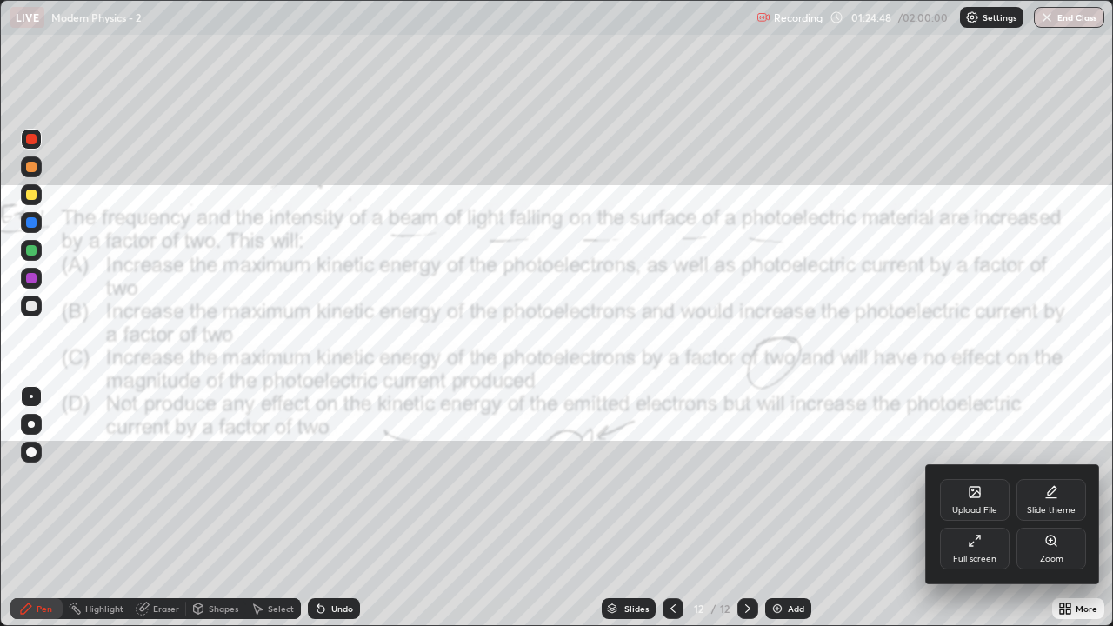
click at [966, 515] on div "Full screen" at bounding box center [974, 559] width 43 height 9
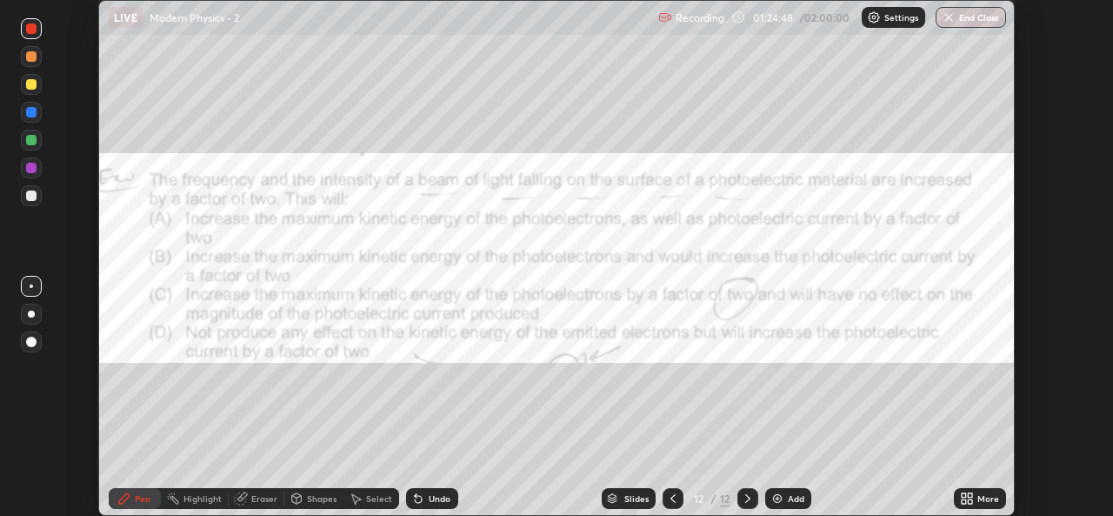
scroll to position [86441, 85844]
click at [967, 497] on icon at bounding box center [967, 498] width 14 height 14
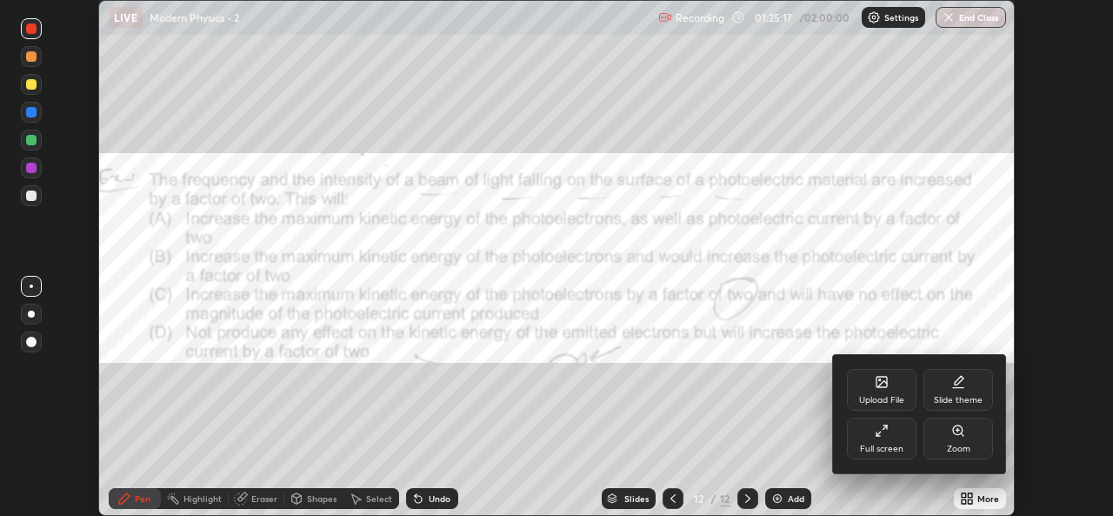
click at [877, 393] on div "Upload File" at bounding box center [882, 390] width 70 height 42
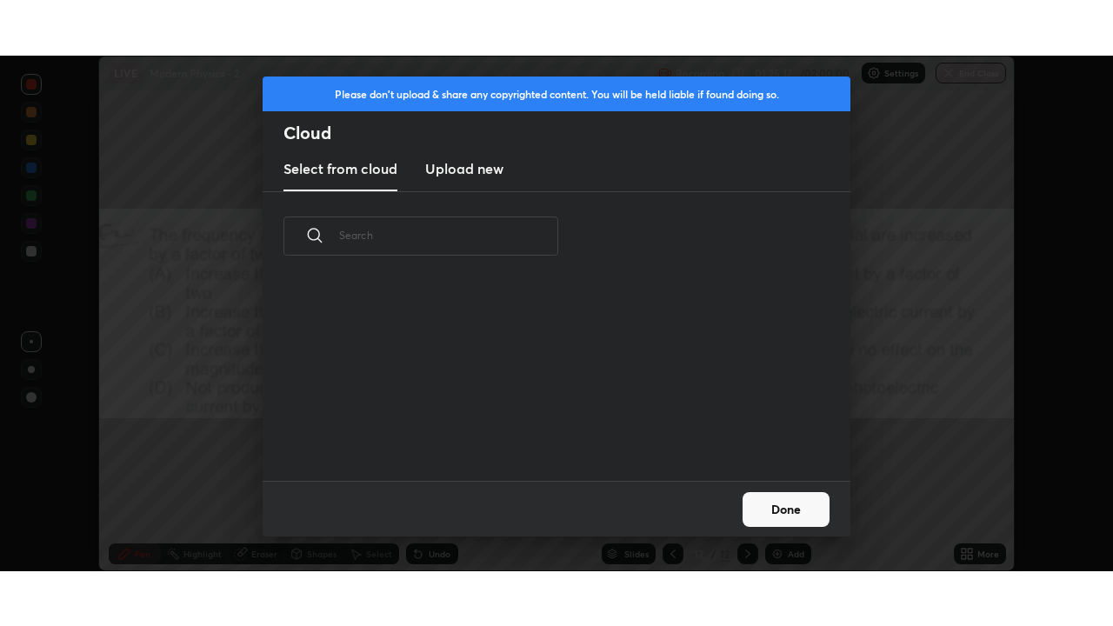
scroll to position [200, 558]
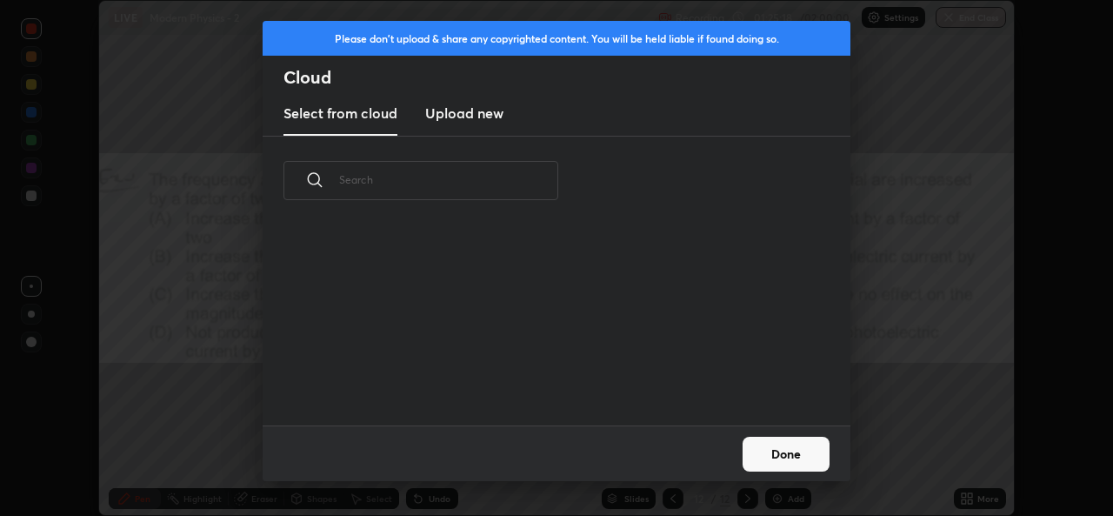
click at [472, 117] on h3 "Upload new" at bounding box center [464, 113] width 78 height 21
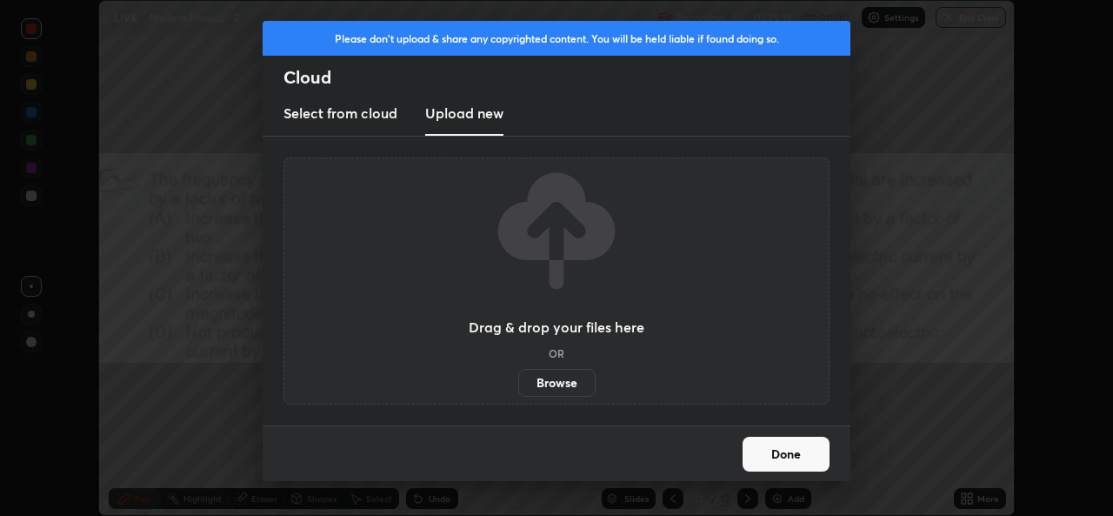
click at [557, 390] on label "Browse" at bounding box center [556, 383] width 77 height 28
click at [518, 390] on input "Browse" at bounding box center [518, 383] width 0 height 28
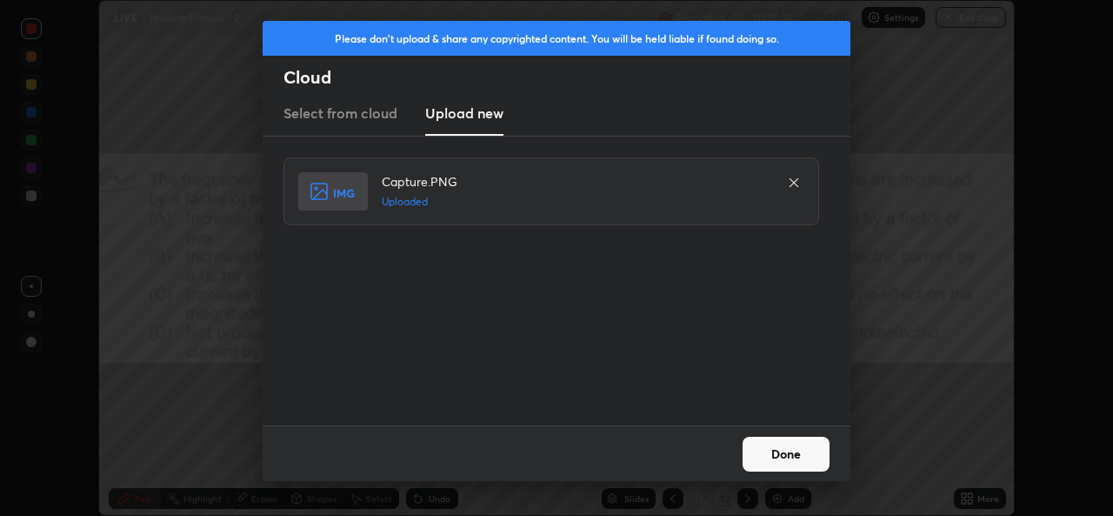
click at [770, 453] on button "Done" at bounding box center [786, 454] width 87 height 35
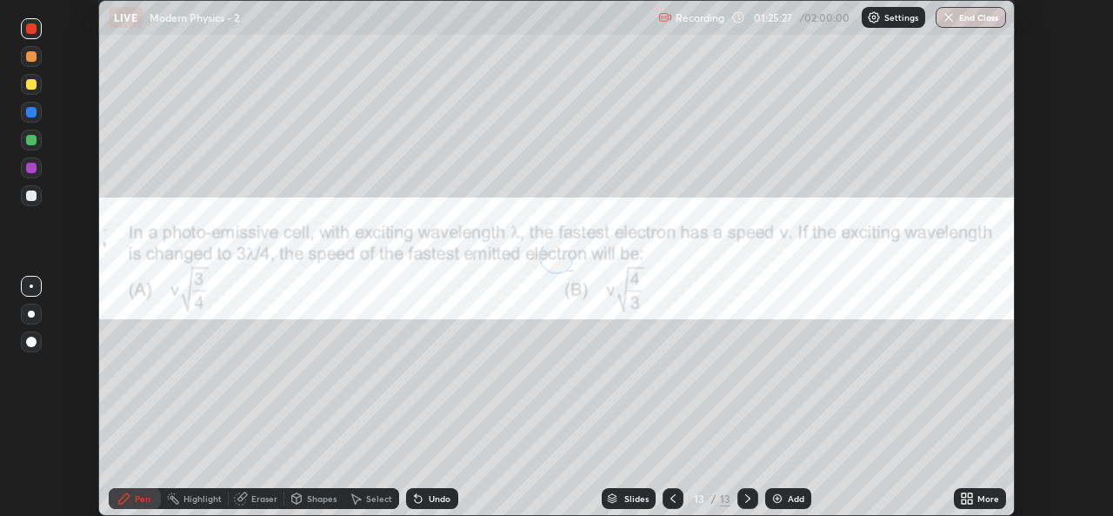
click at [970, 501] on icon at bounding box center [970, 501] width 4 height 4
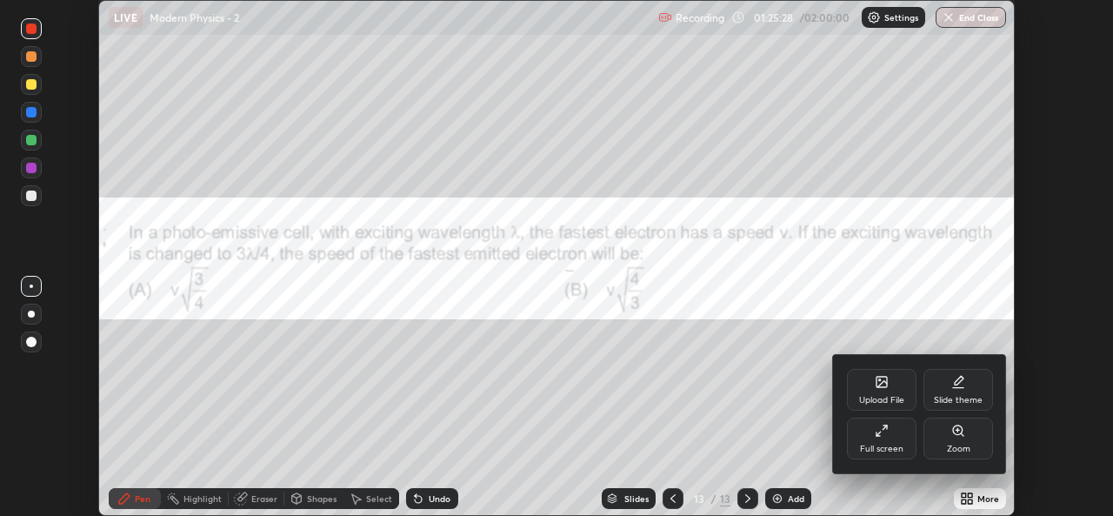
click at [894, 440] on div "Full screen" at bounding box center [882, 438] width 70 height 42
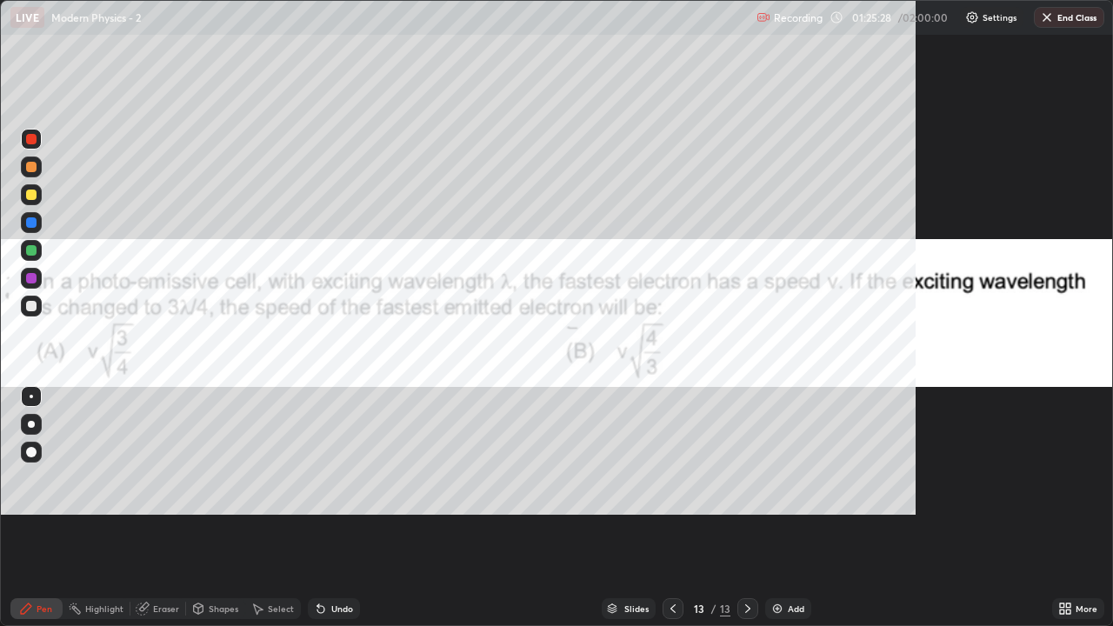
scroll to position [626, 1113]
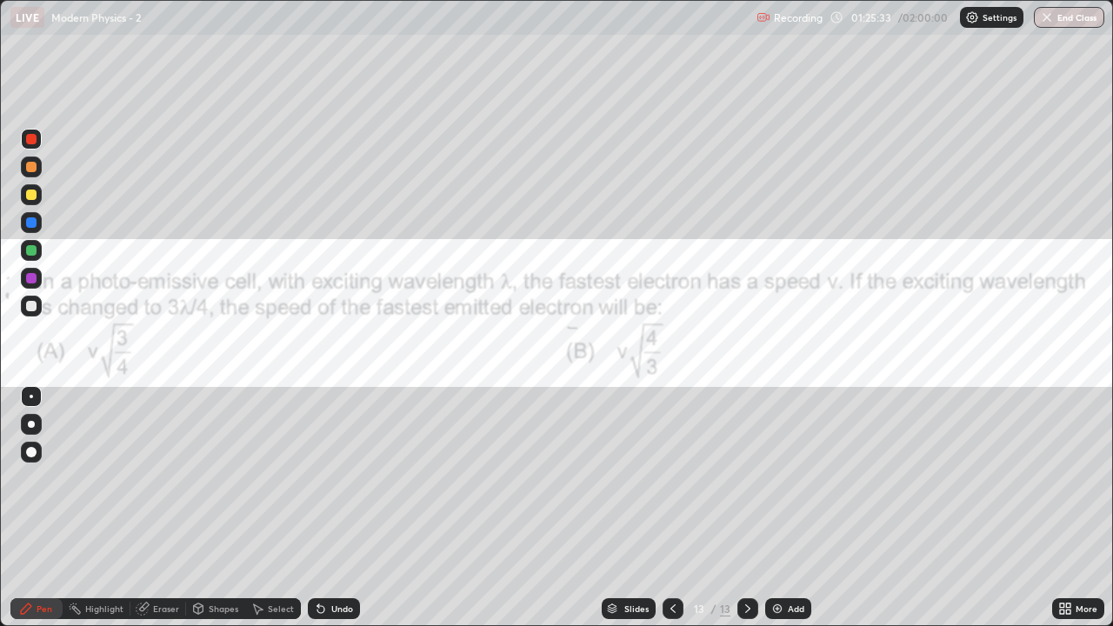
click at [144, 515] on icon at bounding box center [144, 607] width 10 height 9
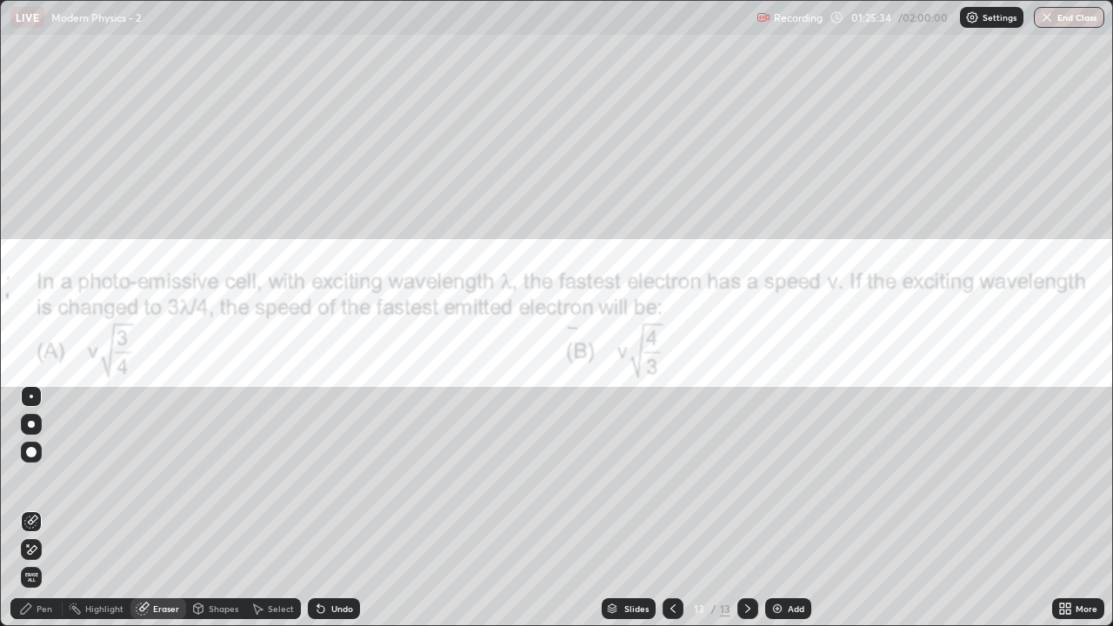
click at [48, 515] on div "Pen" at bounding box center [45, 608] width 16 height 9
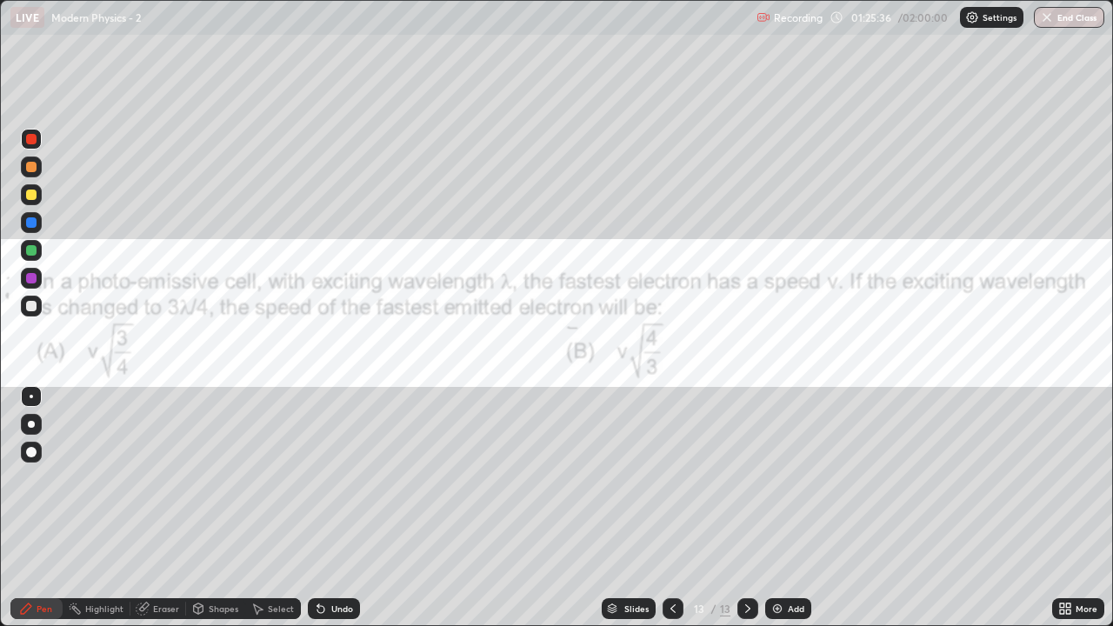
click at [30, 303] on div at bounding box center [31, 306] width 10 height 10
click at [150, 515] on div "Eraser" at bounding box center [158, 608] width 56 height 21
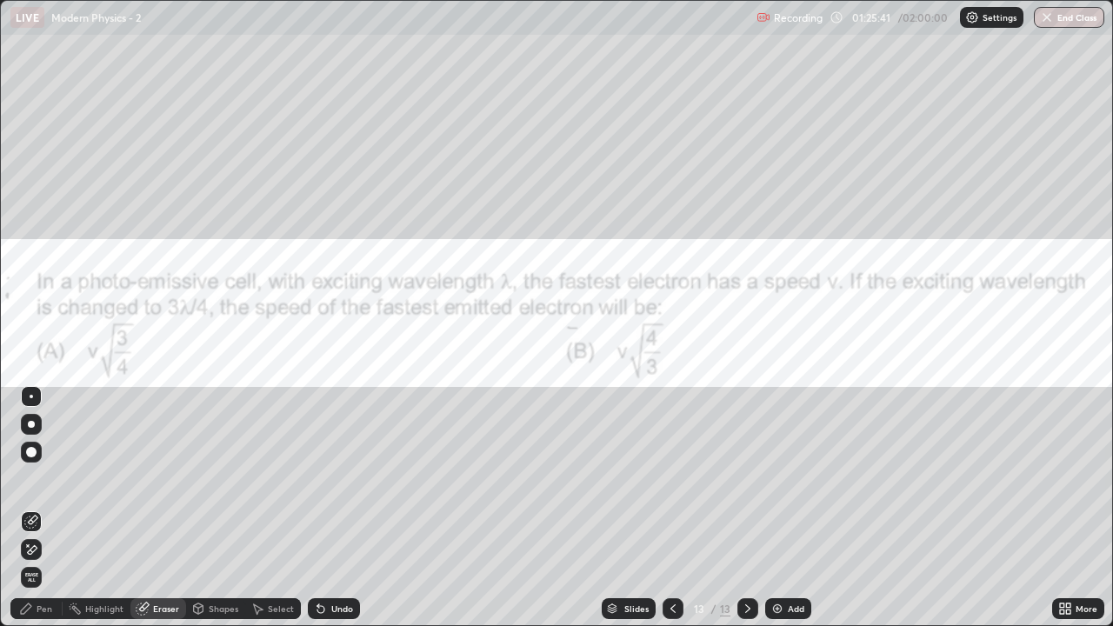
click at [51, 515] on div "Pen" at bounding box center [45, 608] width 16 height 9
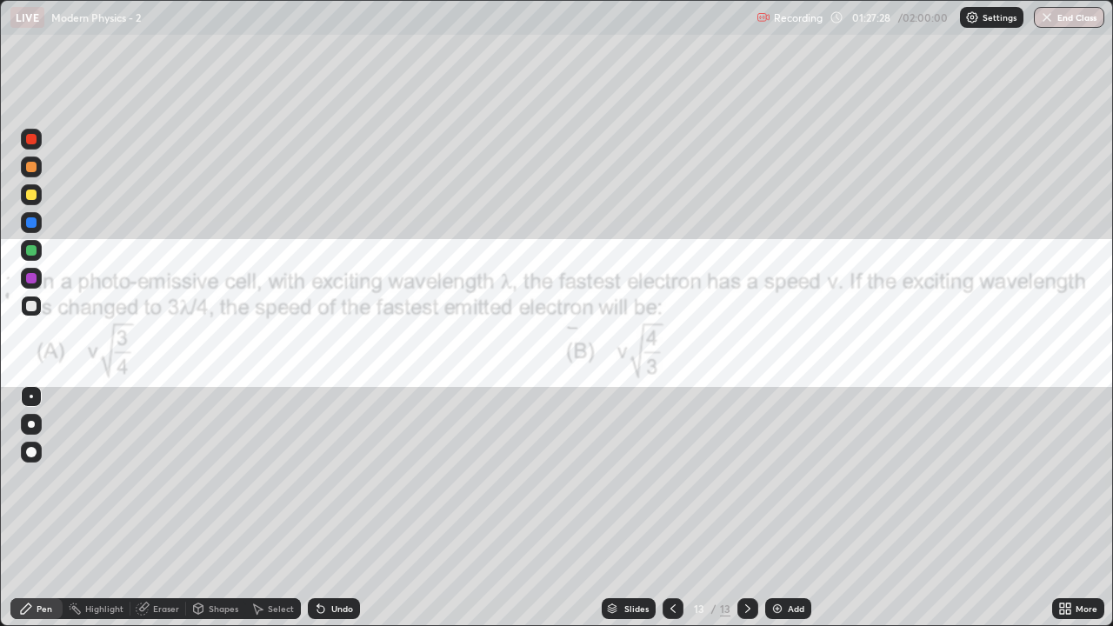
click at [268, 515] on div "Select" at bounding box center [281, 608] width 26 height 9
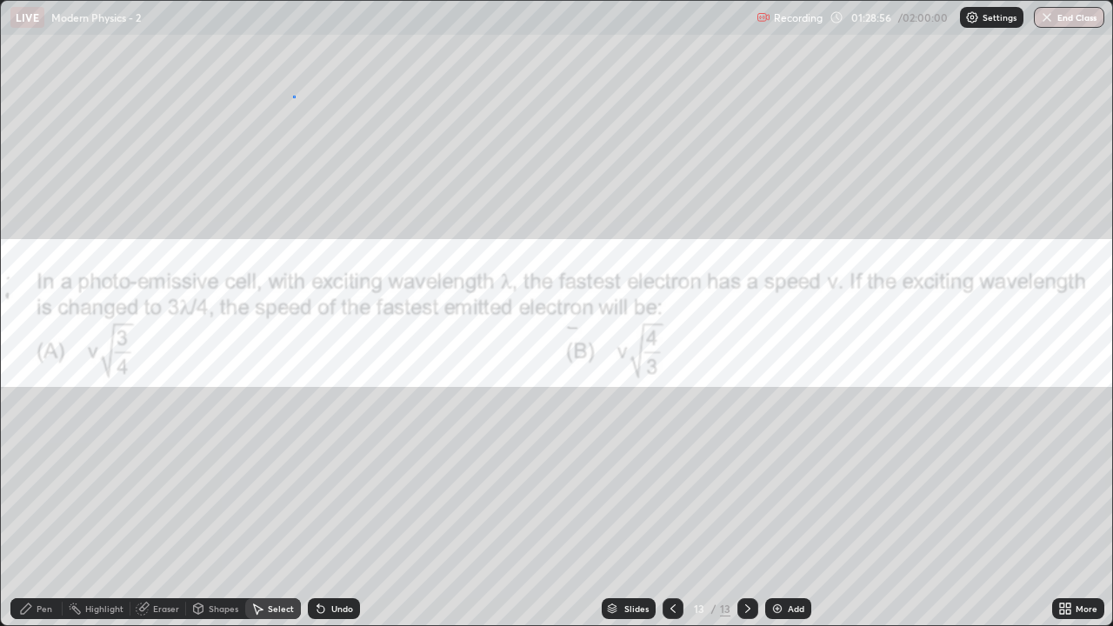
click at [294, 110] on div "0 ° Undo Copy Paste here Duplicate Duplicate to new slide Delete" at bounding box center [556, 313] width 1111 height 624
click at [44, 515] on div "Pen" at bounding box center [45, 608] width 16 height 9
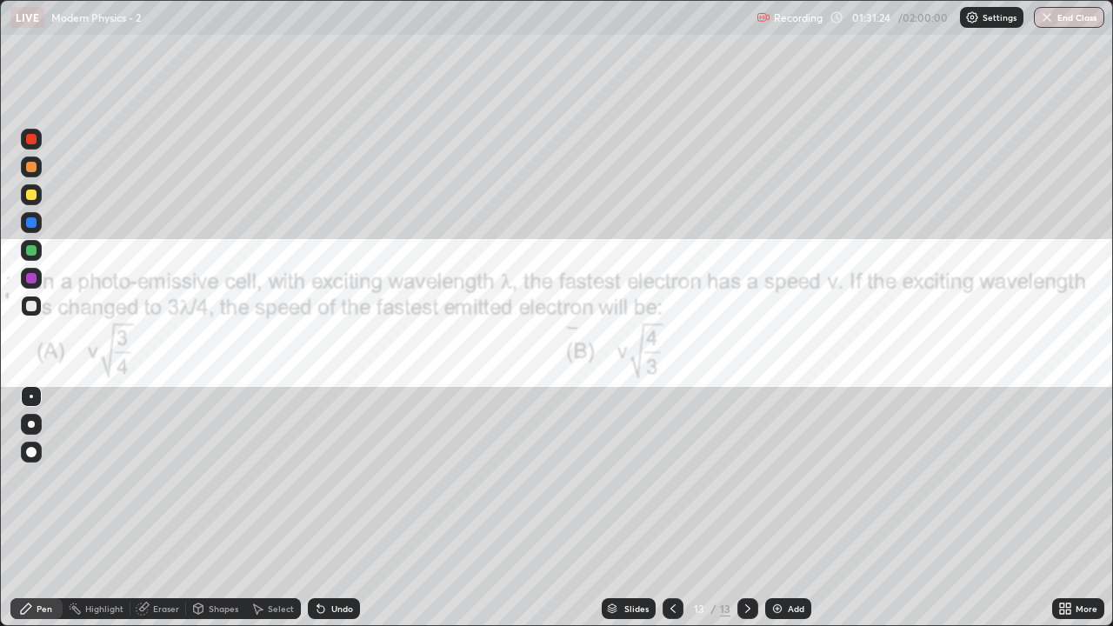
click at [39, 145] on div at bounding box center [31, 139] width 21 height 21
click at [154, 515] on div "Eraser" at bounding box center [166, 608] width 26 height 9
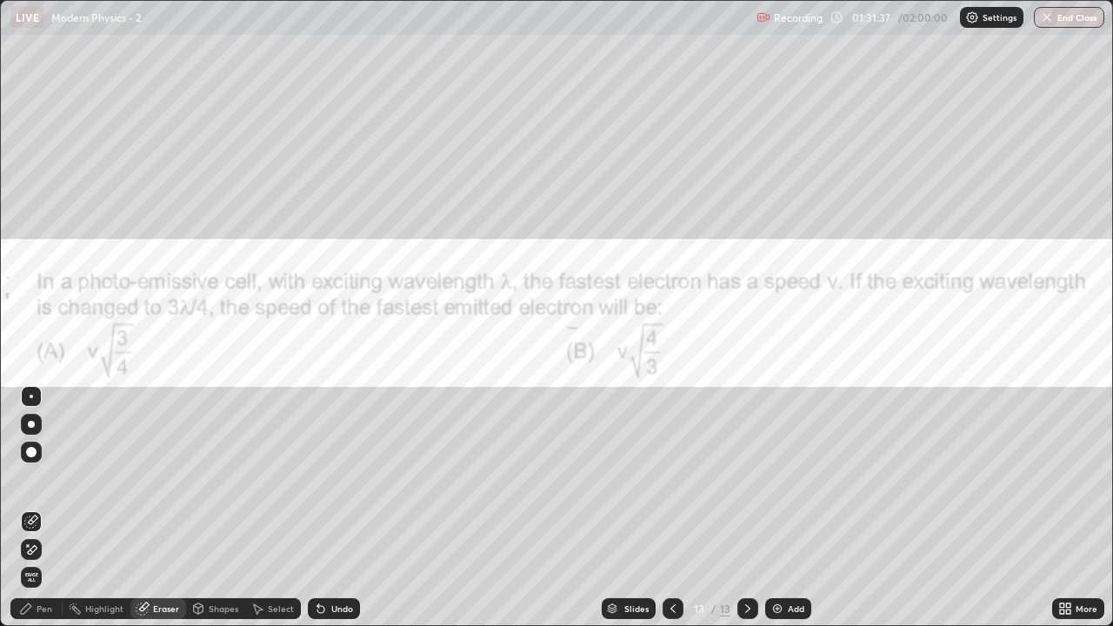
click at [48, 515] on div "Pen" at bounding box center [45, 608] width 16 height 9
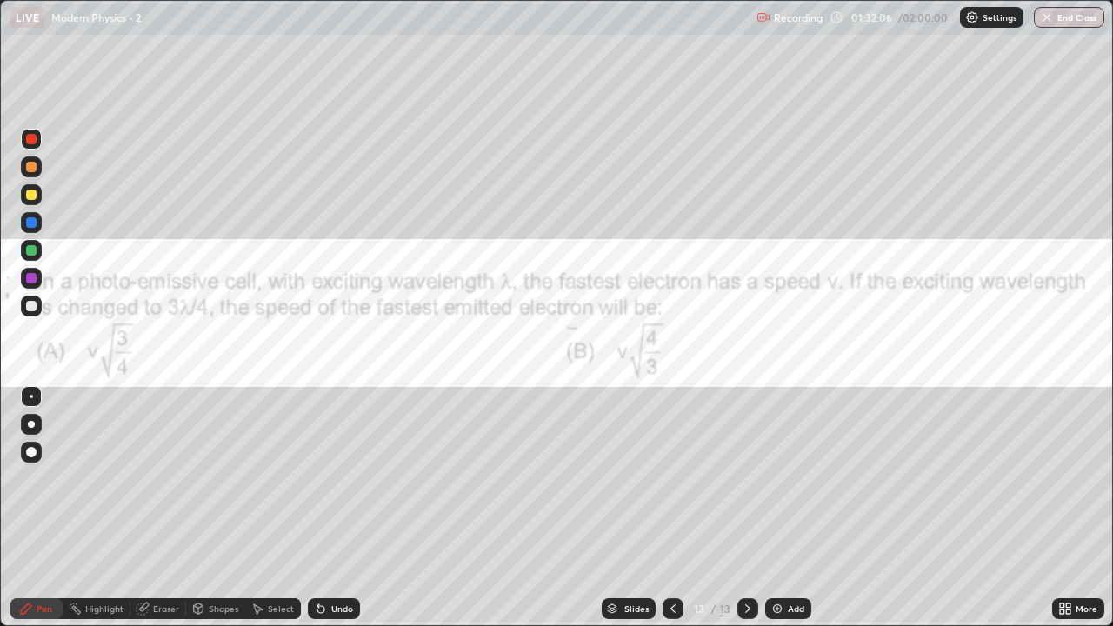
click at [175, 515] on div "Eraser" at bounding box center [166, 608] width 26 height 9
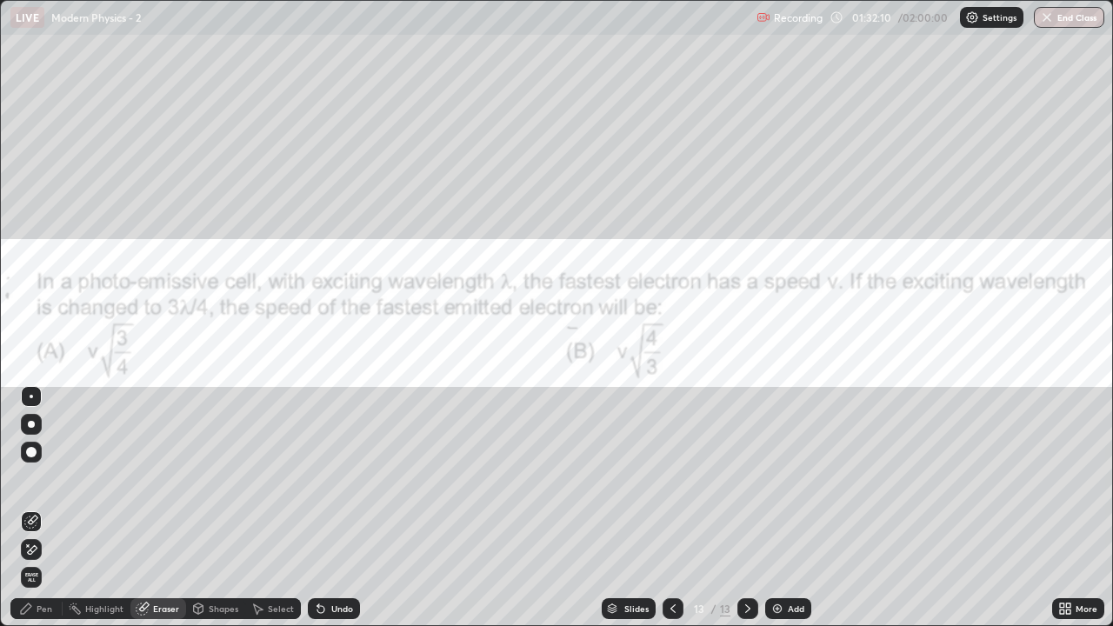
click at [51, 515] on div "Pen" at bounding box center [45, 608] width 16 height 9
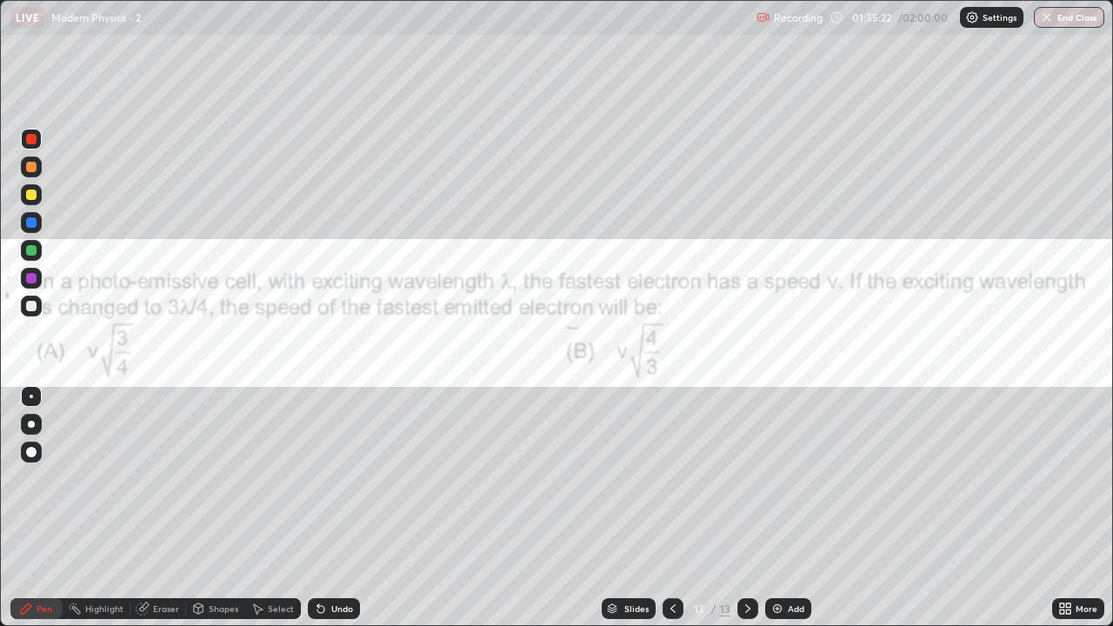
click at [1074, 19] on button "End Class" at bounding box center [1069, 17] width 70 height 21
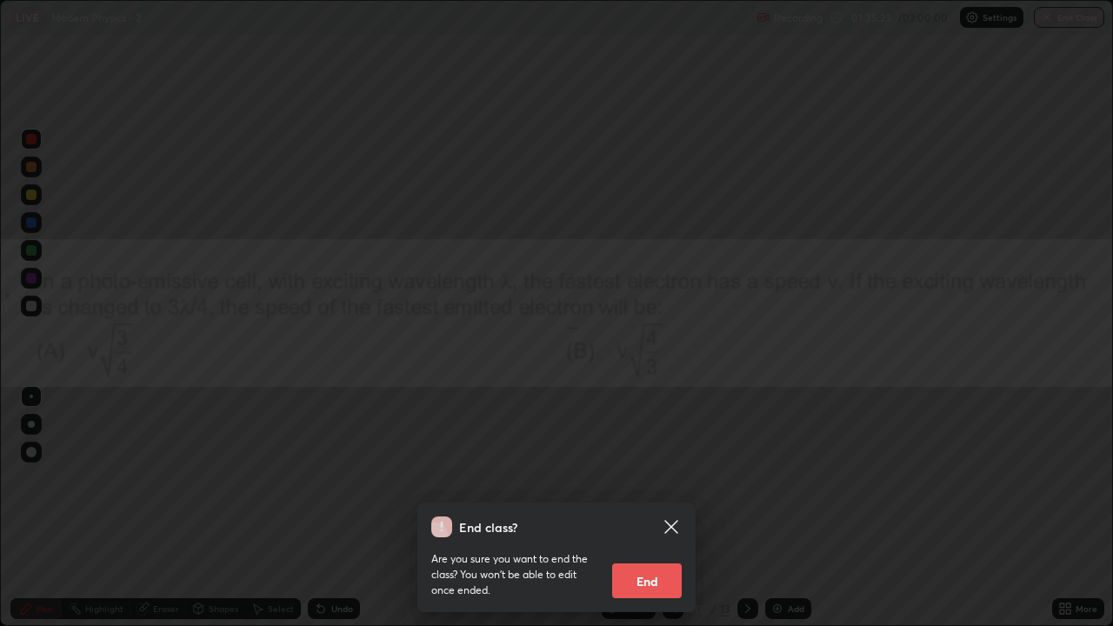
click at [671, 515] on button "End" at bounding box center [647, 580] width 70 height 35
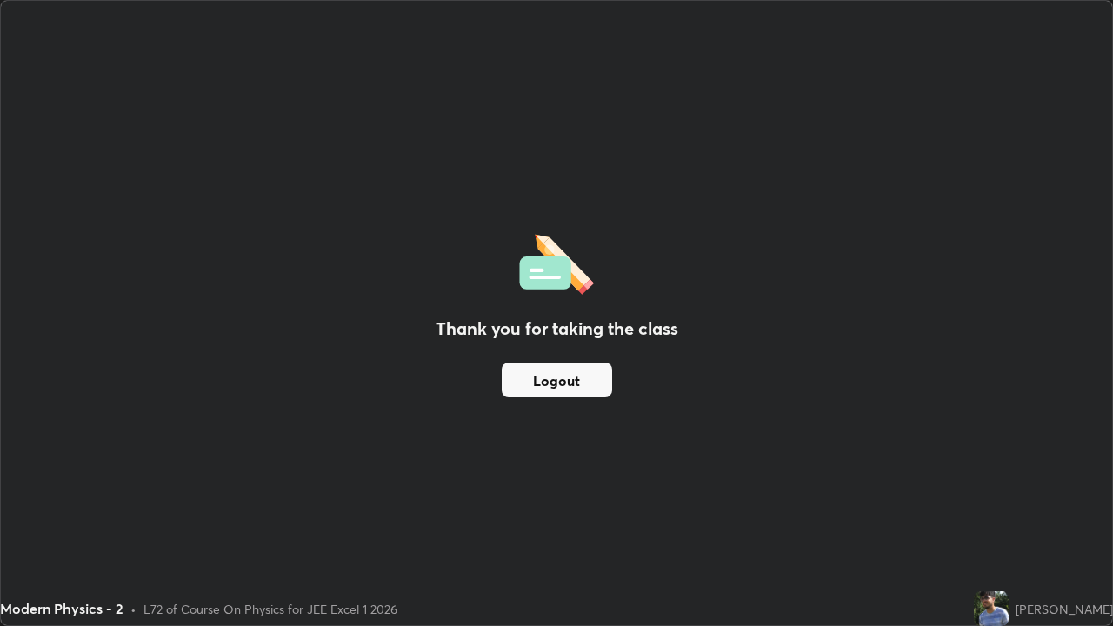
click at [583, 384] on button "Logout" at bounding box center [557, 380] width 110 height 35
click at [576, 383] on button "Logout" at bounding box center [557, 380] width 110 height 35
click at [576, 380] on button "Logout" at bounding box center [557, 380] width 110 height 35
click at [575, 379] on button "Logout" at bounding box center [557, 380] width 110 height 35
